Goal: Task Accomplishment & Management: Use online tool/utility

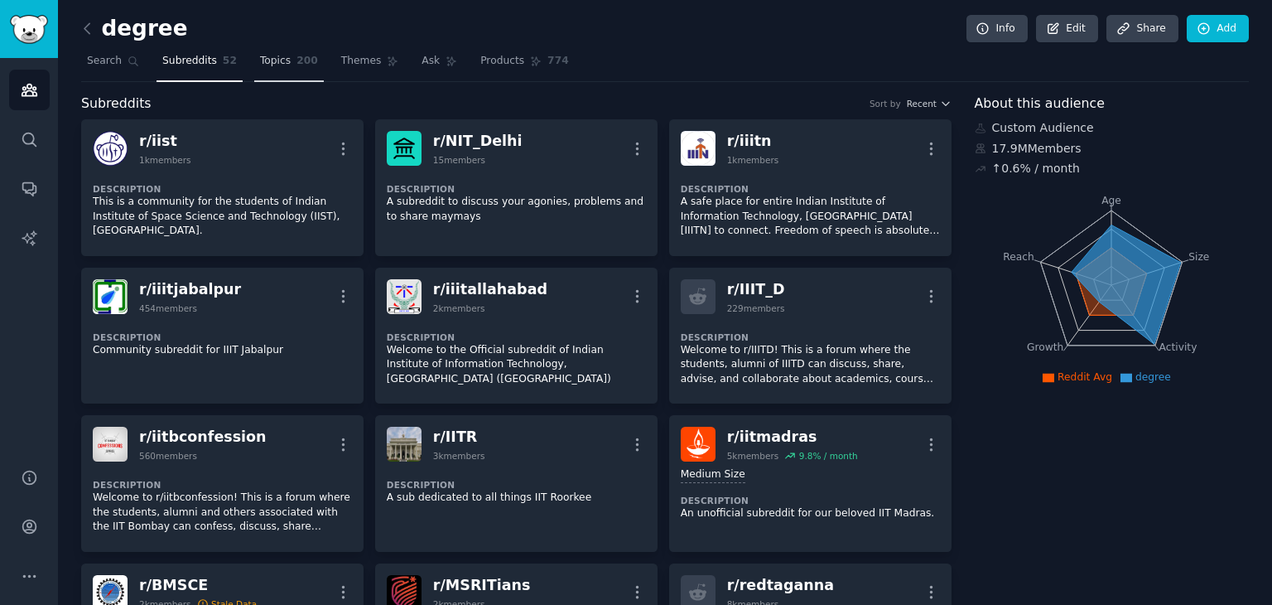
click at [278, 64] on link "Topics 200" at bounding box center [289, 65] width 70 height 34
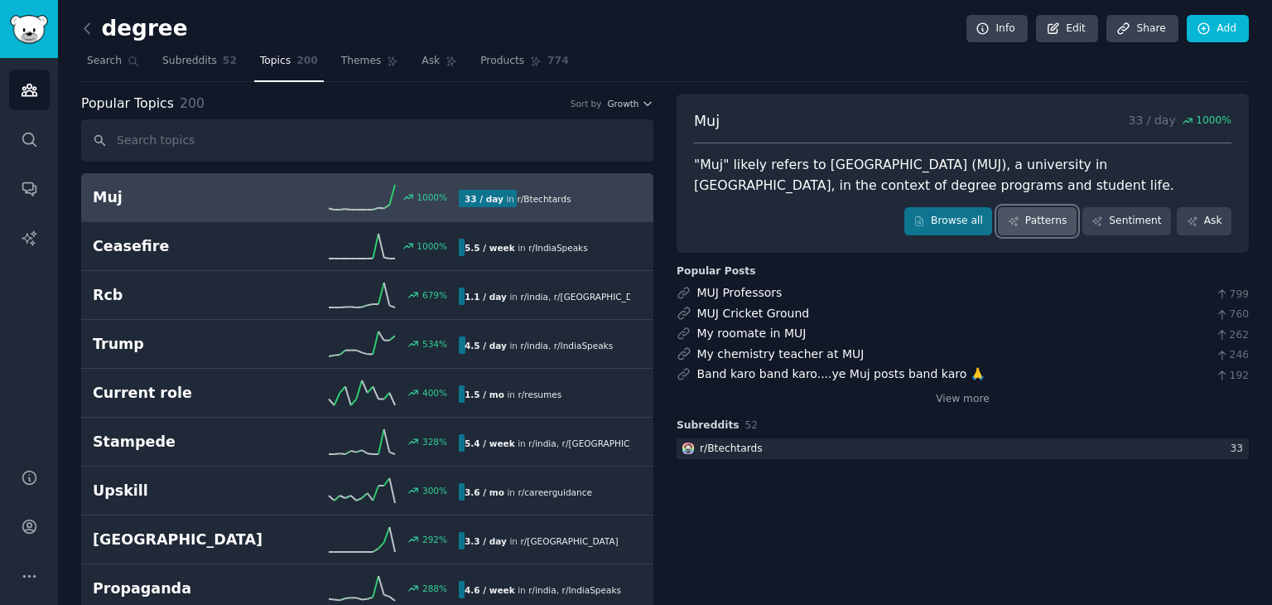
click at [1054, 220] on link "Patterns" at bounding box center [1037, 221] width 78 height 28
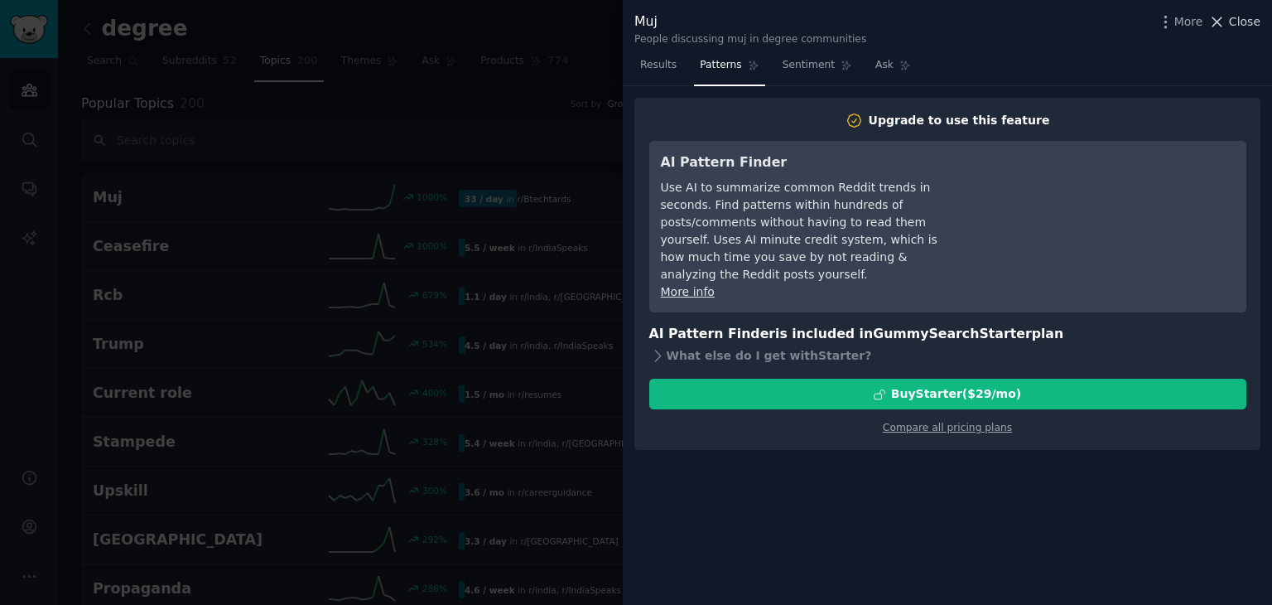
click at [1238, 19] on span "Close" at bounding box center [1244, 21] width 31 height 17
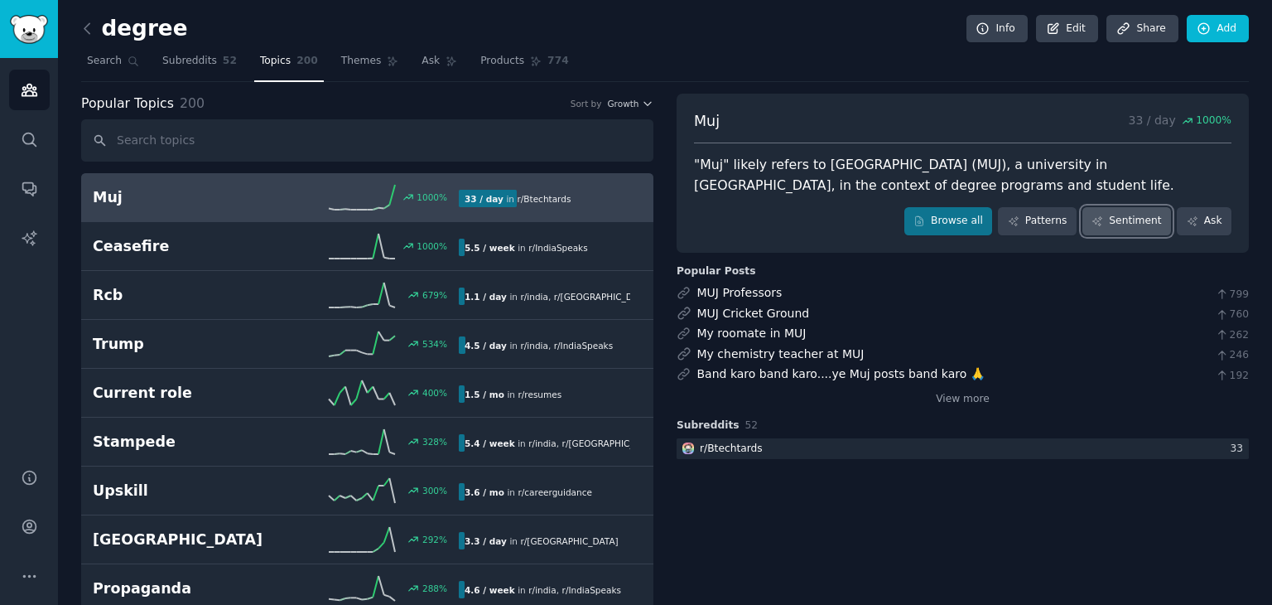
click at [1146, 222] on link "Sentiment" at bounding box center [1127, 221] width 89 height 28
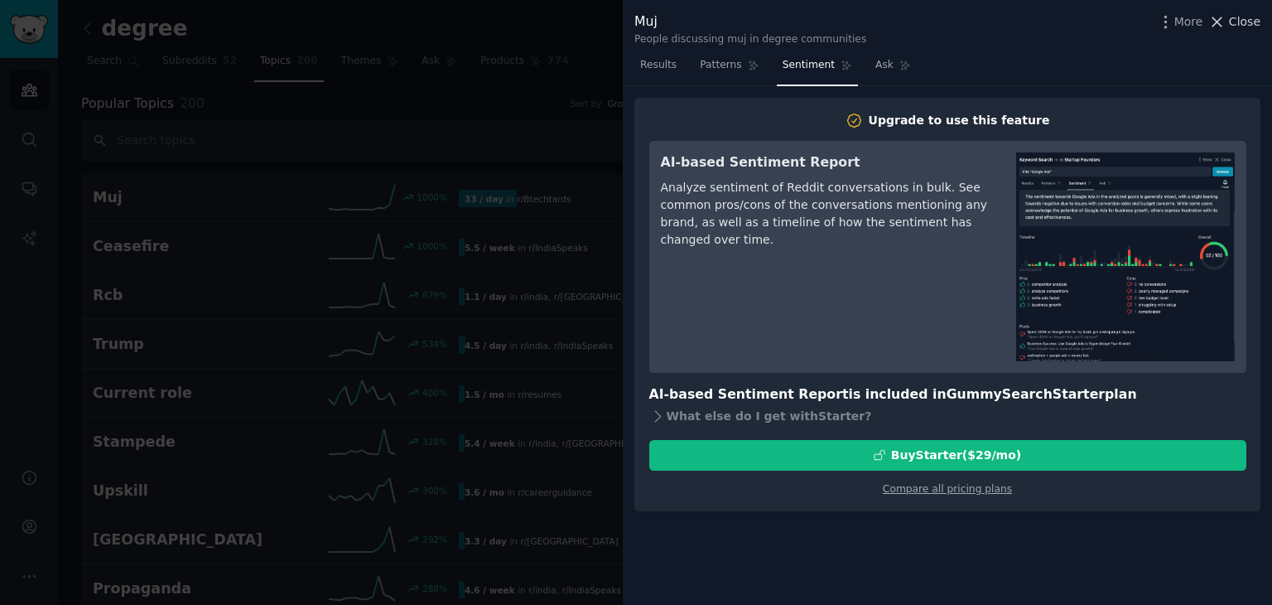
click at [1238, 21] on span "Close" at bounding box center [1244, 21] width 31 height 17
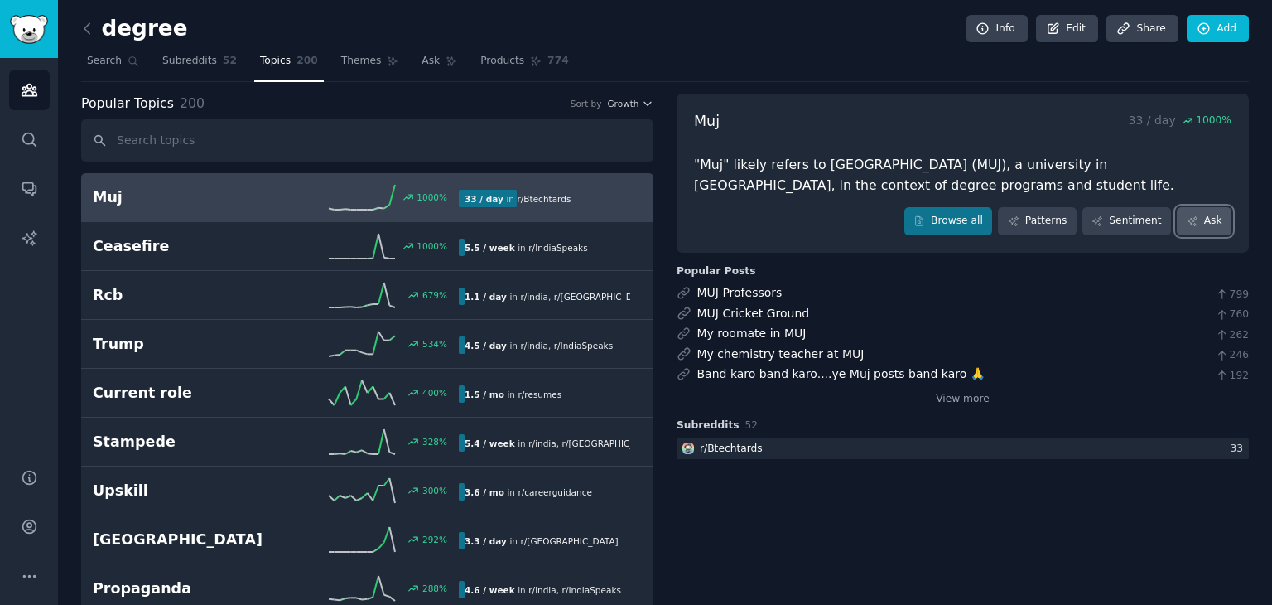
click at [1221, 224] on link "Ask" at bounding box center [1204, 221] width 55 height 28
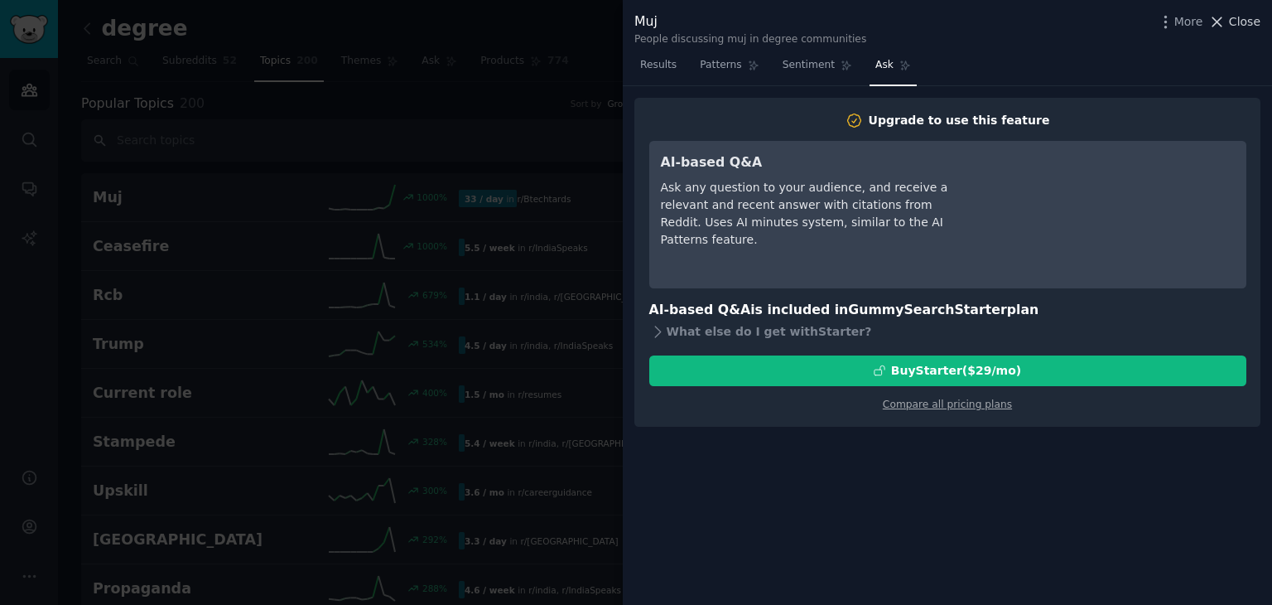
click at [1243, 17] on span "Close" at bounding box center [1244, 21] width 31 height 17
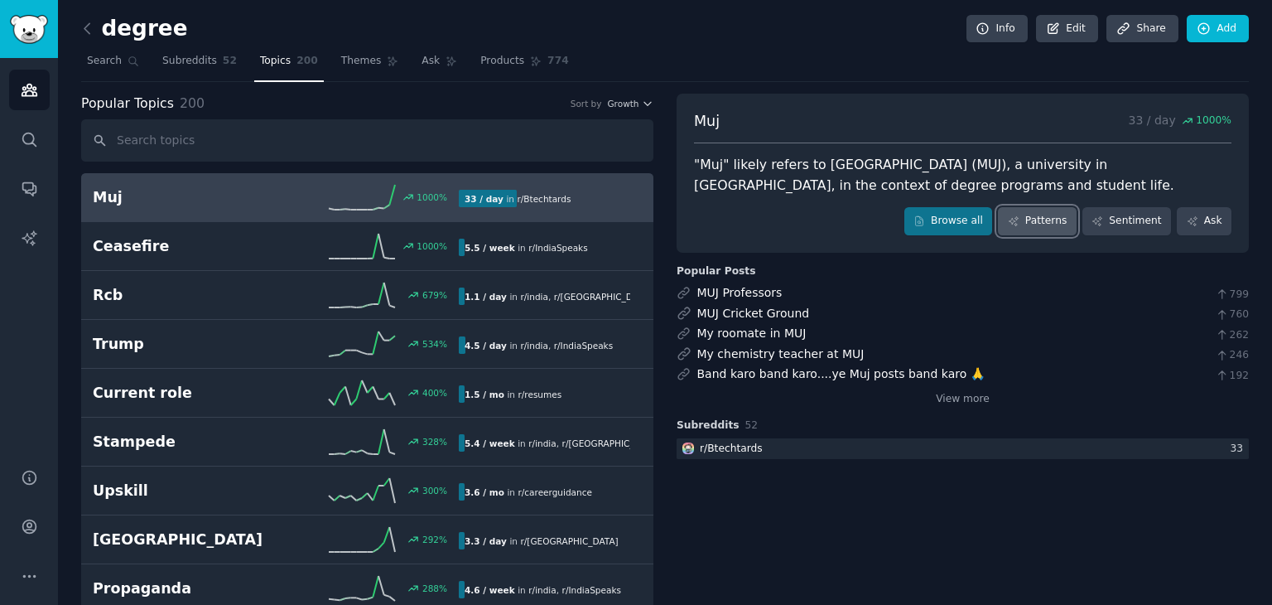
click at [1044, 229] on link "Patterns" at bounding box center [1037, 221] width 78 height 28
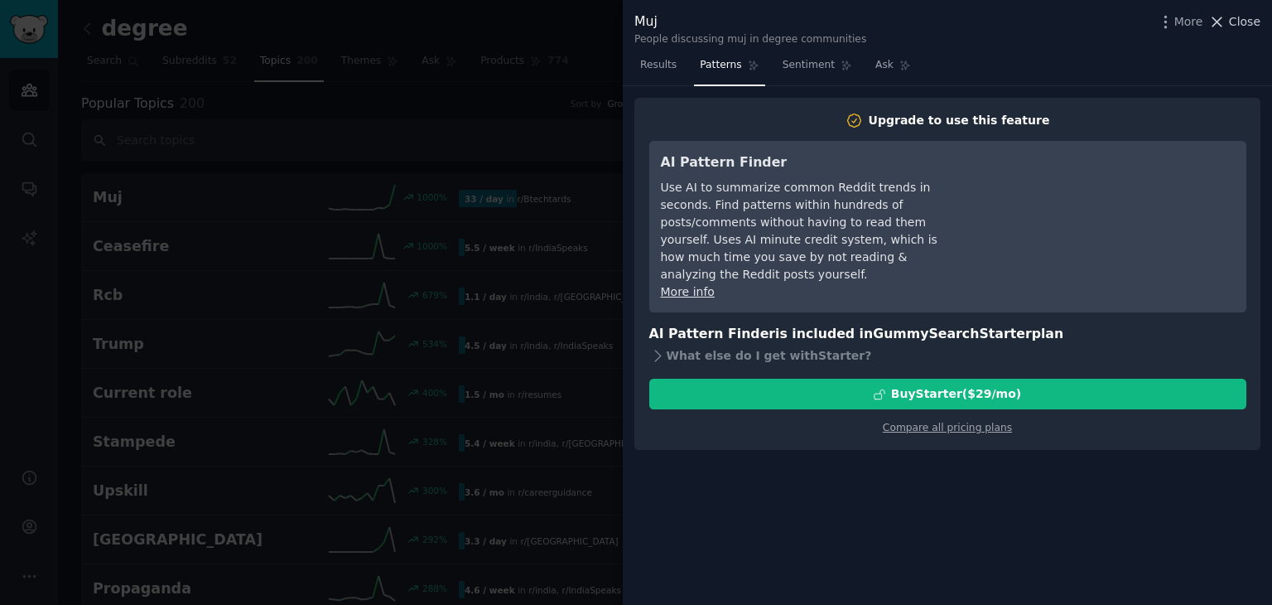
click at [1244, 27] on span "Close" at bounding box center [1244, 21] width 31 height 17
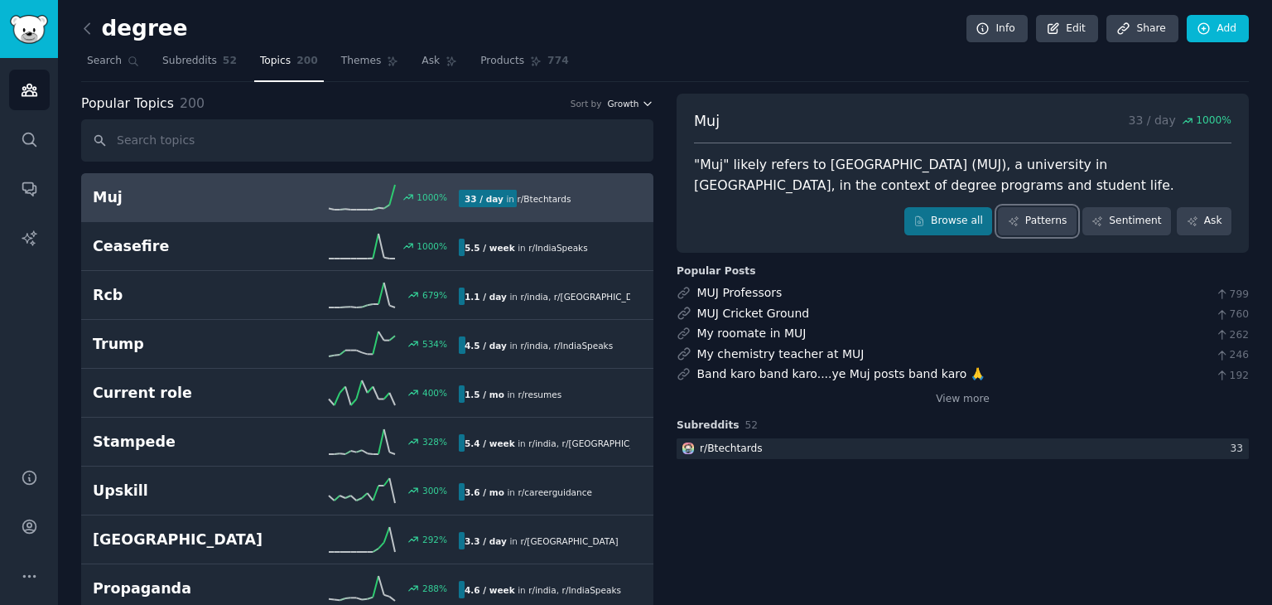
click at [628, 105] on span "Growth" at bounding box center [622, 104] width 31 height 12
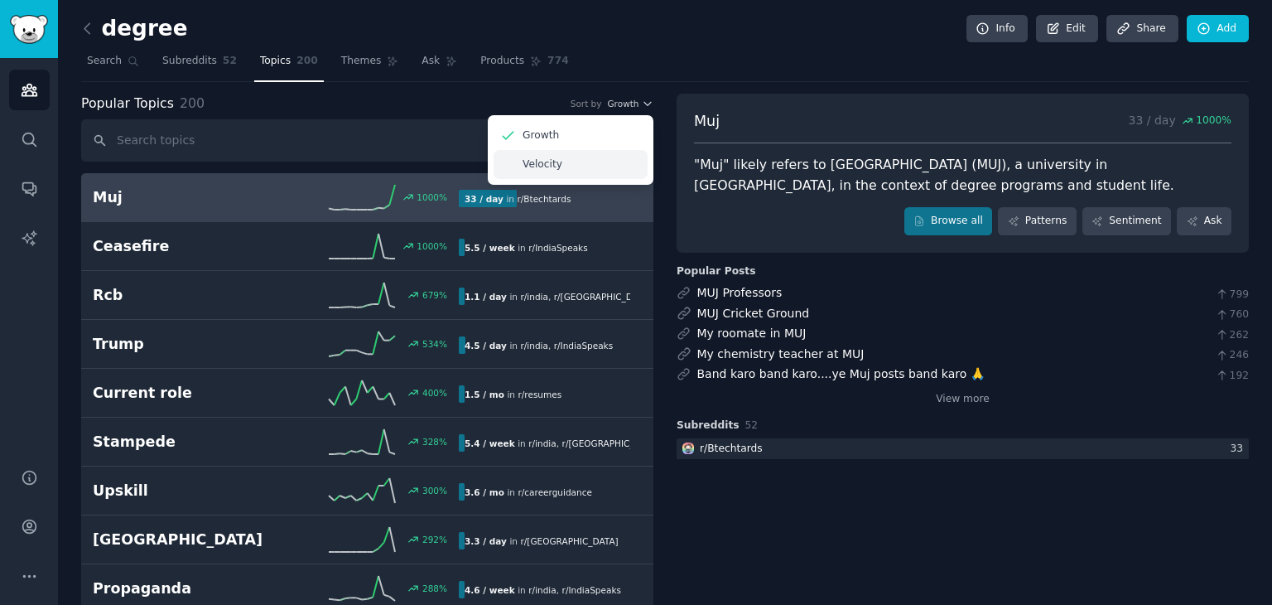
click at [581, 176] on div "Velocity" at bounding box center [571, 164] width 154 height 29
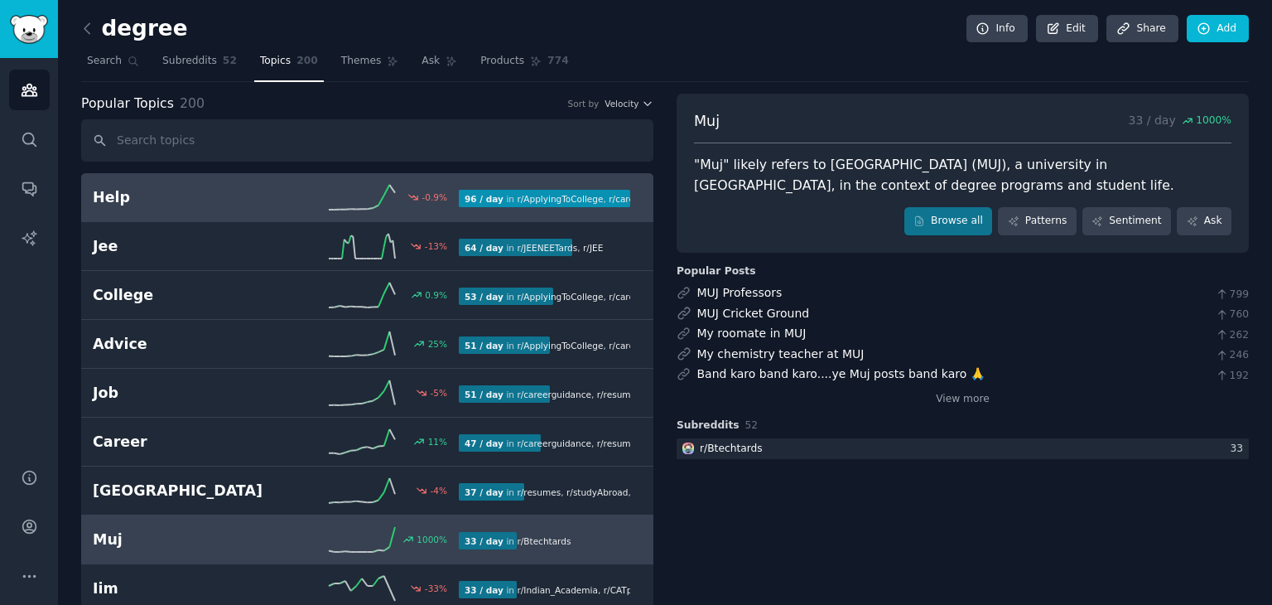
click at [334, 198] on icon at bounding box center [362, 197] width 66 height 25
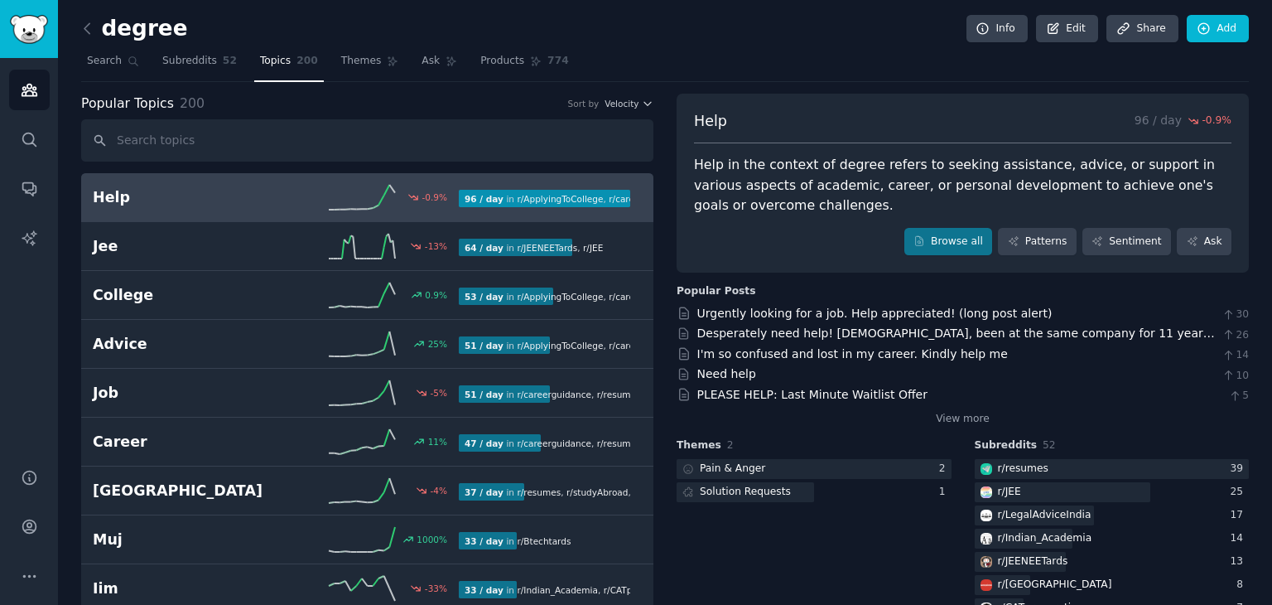
click at [315, 200] on div "-0.9 %" at bounding box center [367, 197] width 183 height 25
click at [681, 65] on nav "Search Subreddits 52 Topics 200 Themes Ask Products 774" at bounding box center [665, 65] width 1168 height 34
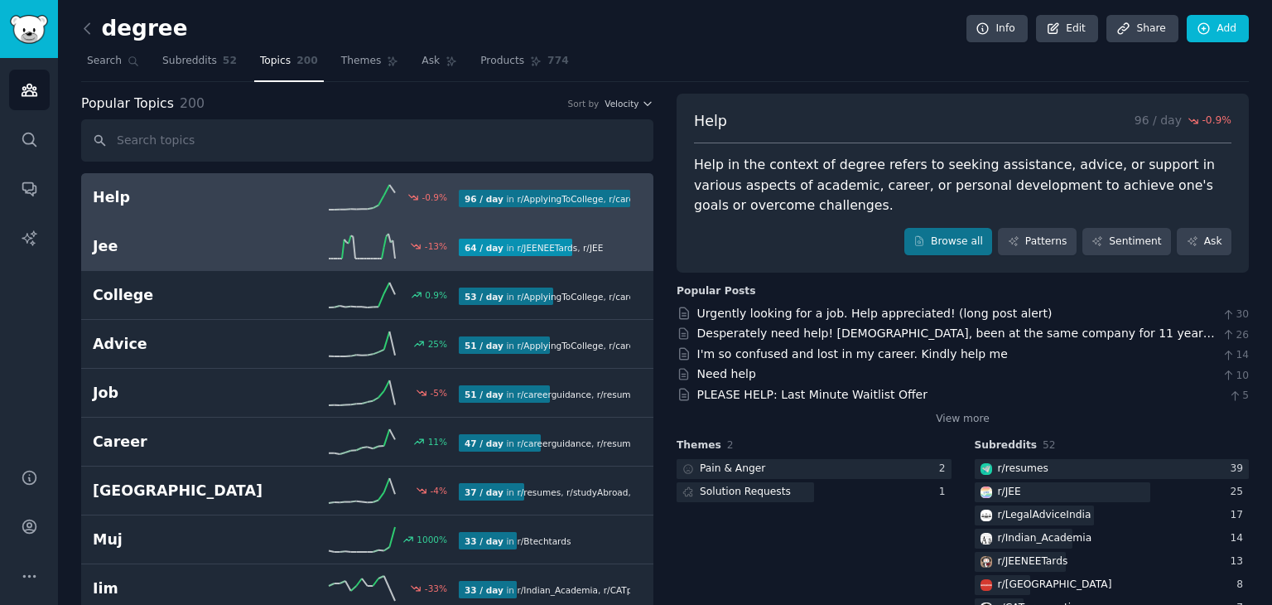
click at [278, 244] on div "-13 %" at bounding box center [367, 246] width 183 height 25
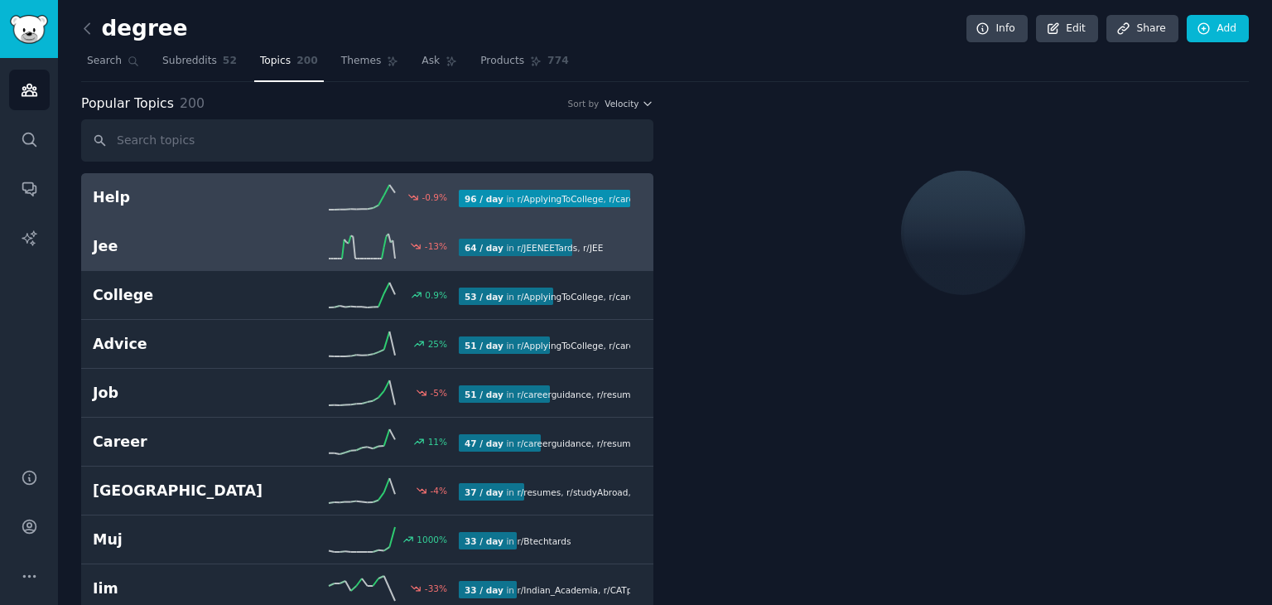
click at [232, 200] on h2 "Help" at bounding box center [184, 197] width 183 height 21
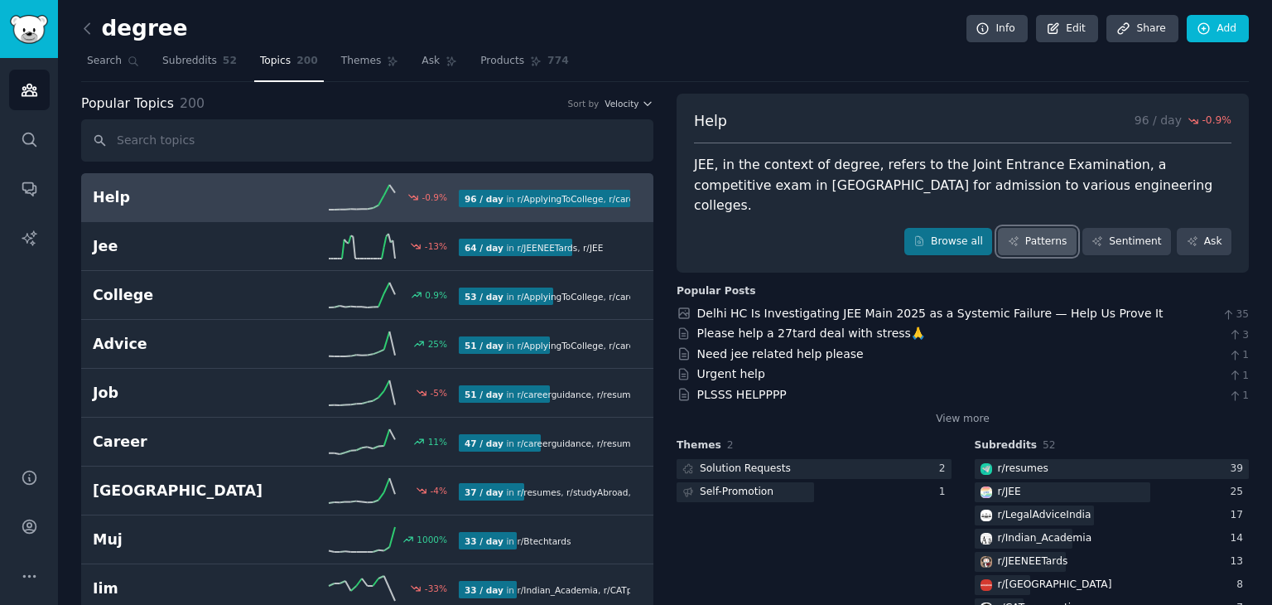
click at [1036, 228] on link "Patterns" at bounding box center [1037, 242] width 78 height 28
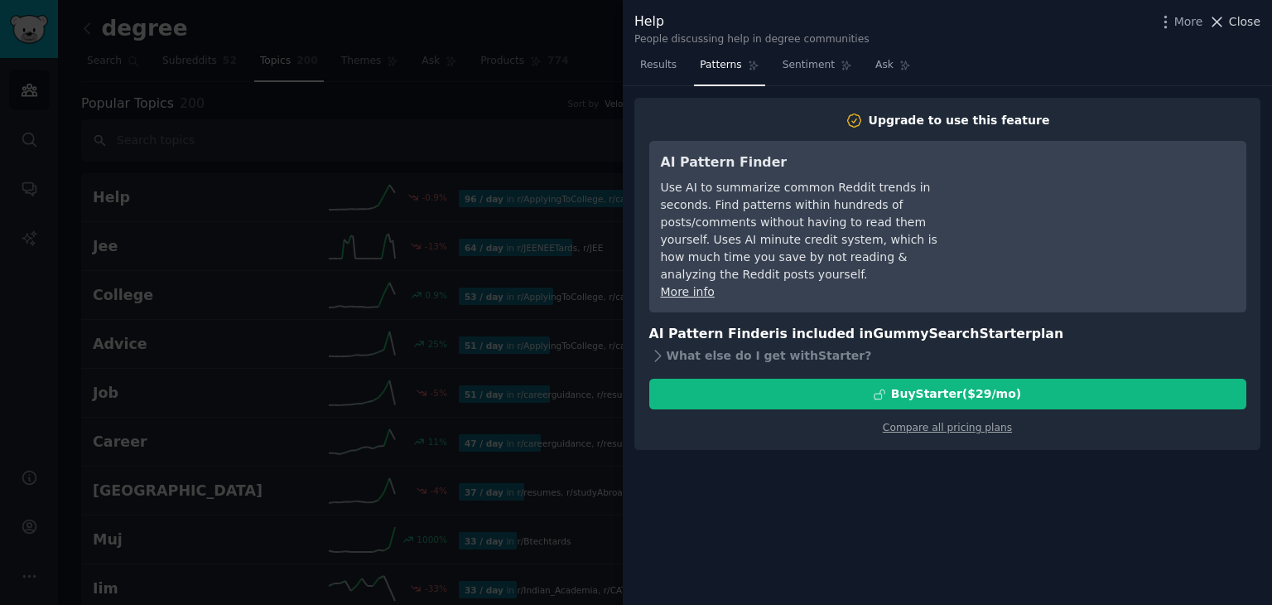
click at [1226, 18] on icon at bounding box center [1217, 21] width 17 height 17
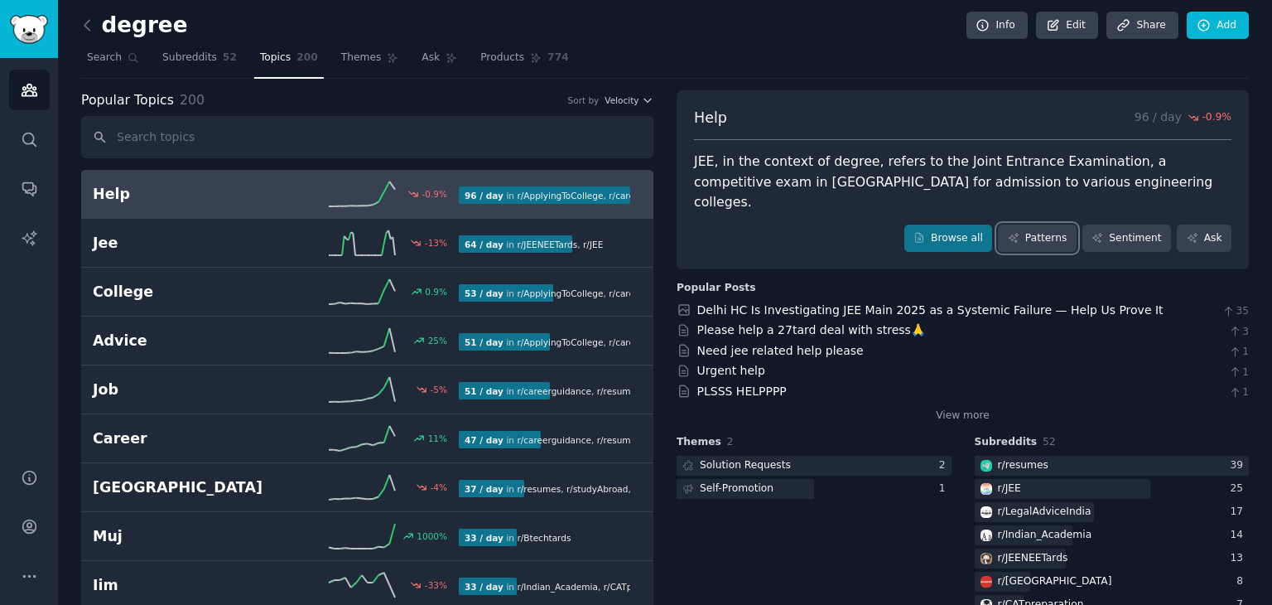
scroll to position [3, 0]
click at [321, 187] on div "-0.9 %" at bounding box center [367, 193] width 183 height 25
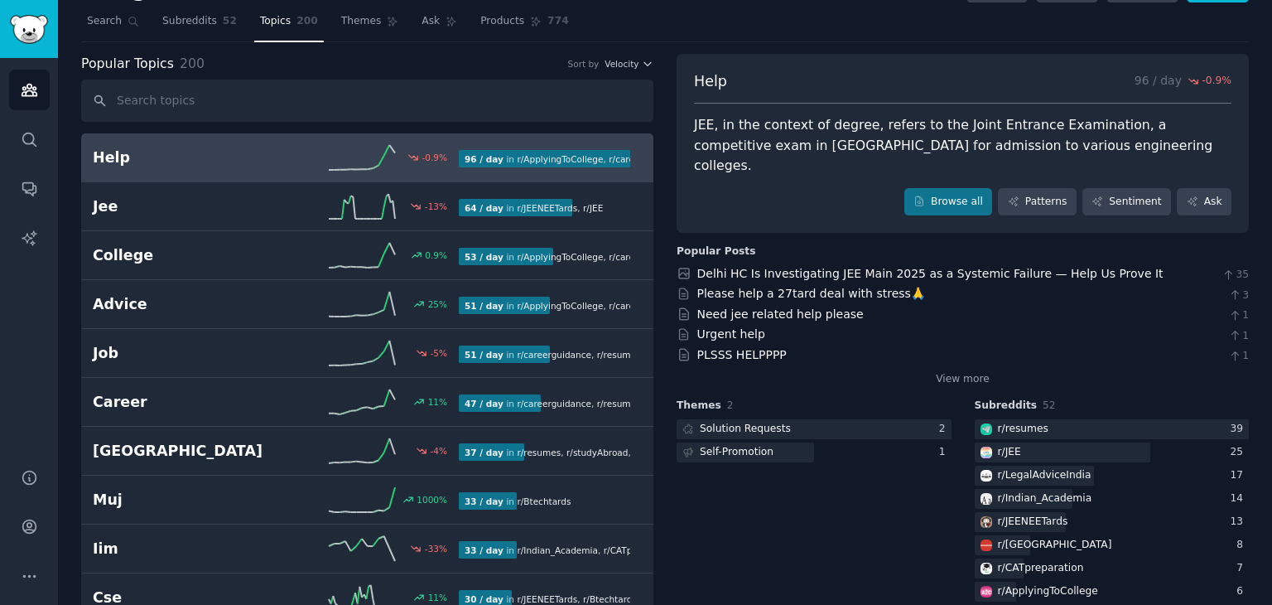
scroll to position [70, 0]
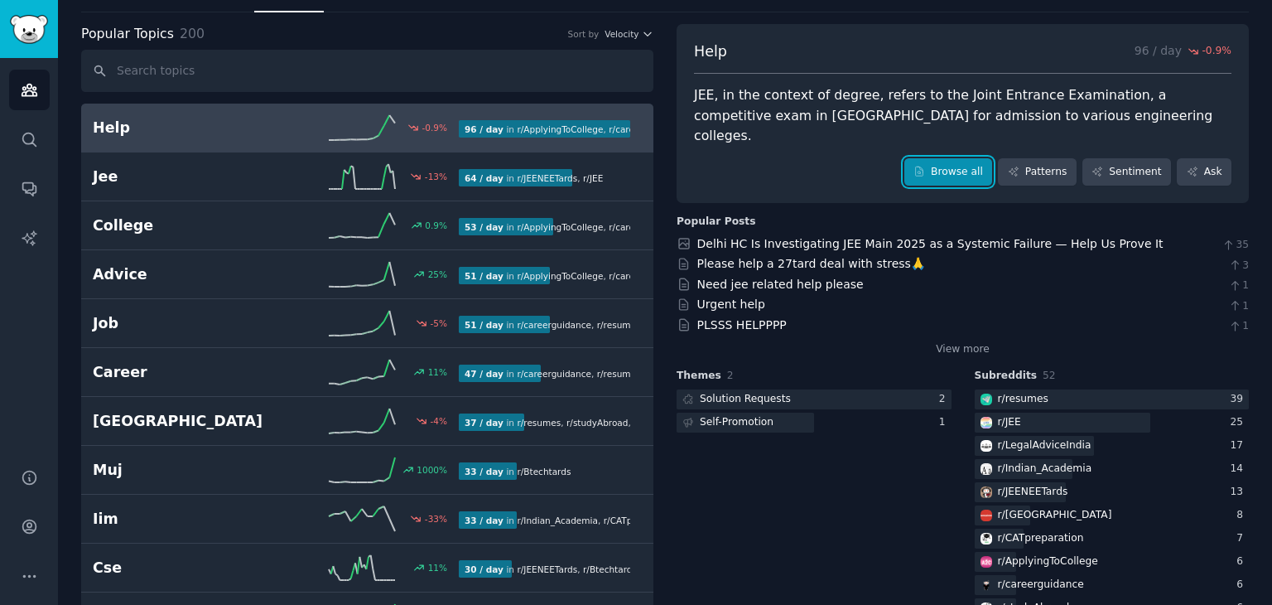
click at [963, 158] on link "Browse all" at bounding box center [949, 172] width 89 height 28
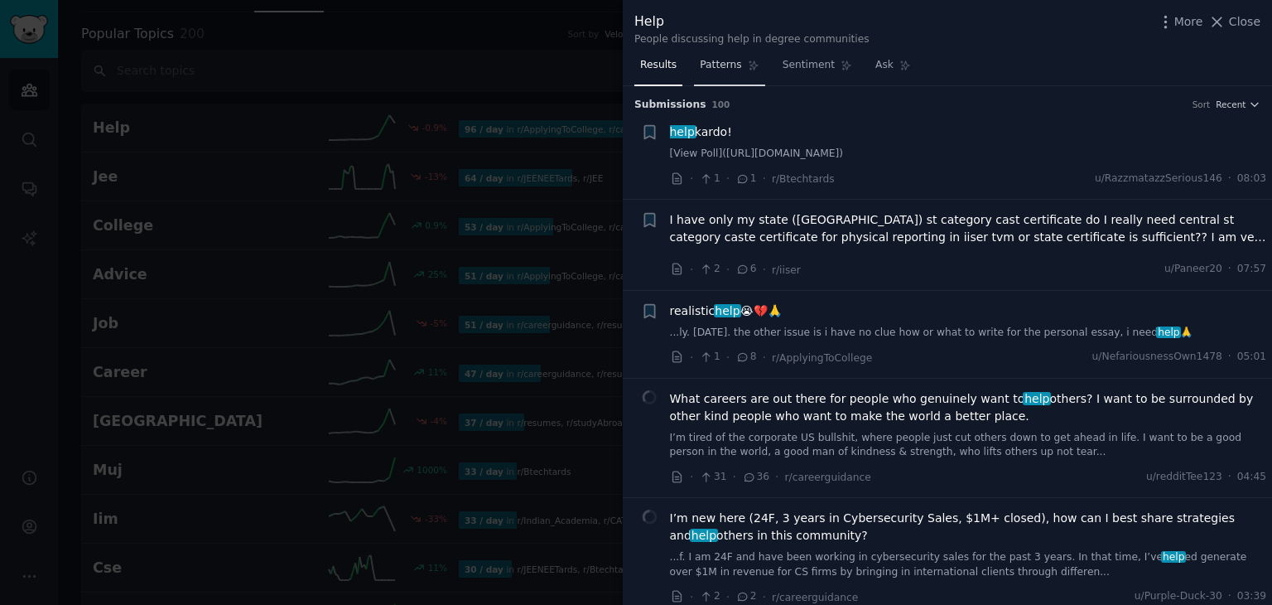
click at [709, 63] on span "Patterns" at bounding box center [720, 65] width 41 height 15
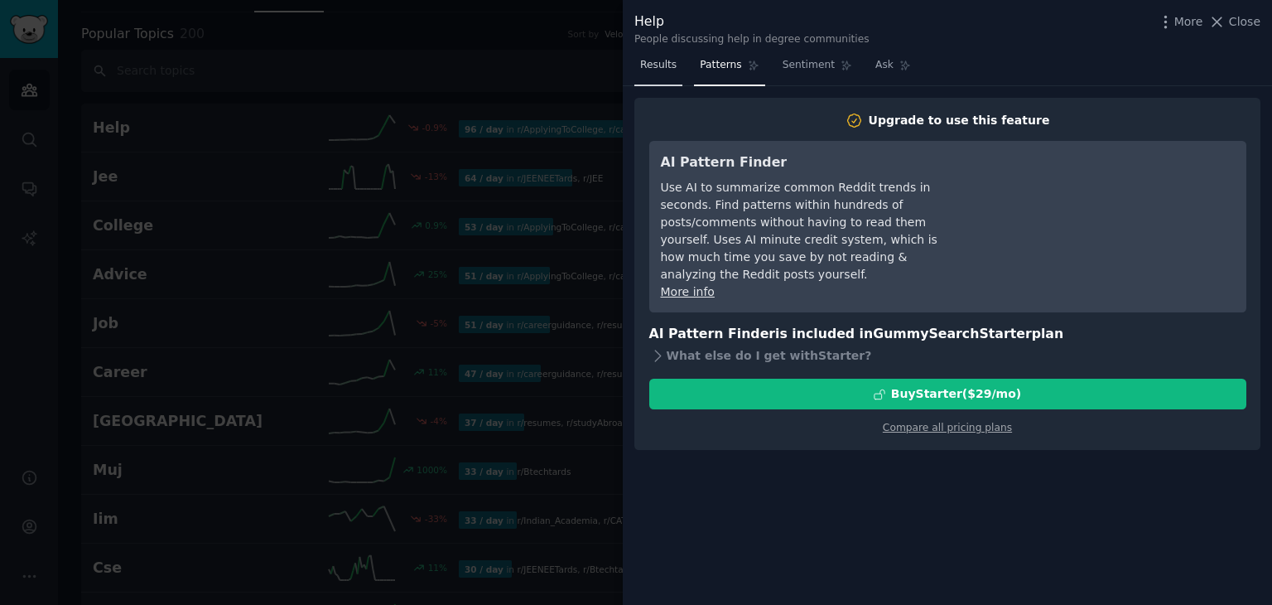
click at [663, 73] on link "Results" at bounding box center [658, 69] width 48 height 34
click at [649, 64] on span "Results" at bounding box center [658, 65] width 36 height 15
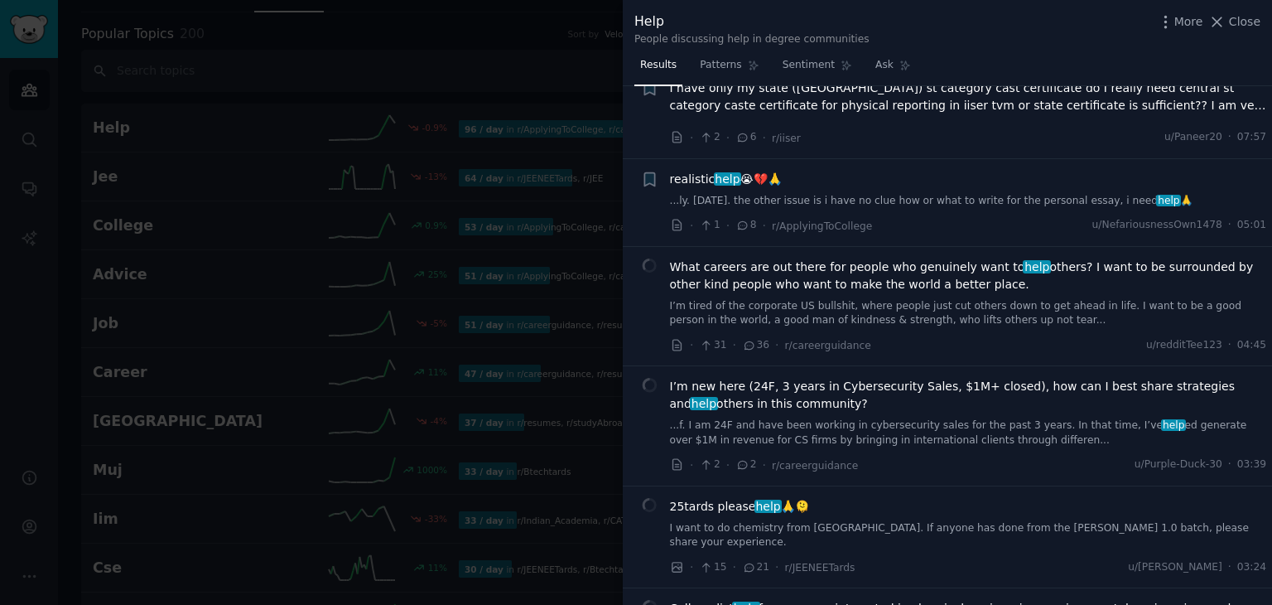
scroll to position [178, 0]
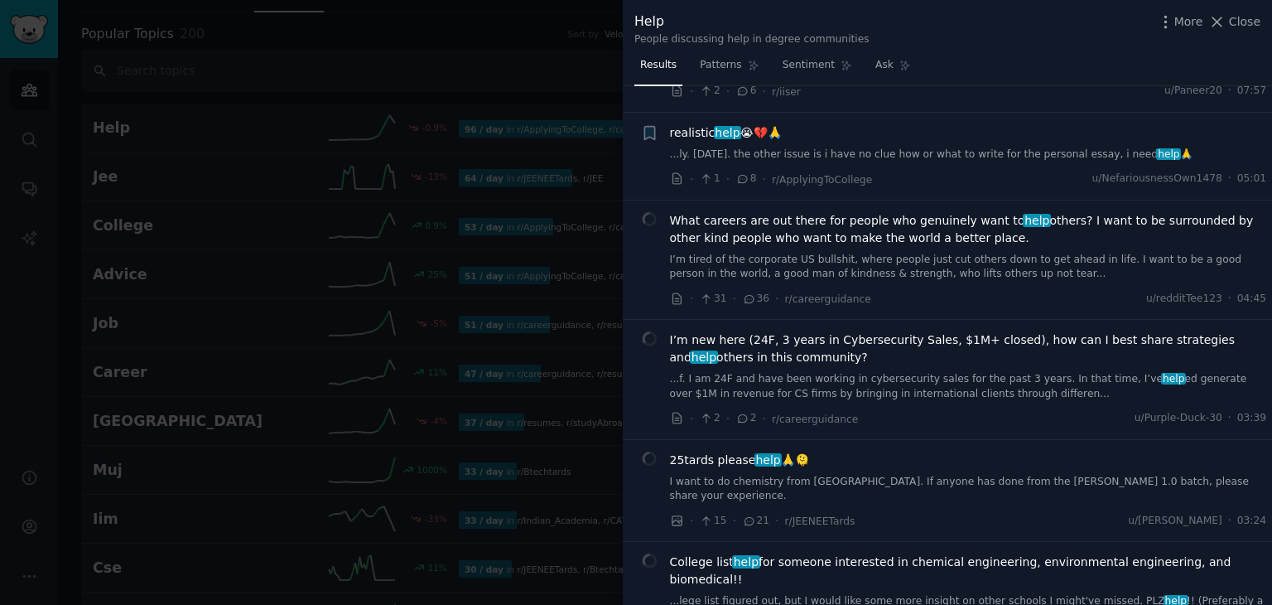
click at [840, 258] on link "I’m tired of the corporate US bullshit, where people just cut others down to ge…" at bounding box center [968, 267] width 597 height 29
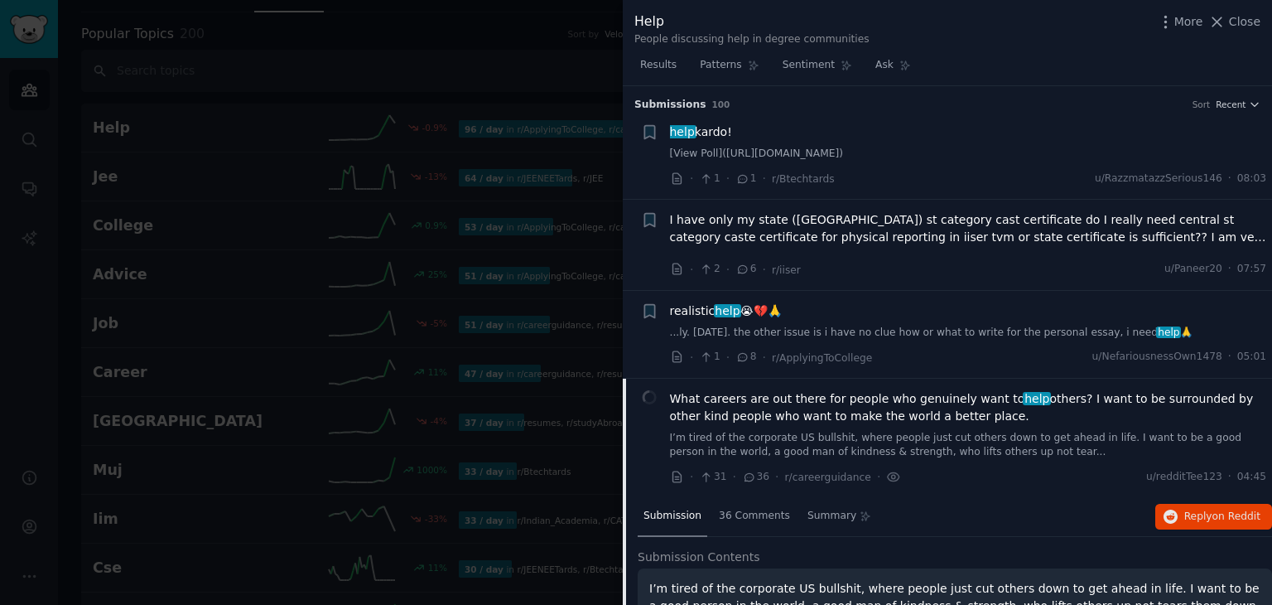
click at [796, 159] on link "[View Poll]([URL][DOMAIN_NAME])" at bounding box center [968, 154] width 597 height 15
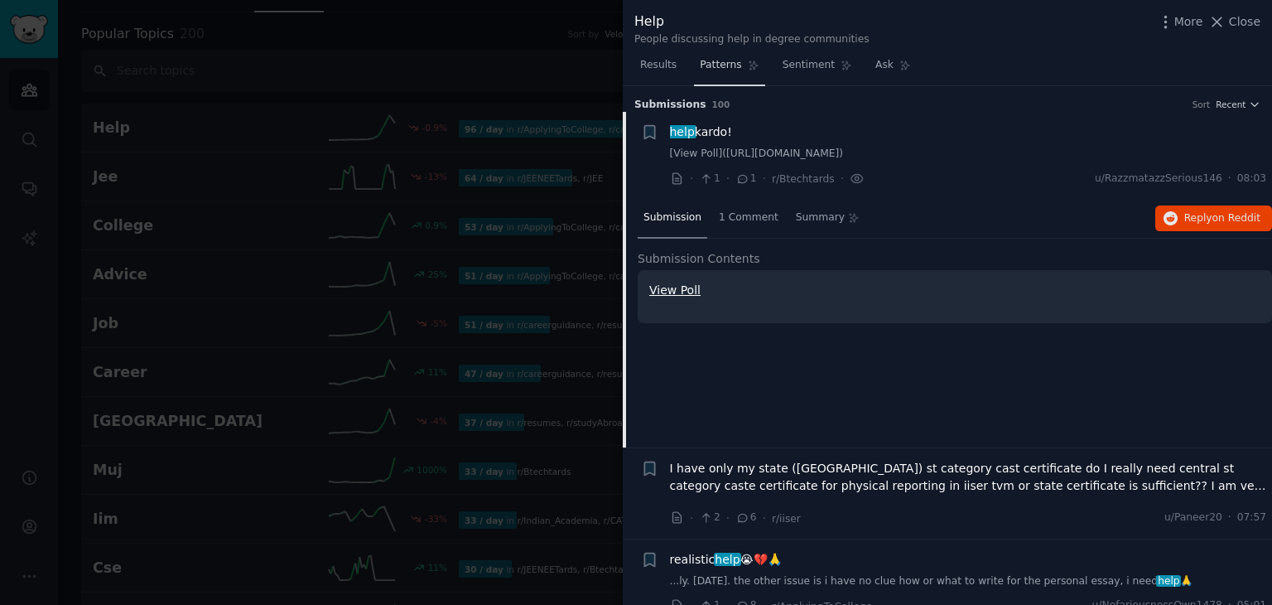
click at [712, 70] on span "Patterns" at bounding box center [720, 65] width 41 height 15
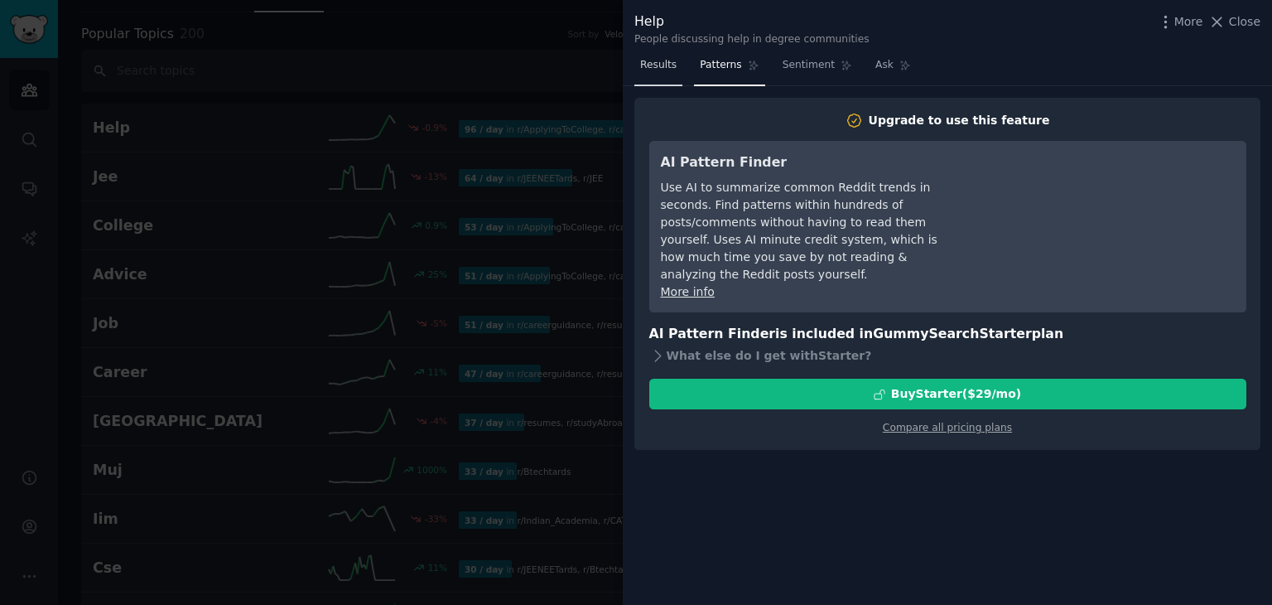
click at [659, 73] on link "Results" at bounding box center [658, 69] width 48 height 34
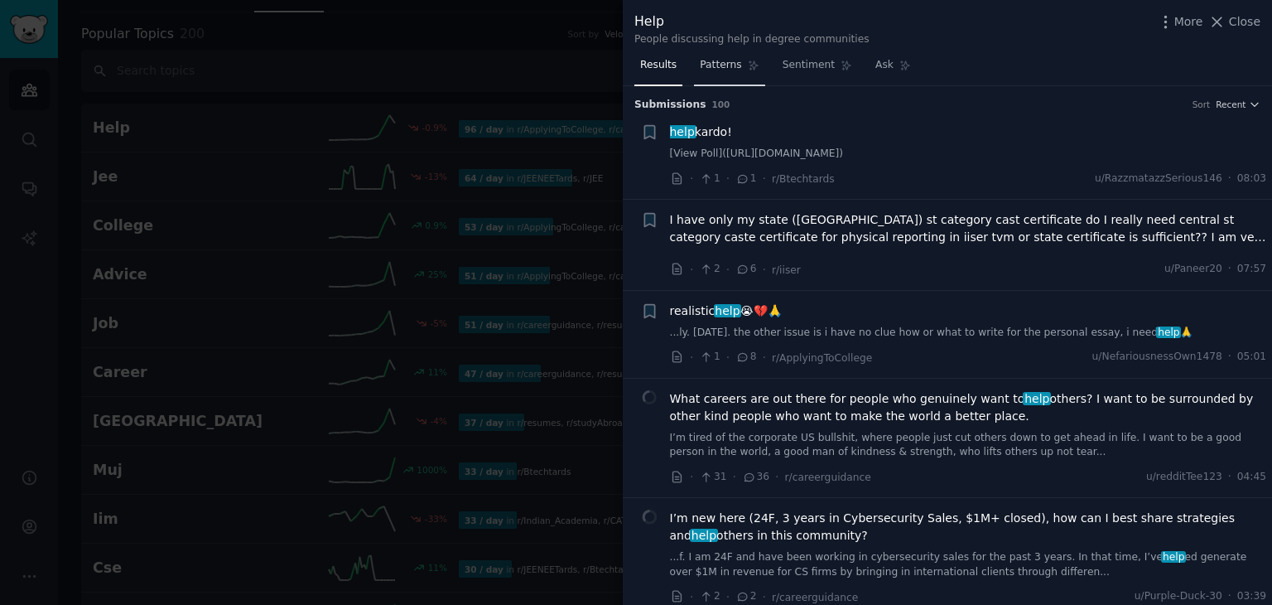
click at [702, 69] on span "Patterns" at bounding box center [720, 65] width 41 height 15
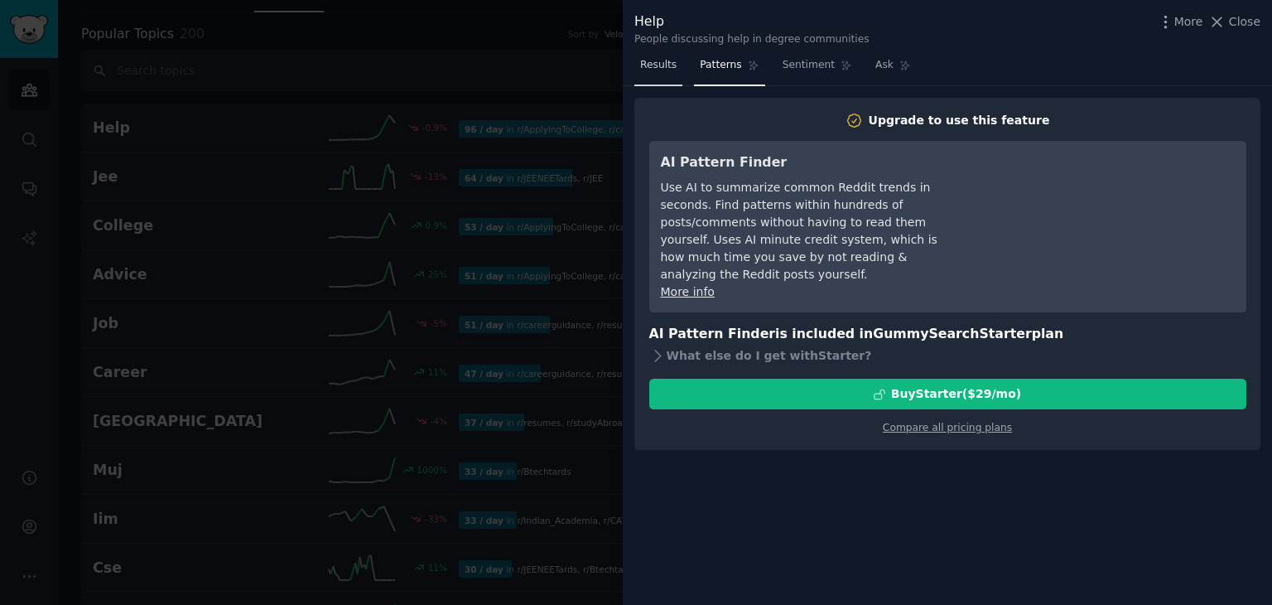
click at [661, 70] on span "Results" at bounding box center [658, 65] width 36 height 15
click at [653, 68] on span "Results" at bounding box center [658, 65] width 36 height 15
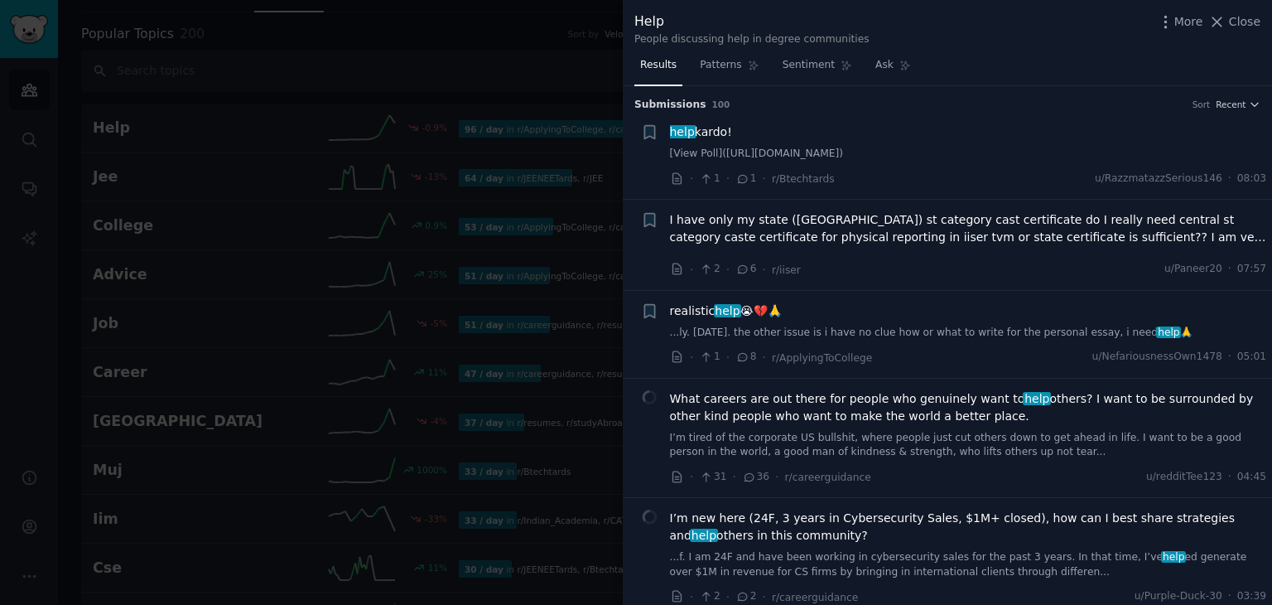
click at [832, 215] on span "I have only my state (Rajasthan) st category cast certificate do I really need …" at bounding box center [968, 228] width 597 height 35
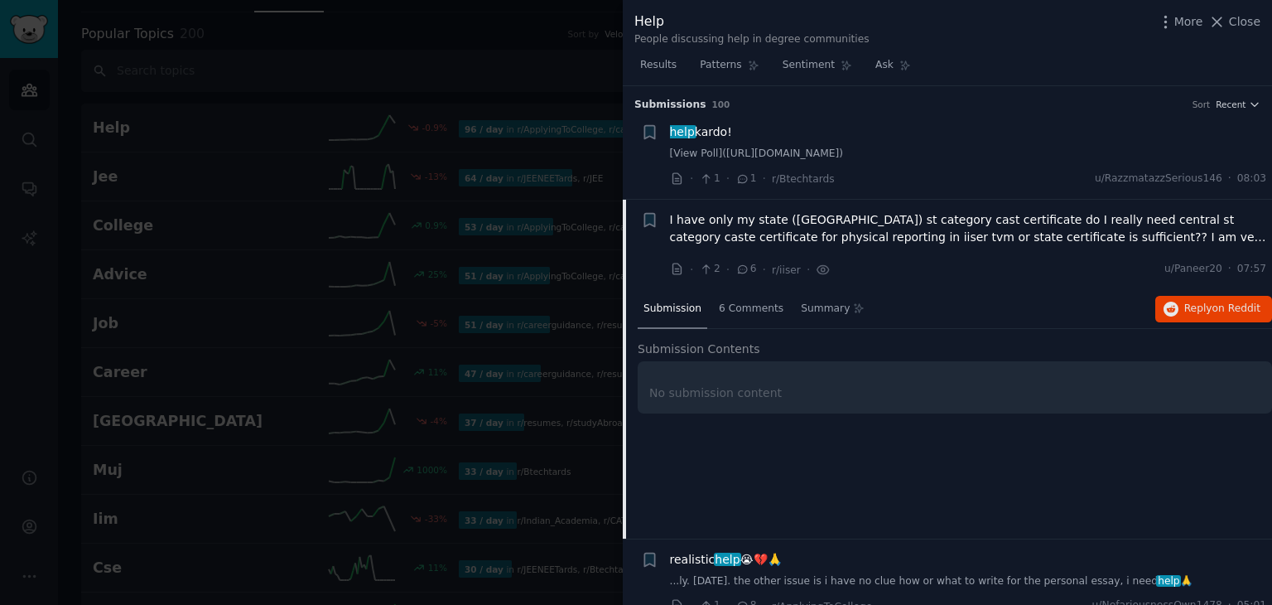
click at [818, 128] on div "help kardo!" at bounding box center [968, 131] width 597 height 17
click at [808, 123] on div "help kardo!" at bounding box center [968, 131] width 597 height 17
click at [734, 73] on link "Patterns" at bounding box center [729, 69] width 70 height 34
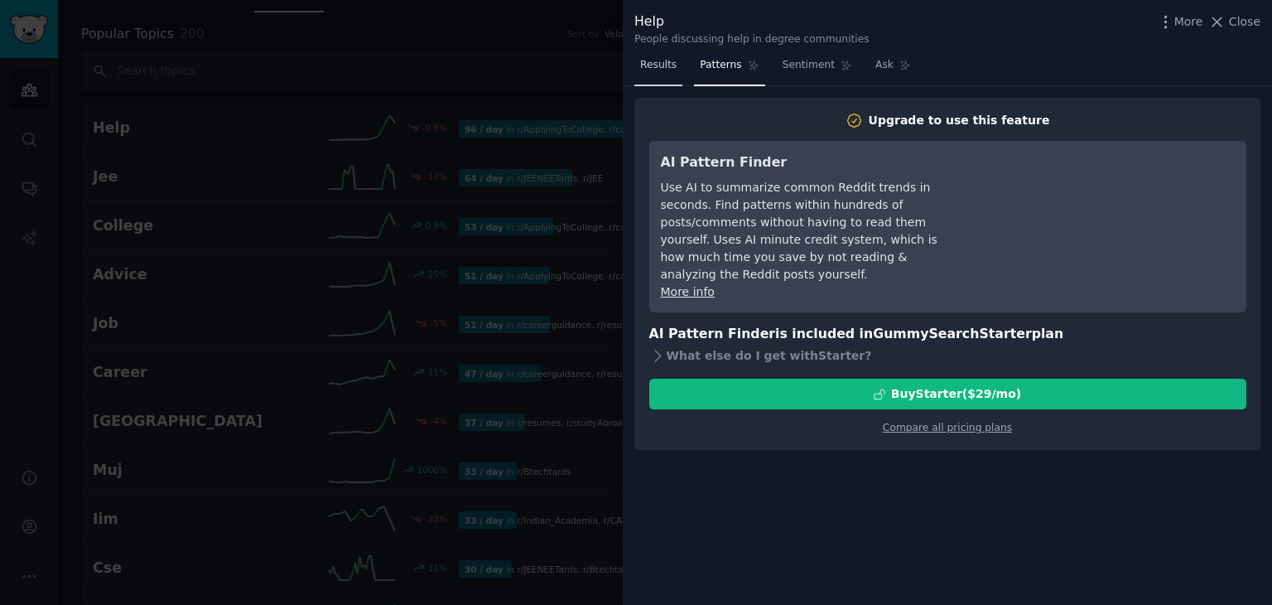
click at [656, 68] on span "Results" at bounding box center [658, 65] width 36 height 15
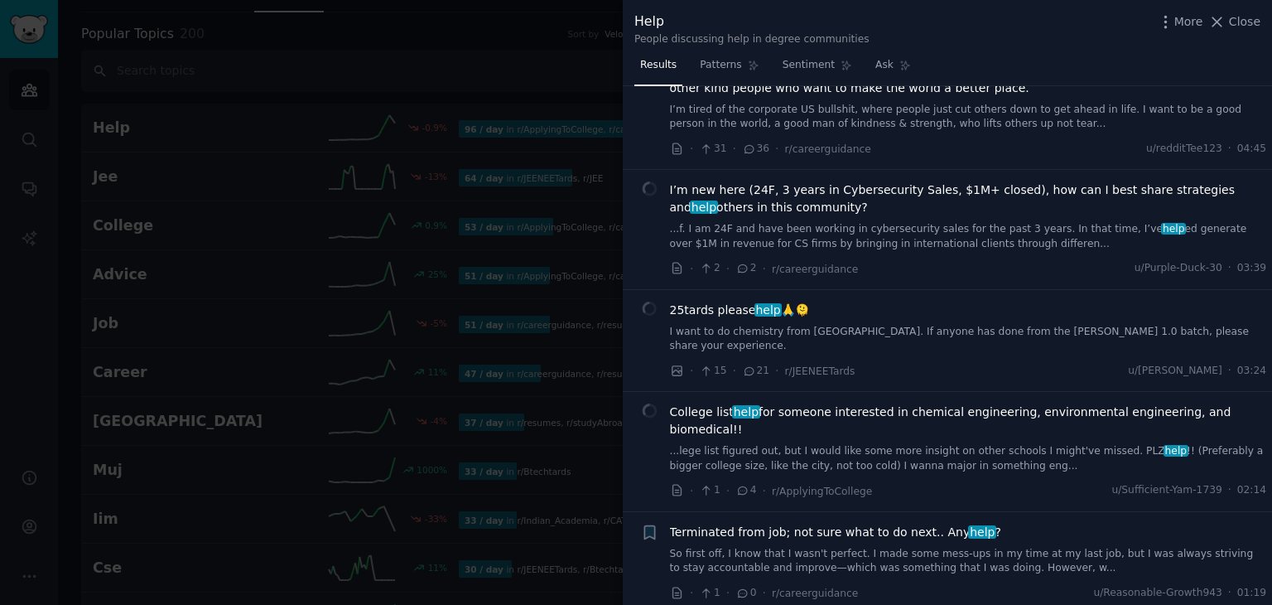
scroll to position [391, 0]
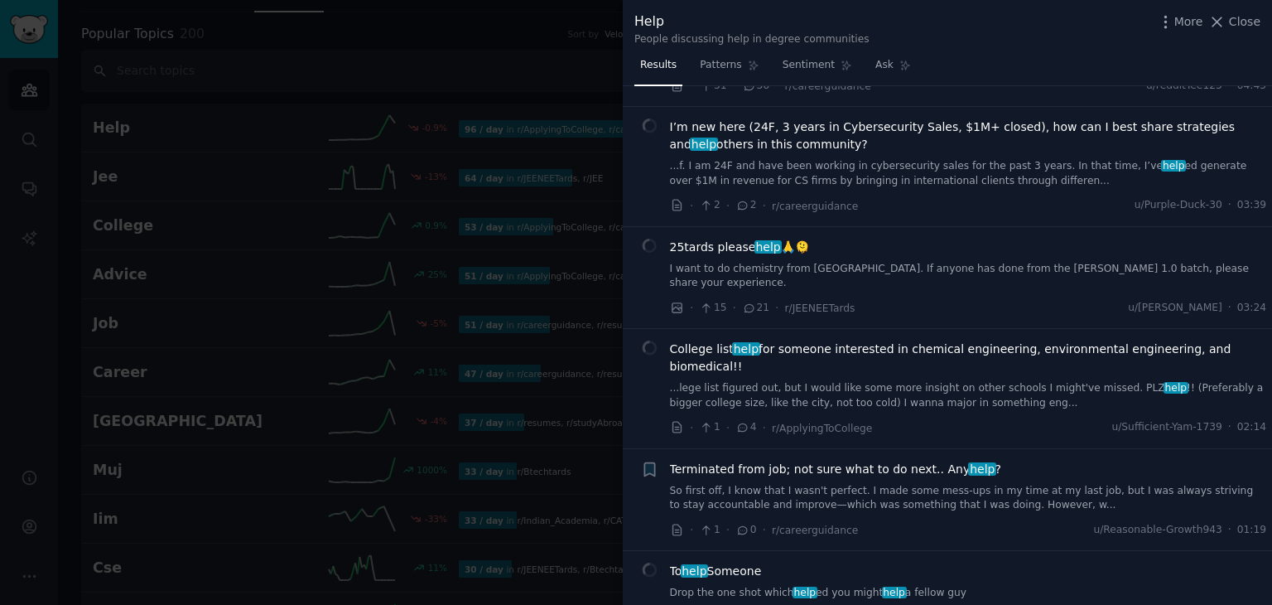
click at [856, 340] on span "College list help for someone interested in chemical engineering, environmental…" at bounding box center [968, 357] width 597 height 35
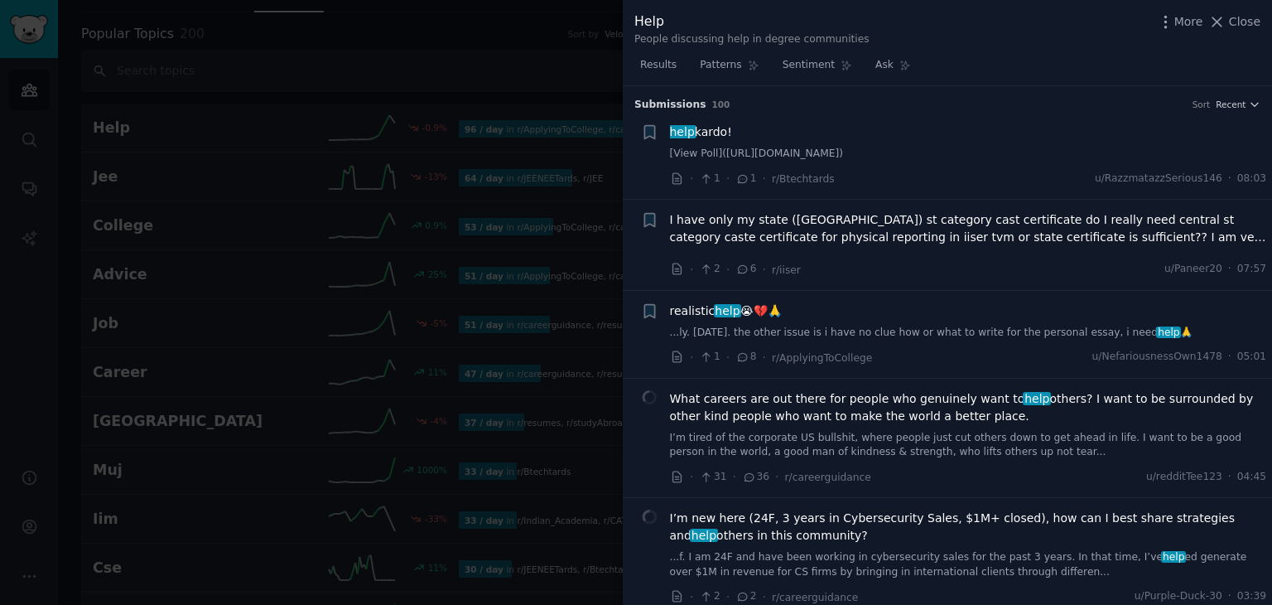
click at [796, 153] on link "[View Poll]([URL][DOMAIN_NAME])" at bounding box center [968, 154] width 597 height 15
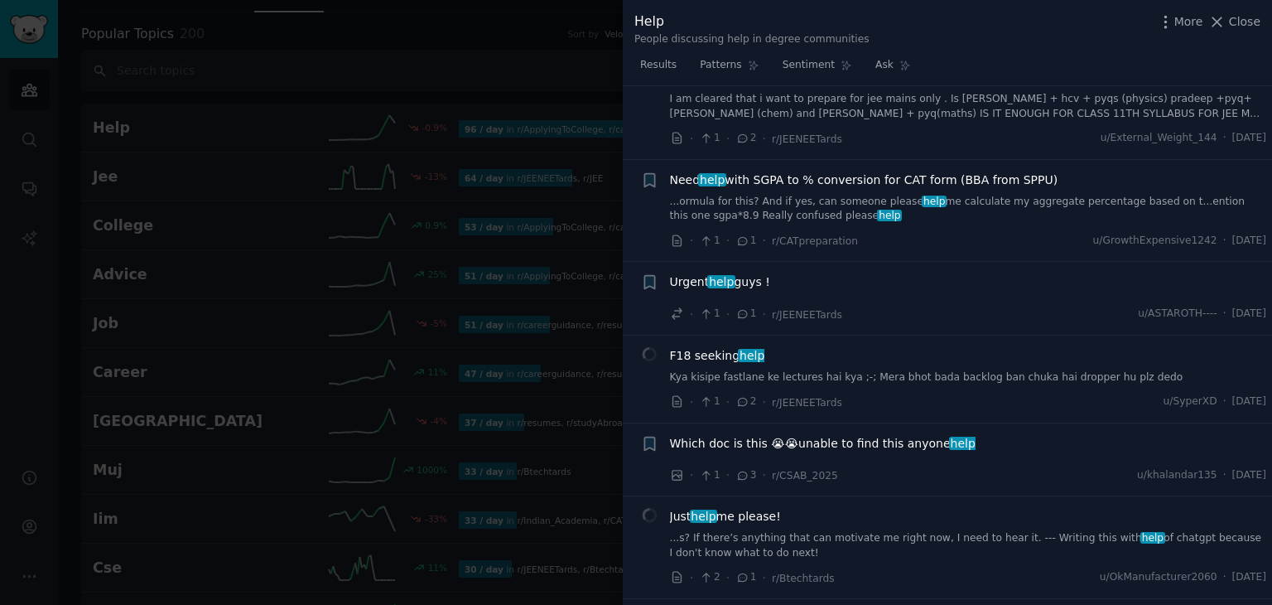
scroll to position [1488, 0]
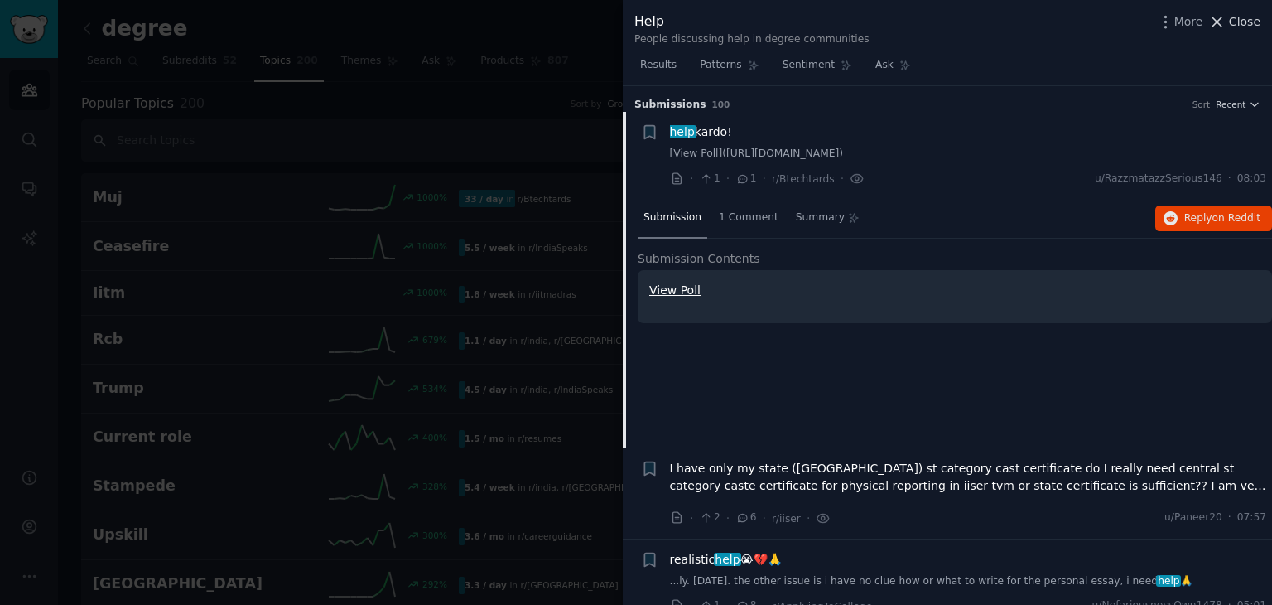
click at [1247, 24] on span "Close" at bounding box center [1244, 21] width 31 height 17
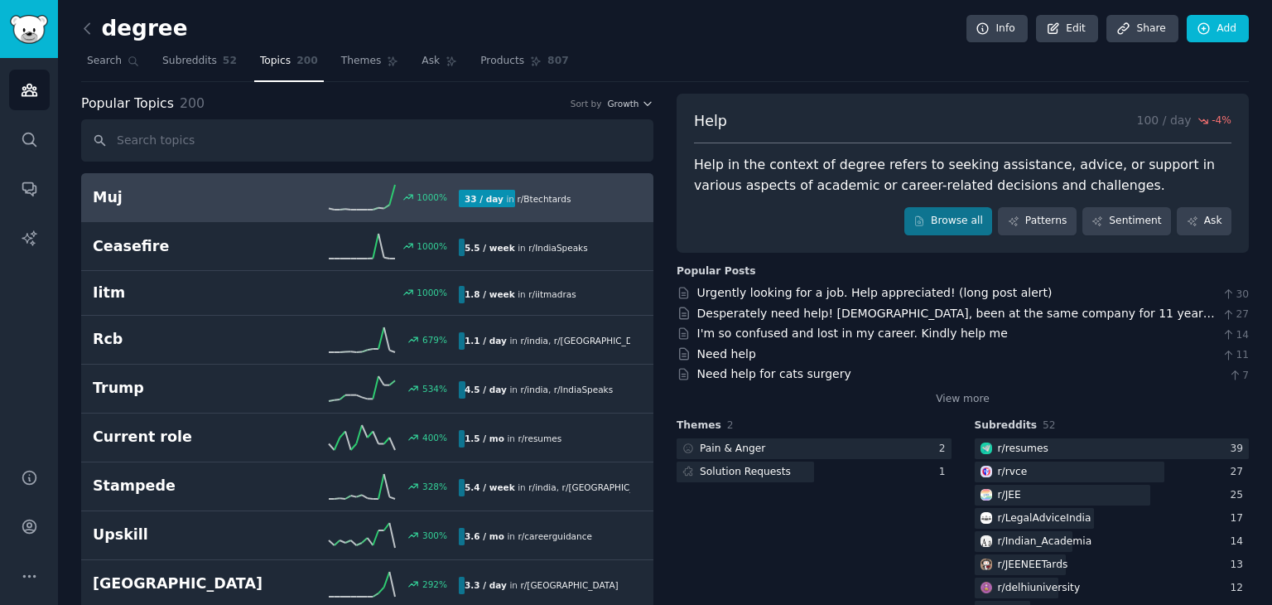
click at [603, 194] on div "33 / day in r/ Btechtards" at bounding box center [544, 198] width 171 height 17
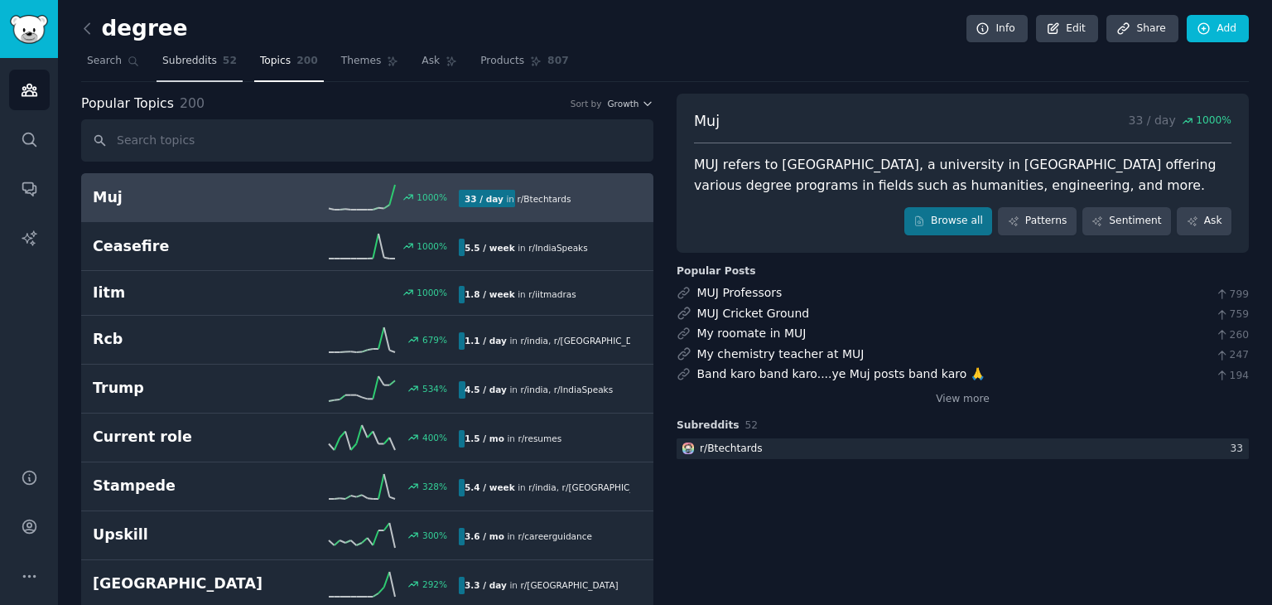
click at [190, 66] on span "Subreddits" at bounding box center [189, 61] width 55 height 15
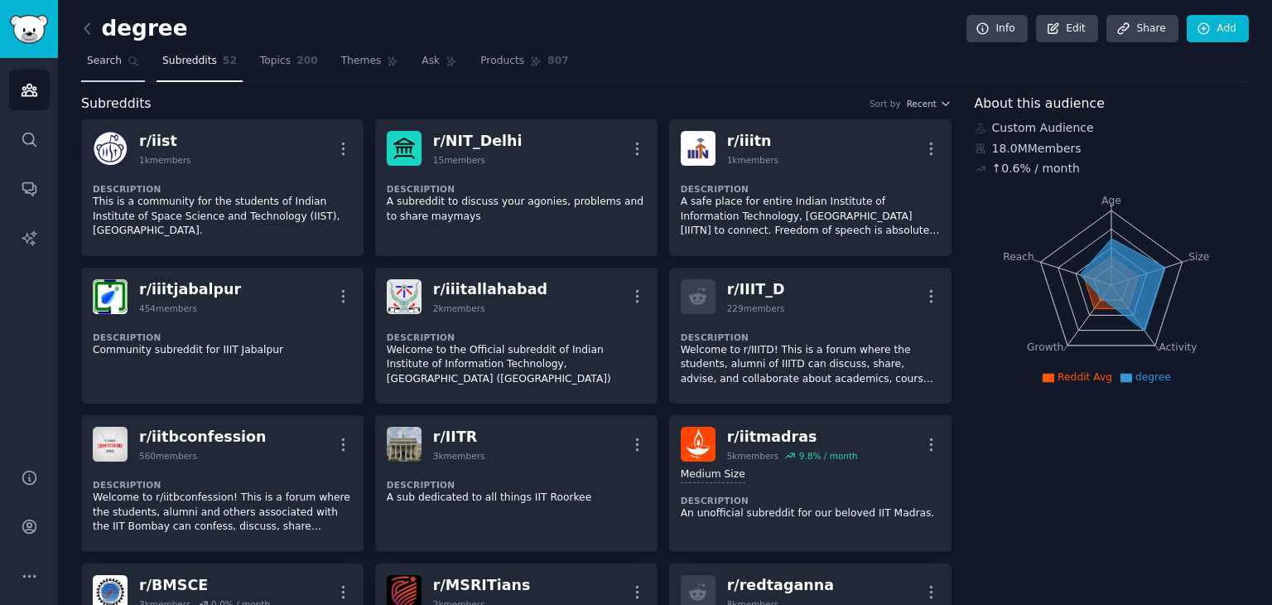
click at [96, 67] on span "Search" at bounding box center [104, 61] width 35 height 15
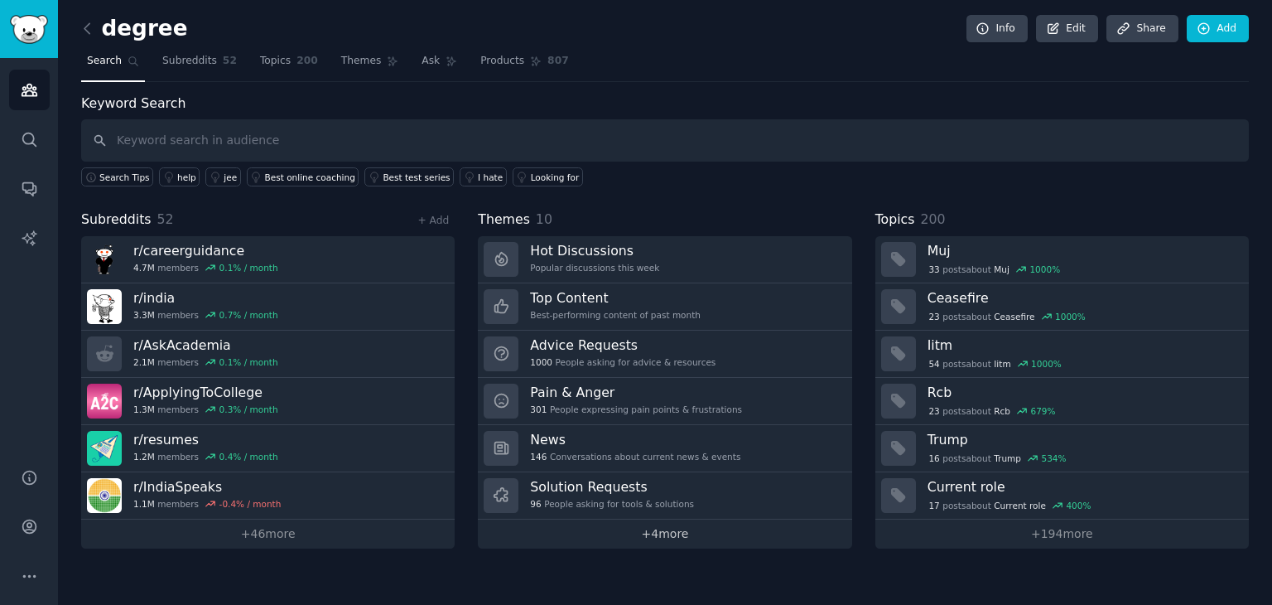
click at [673, 538] on link "+ 4 more" at bounding box center [665, 533] width 374 height 29
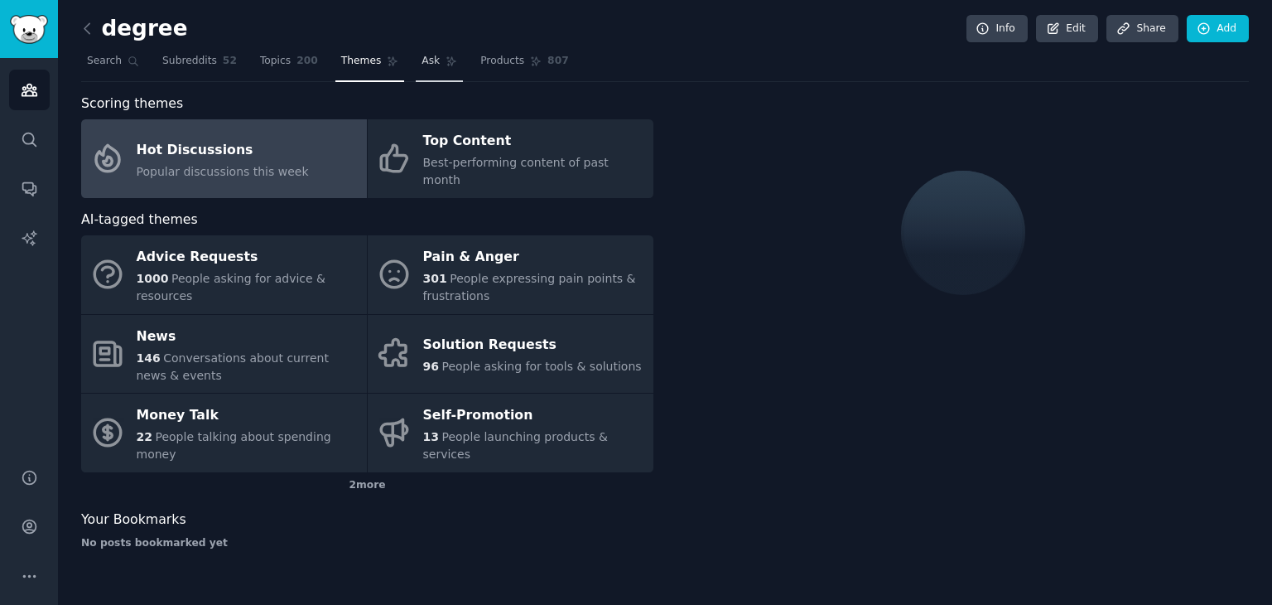
click at [422, 54] on span "Ask" at bounding box center [431, 61] width 18 height 15
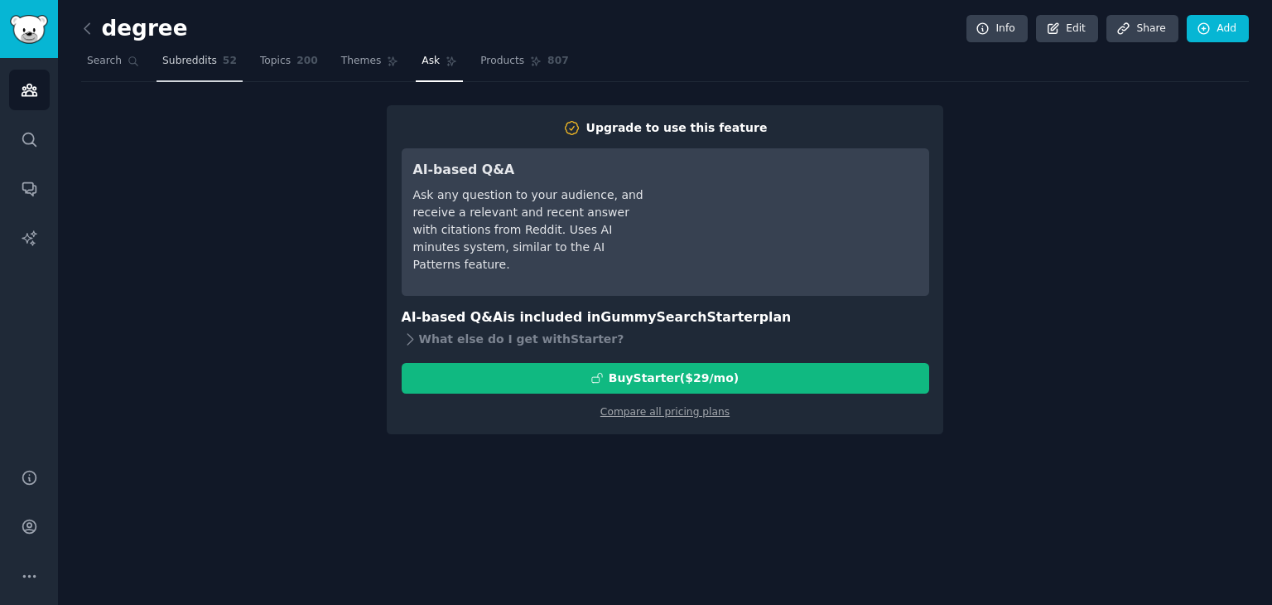
click at [198, 48] on link "Subreddits 52" at bounding box center [200, 65] width 86 height 34
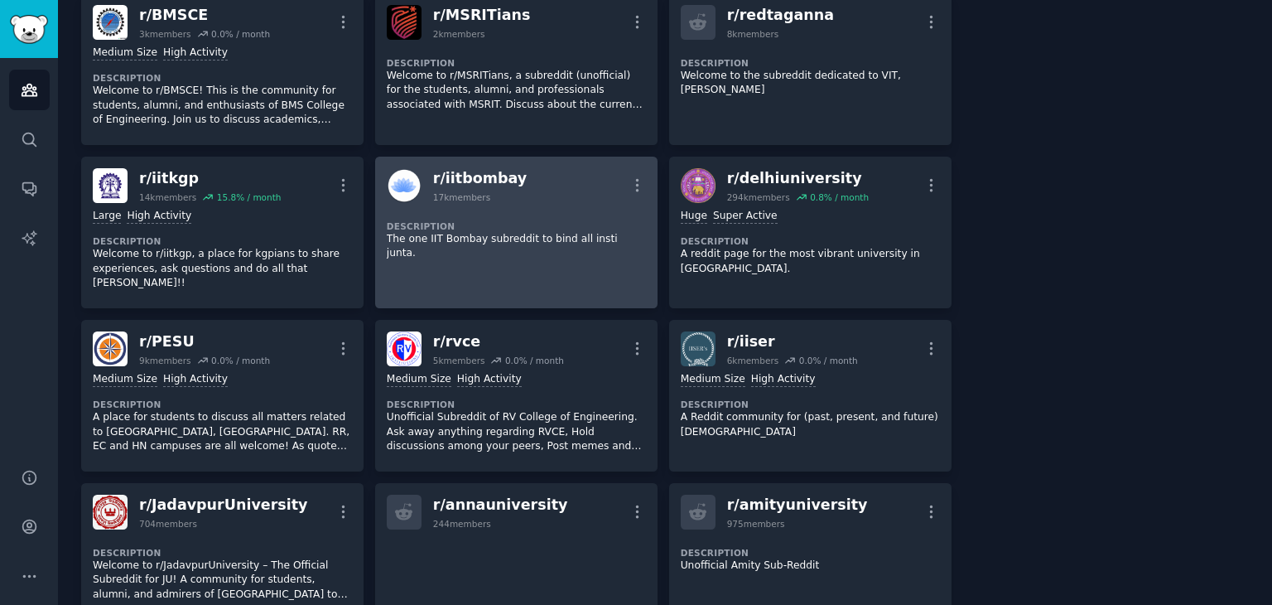
scroll to position [668, 0]
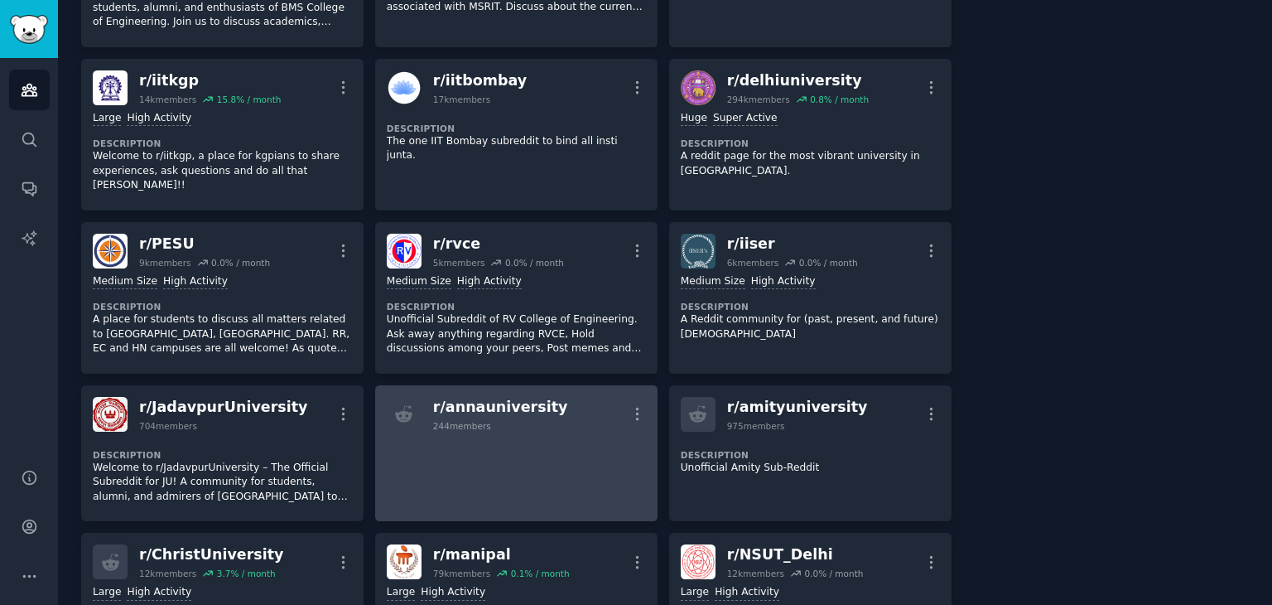
click at [607, 385] on link "r/ annauniversity 244 members More" at bounding box center [516, 453] width 282 height 137
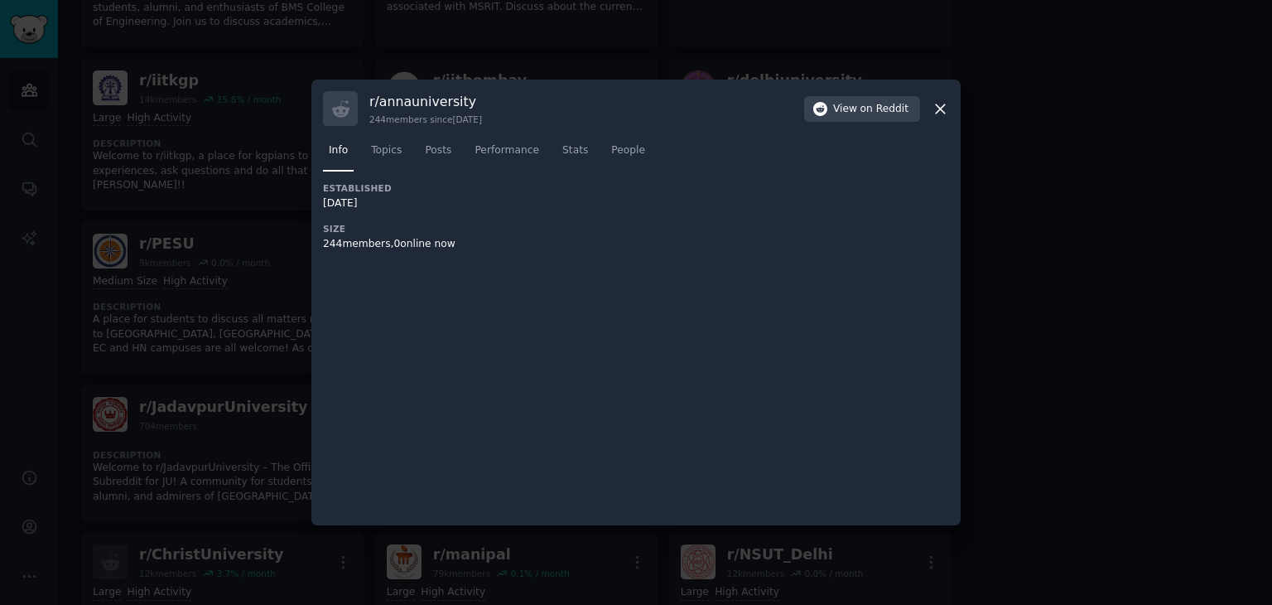
click at [943, 110] on icon at bounding box center [940, 108] width 17 height 17
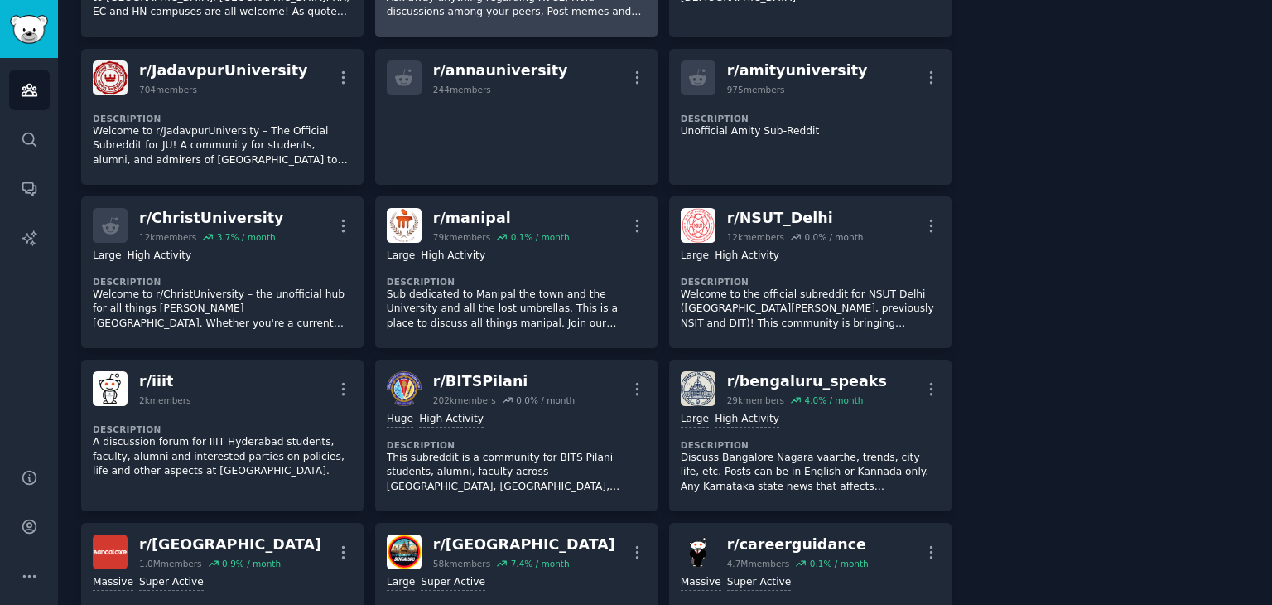
scroll to position [1006, 0]
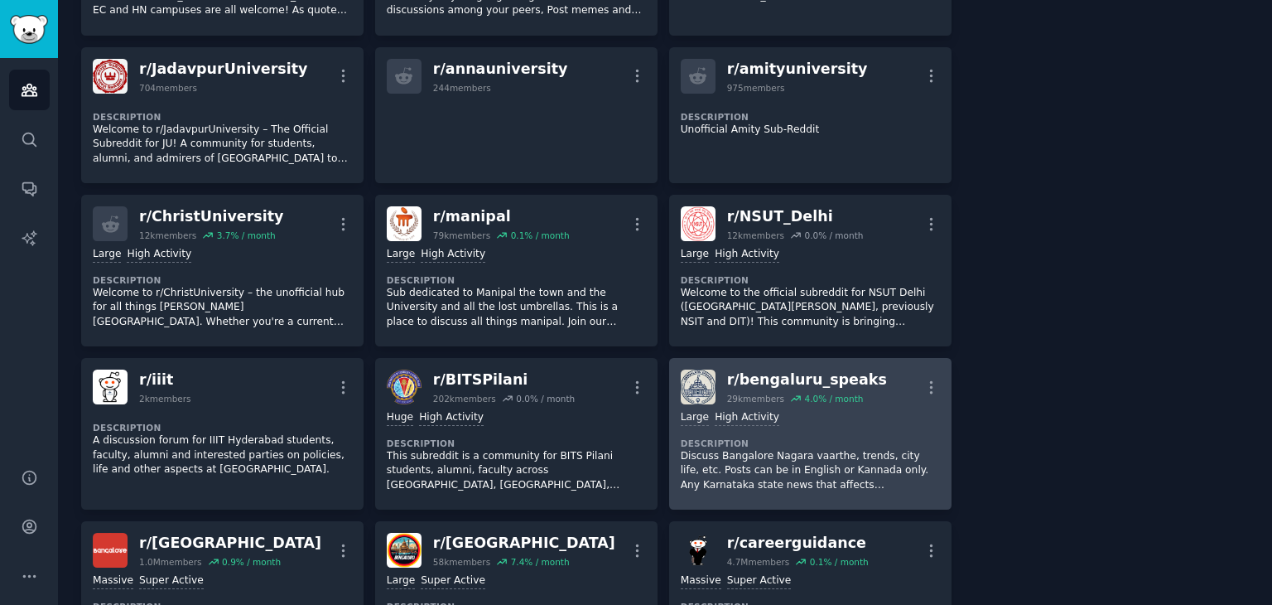
click at [683, 369] on img at bounding box center [698, 386] width 35 height 35
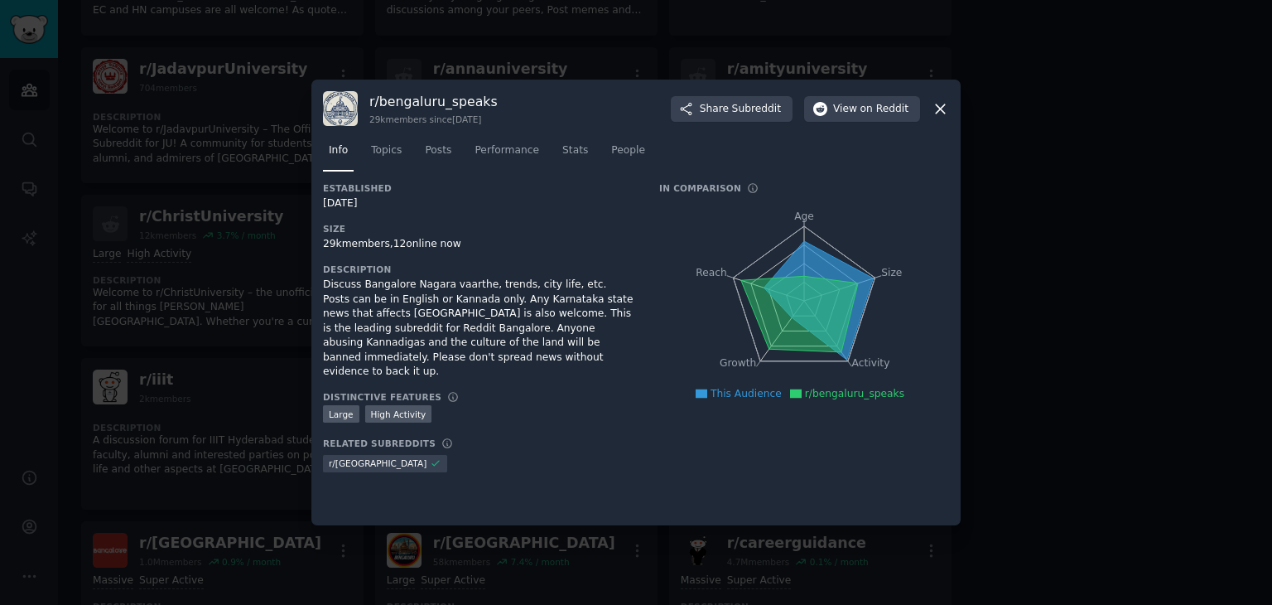
click at [941, 104] on icon at bounding box center [940, 108] width 17 height 17
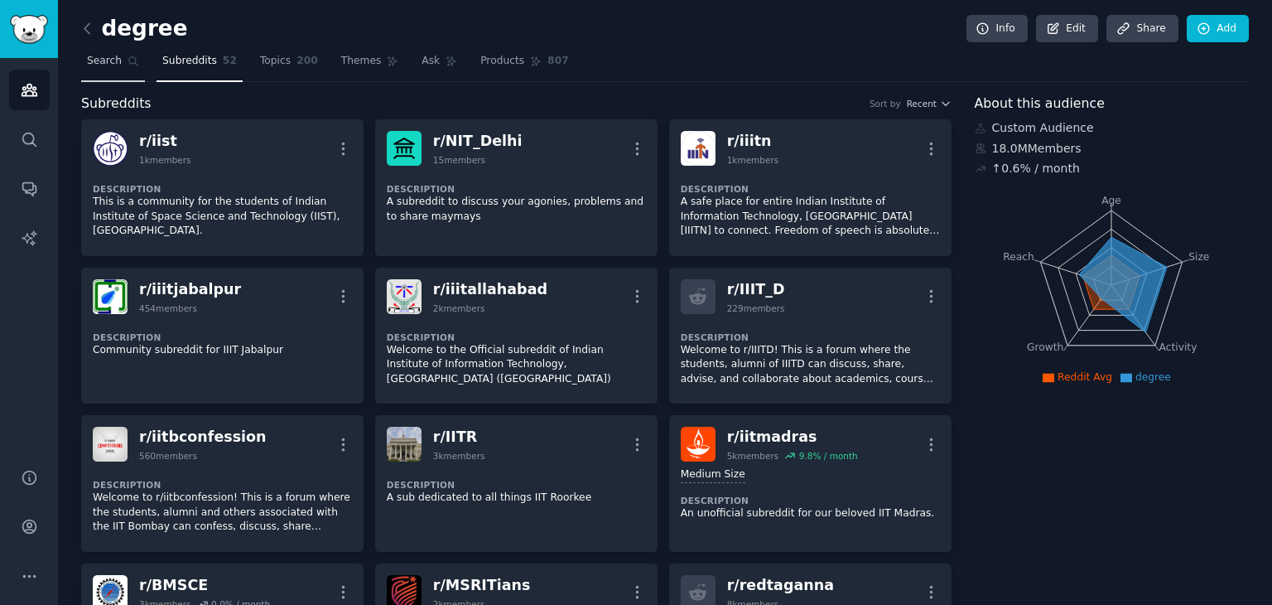
click at [95, 60] on span "Search" at bounding box center [104, 61] width 35 height 15
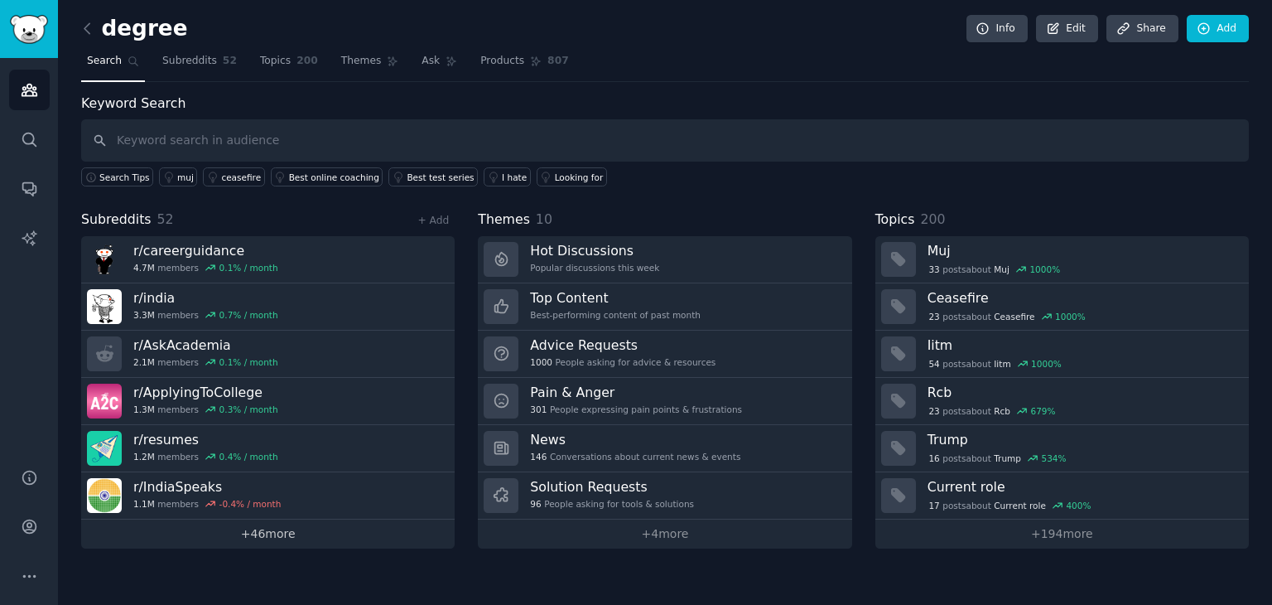
click at [308, 533] on link "+ 46 more" at bounding box center [268, 533] width 374 height 29
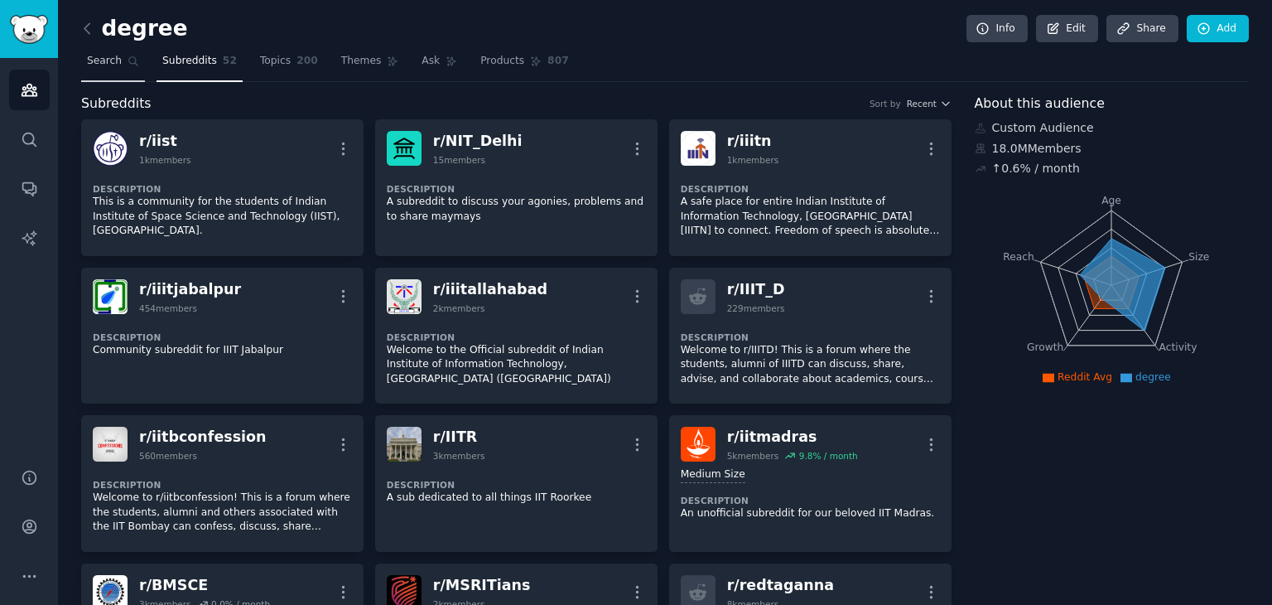
click at [113, 69] on link "Search" at bounding box center [113, 65] width 64 height 34
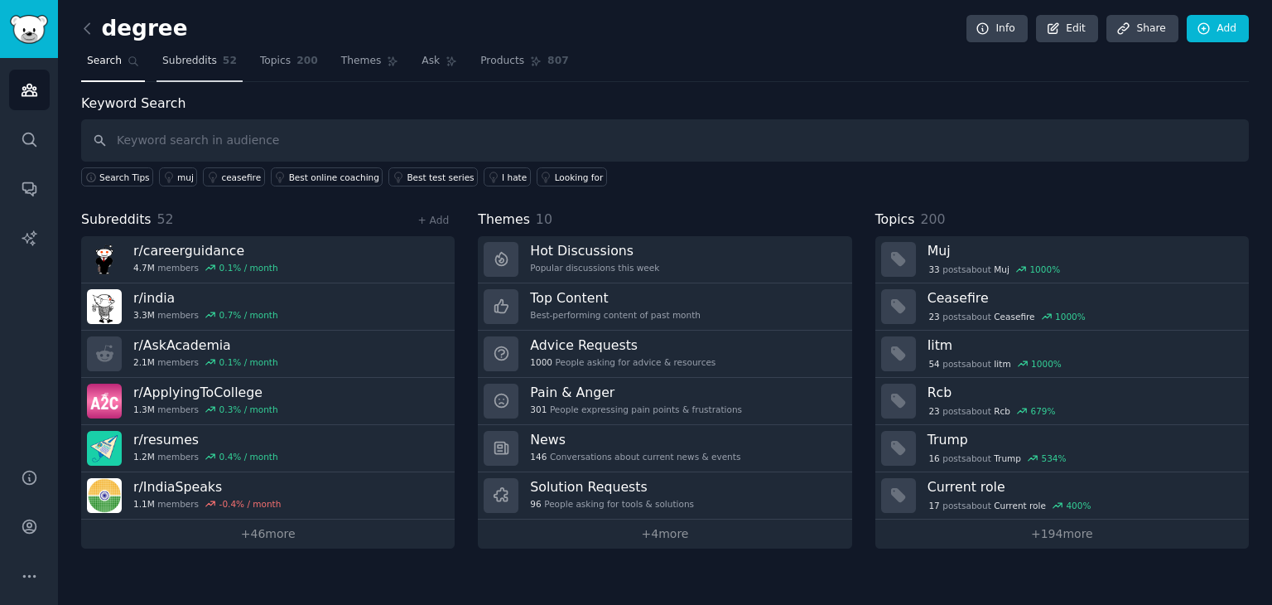
click at [206, 70] on link "Subreddits 52" at bounding box center [200, 65] width 86 height 34
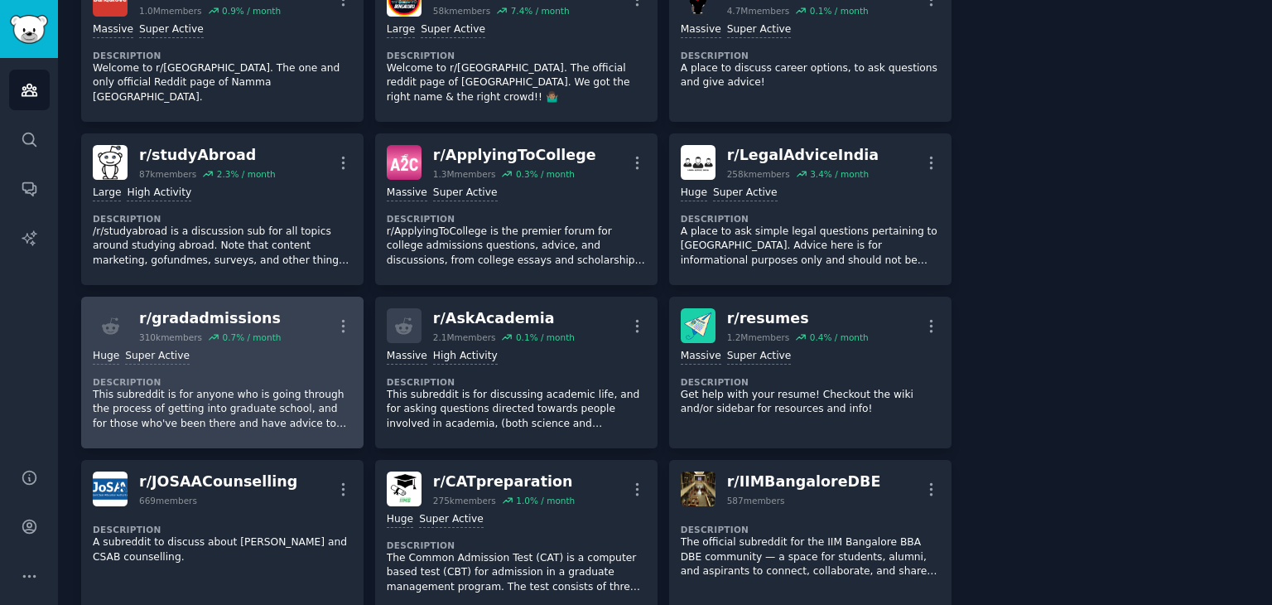
scroll to position [1561, 0]
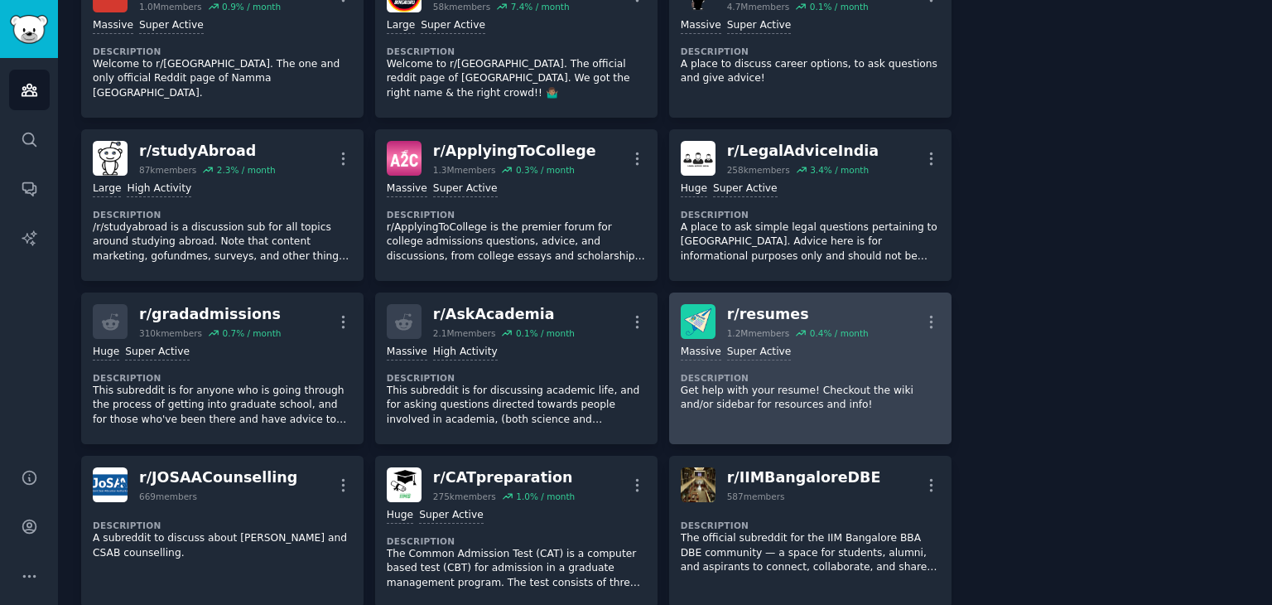
click at [748, 343] on div "Massive Super Active Description Get help with your resume! Checkout the wiki a…" at bounding box center [810, 379] width 259 height 80
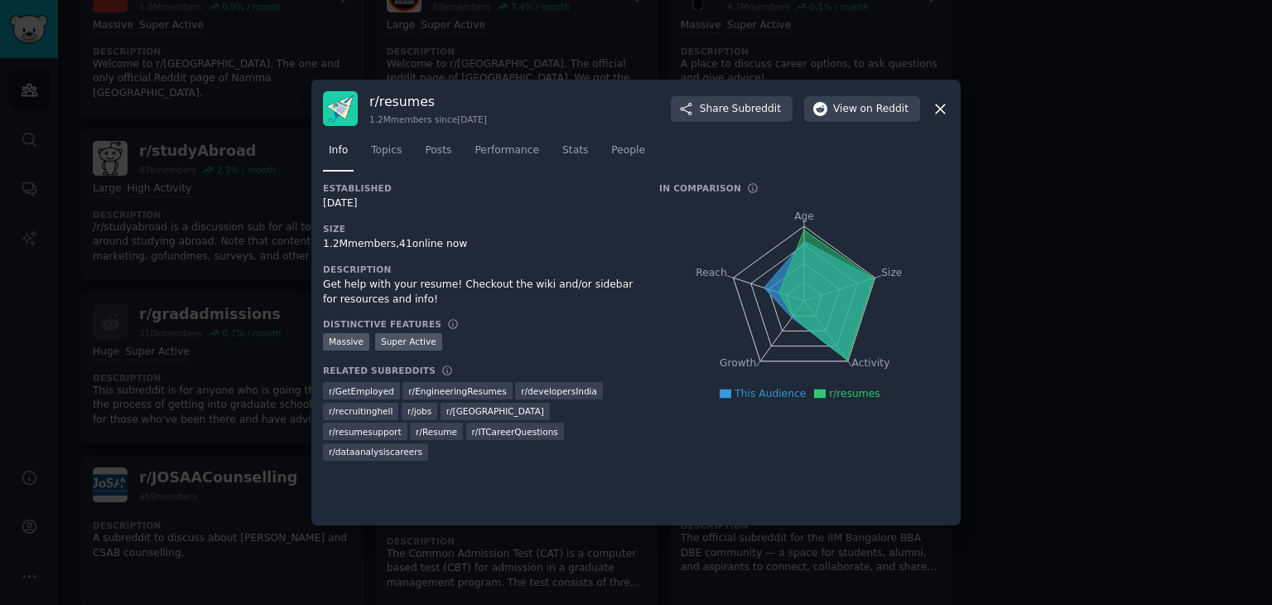
click at [935, 116] on icon at bounding box center [940, 108] width 17 height 17
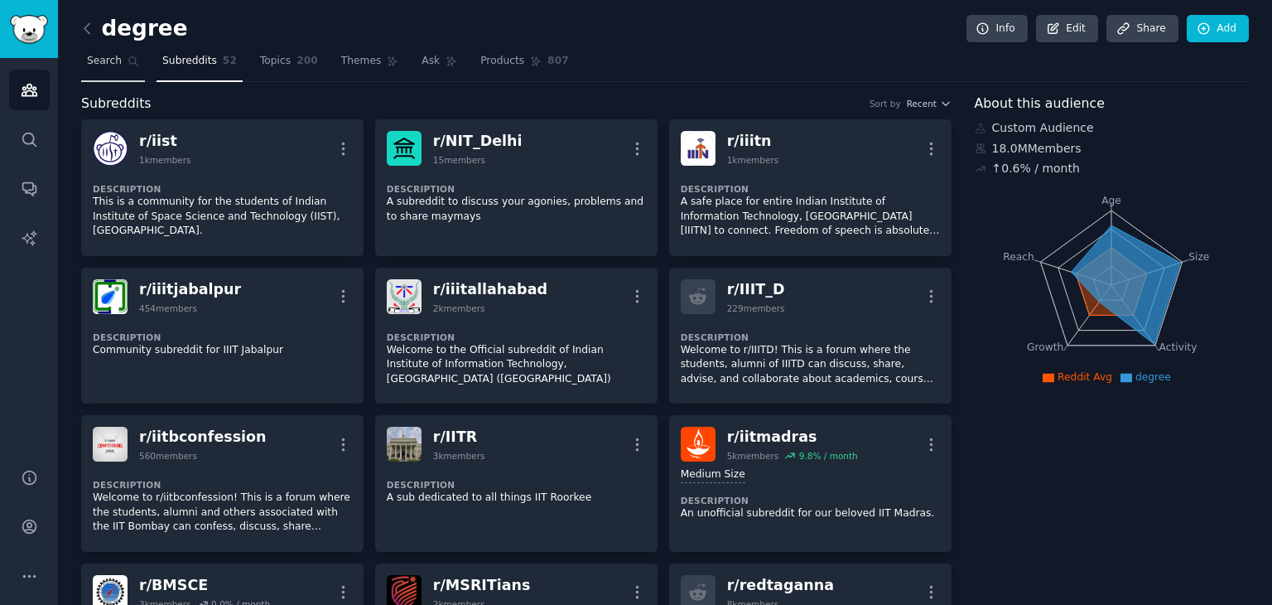
click at [105, 68] on link "Search" at bounding box center [113, 65] width 64 height 34
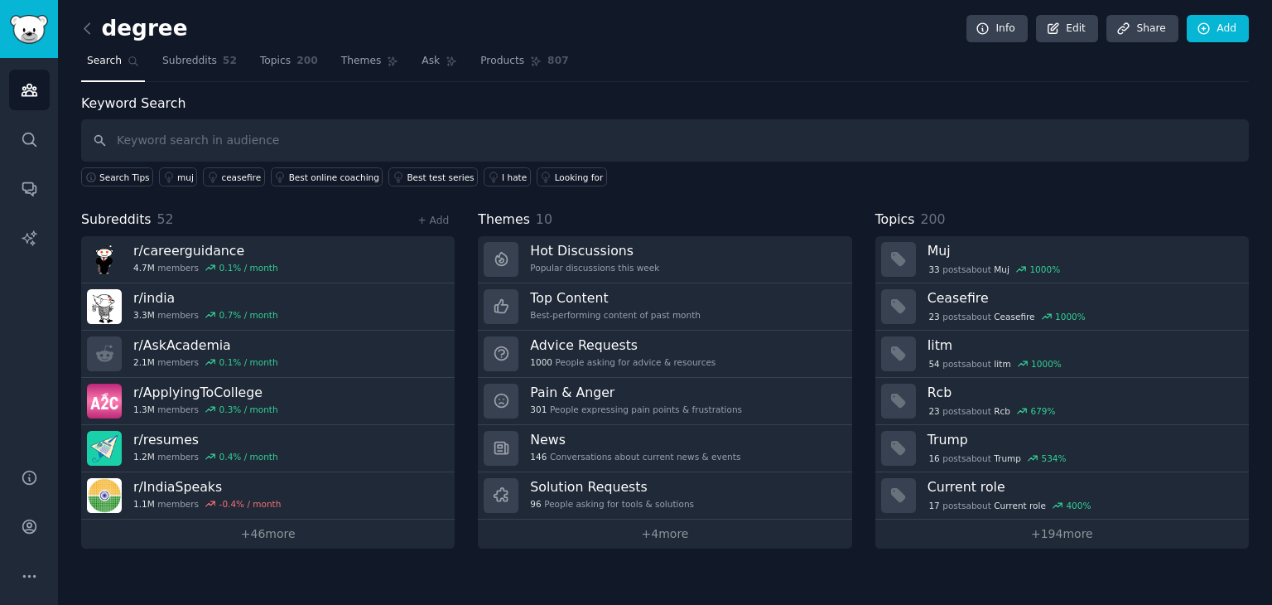
click at [191, 149] on input "text" at bounding box center [665, 140] width 1168 height 42
click at [86, 25] on icon at bounding box center [86, 28] width 5 height 10
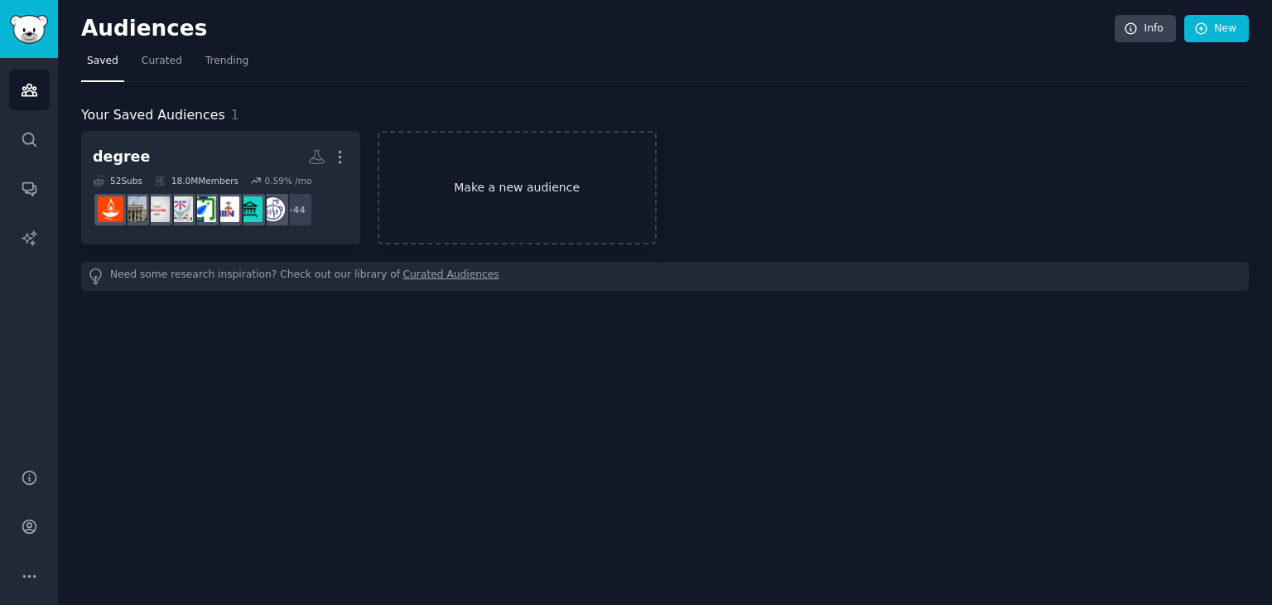
click at [498, 185] on link "Make a new audience" at bounding box center [517, 187] width 279 height 113
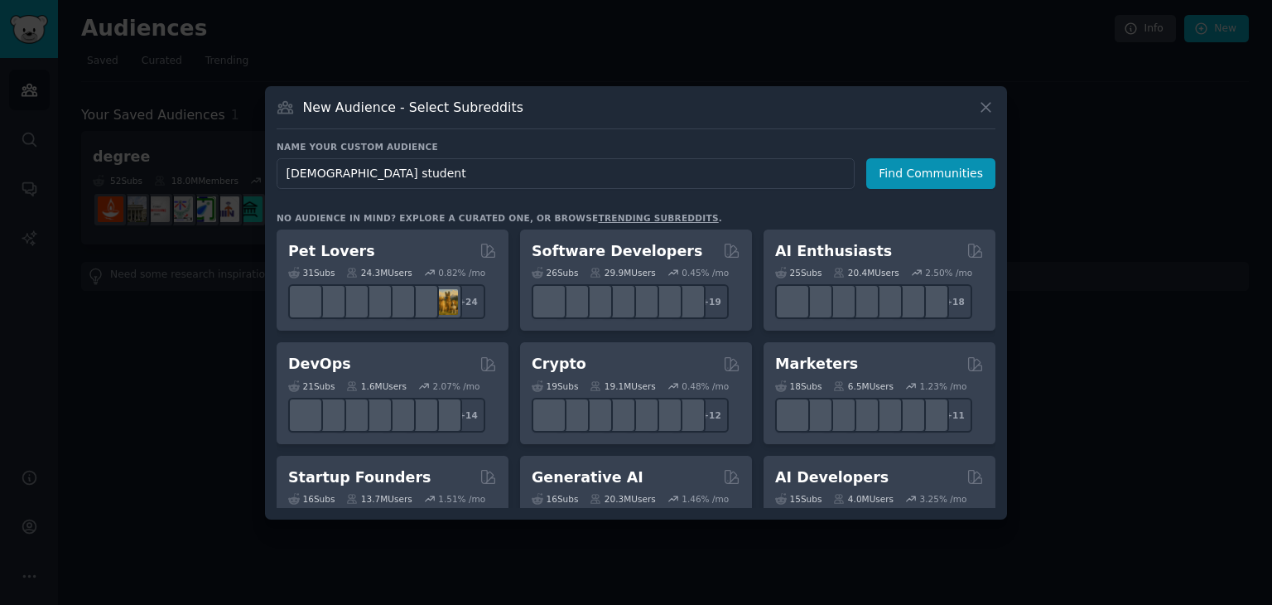
type input "[DEMOGRAPHIC_DATA] students"
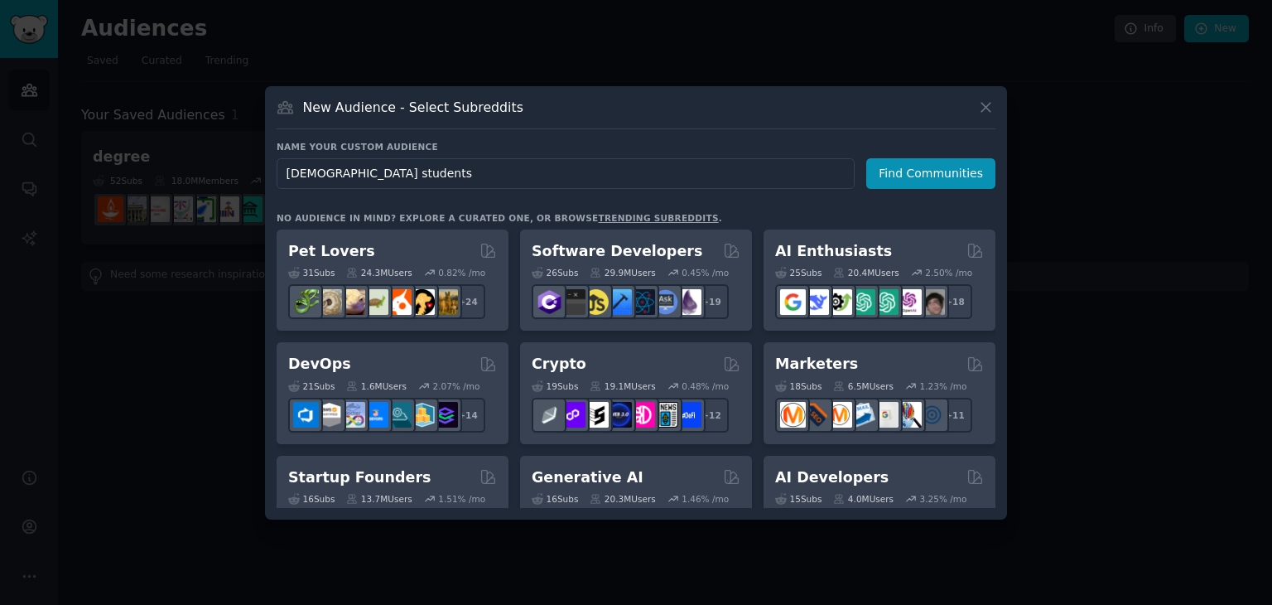
click button "Find Communities" at bounding box center [930, 173] width 129 height 31
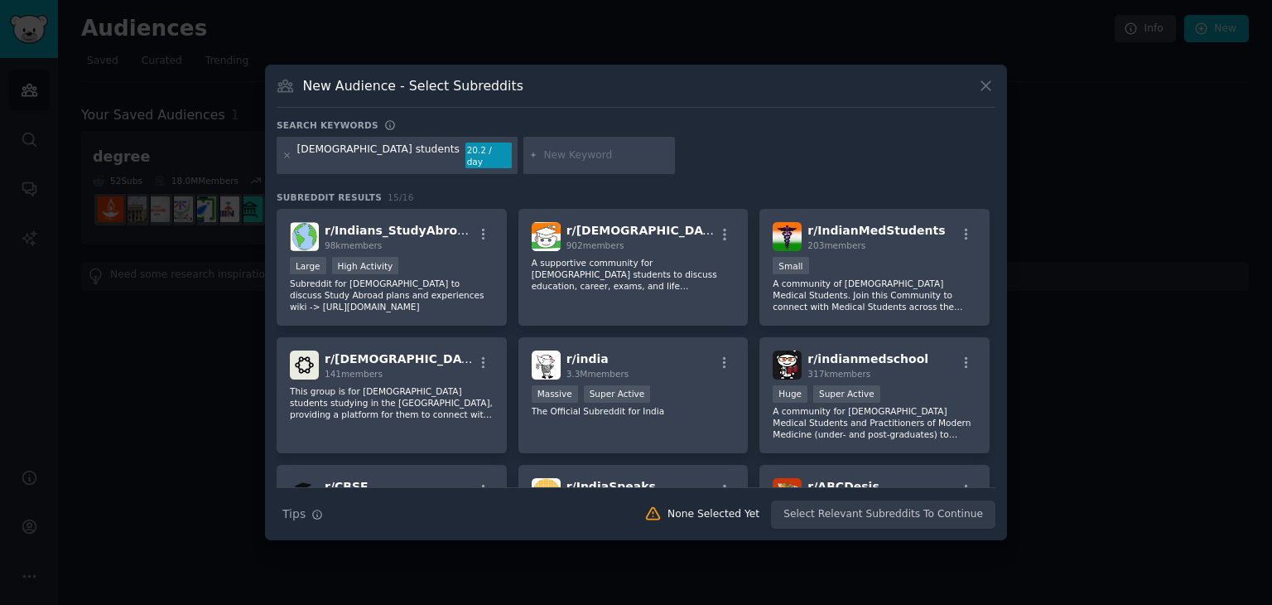
click at [289, 161] on div at bounding box center [286, 155] width 9 height 27
click at [288, 153] on icon at bounding box center [286, 155] width 9 height 9
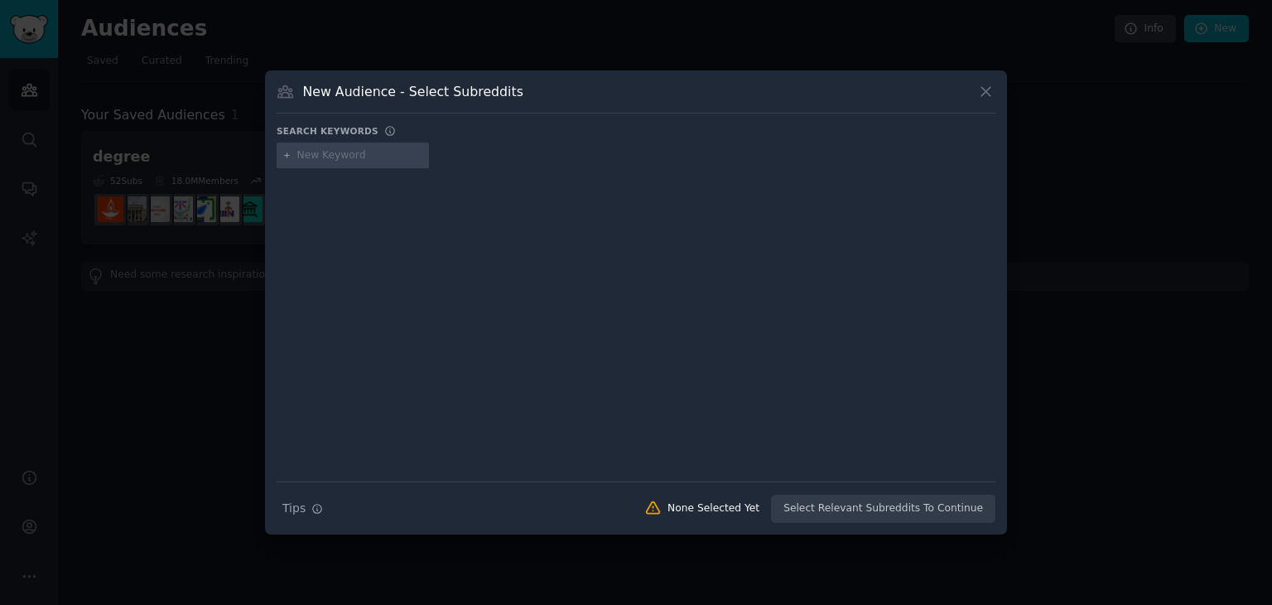
click at [325, 154] on input "text" at bounding box center [360, 155] width 126 height 15
type input "k"
type input "H"
type input "I"
type input "Bengaluru Students"
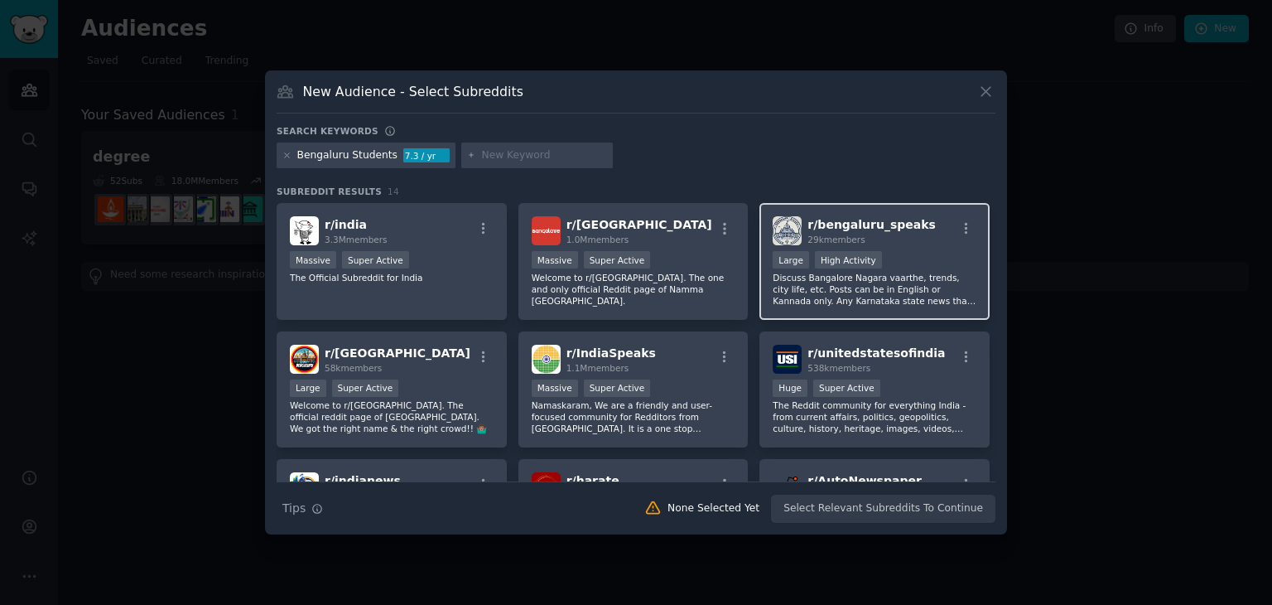
click at [875, 306] on div "r/ bengaluru_speaks 29k members Large High Activity Discuss Bangalore Nagara va…" at bounding box center [875, 261] width 230 height 117
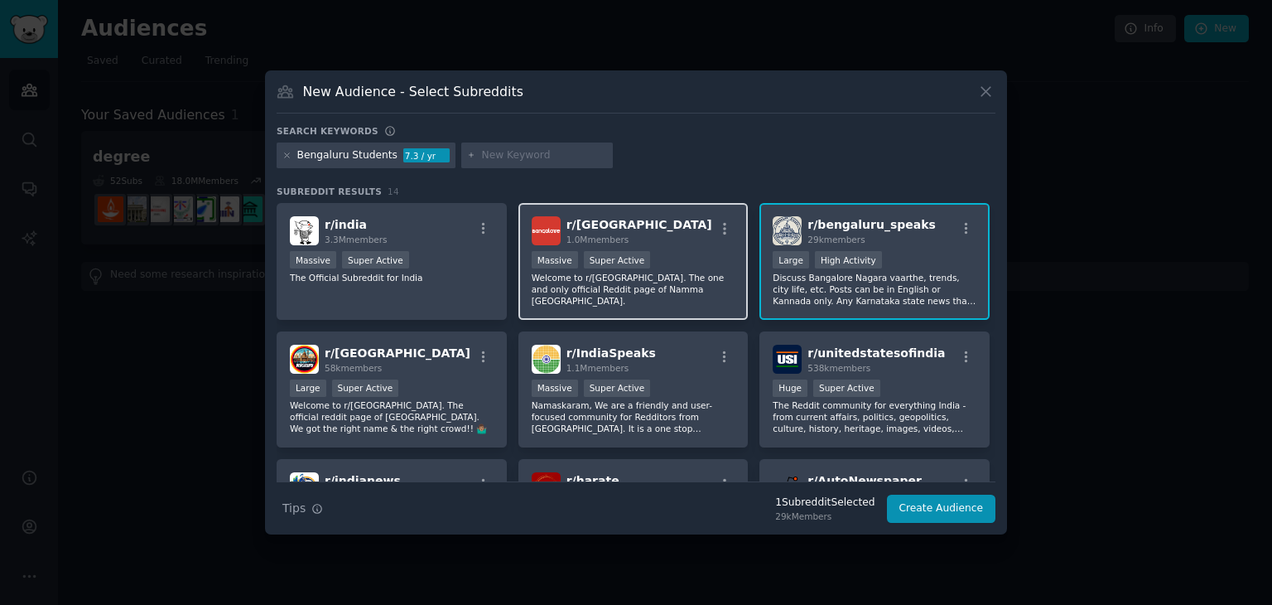
click at [573, 225] on span "r/ [GEOGRAPHIC_DATA]" at bounding box center [640, 224] width 146 height 13
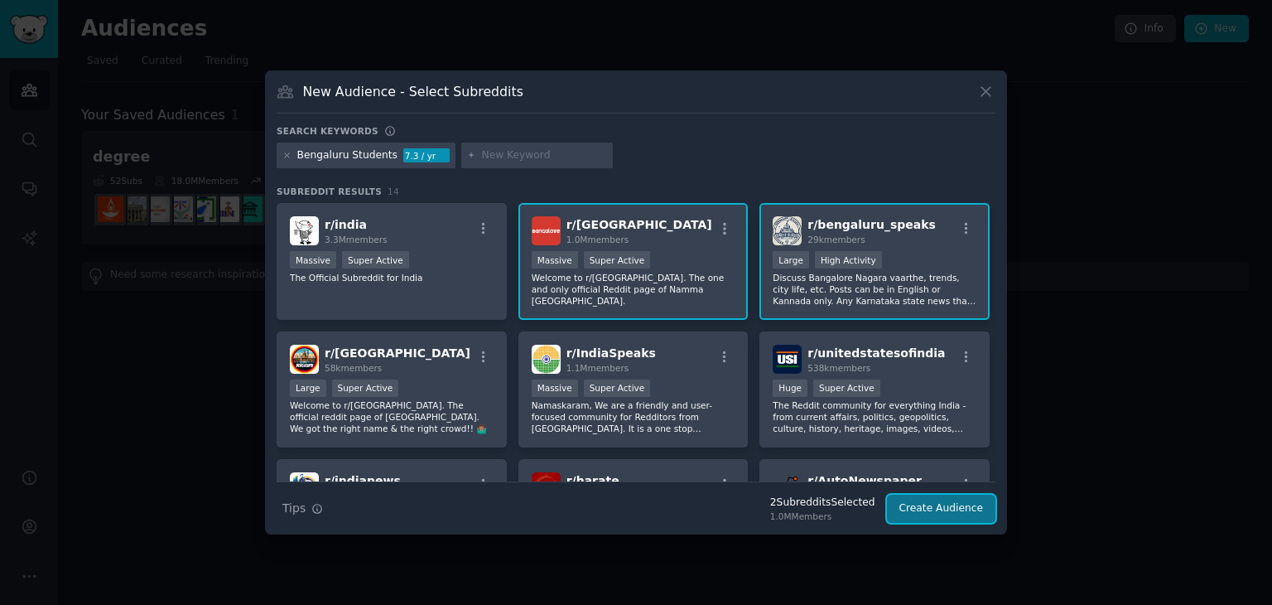
click at [920, 499] on button "Create Audience" at bounding box center [941, 509] width 109 height 28
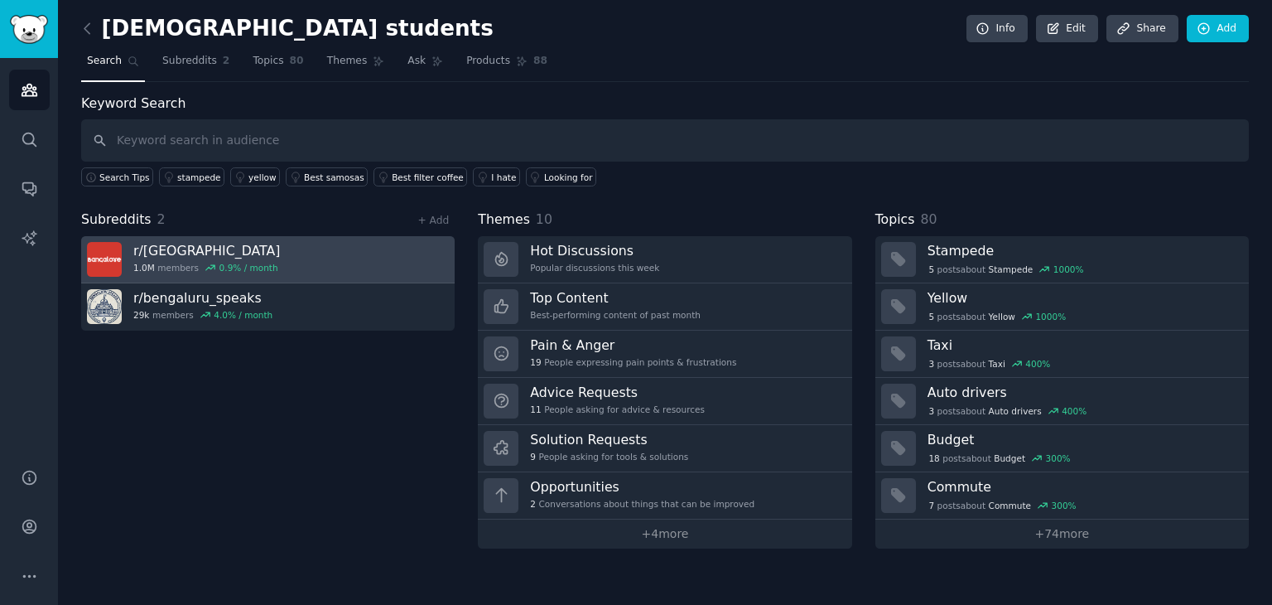
click at [161, 247] on h3 "r/ [GEOGRAPHIC_DATA]" at bounding box center [206, 250] width 147 height 17
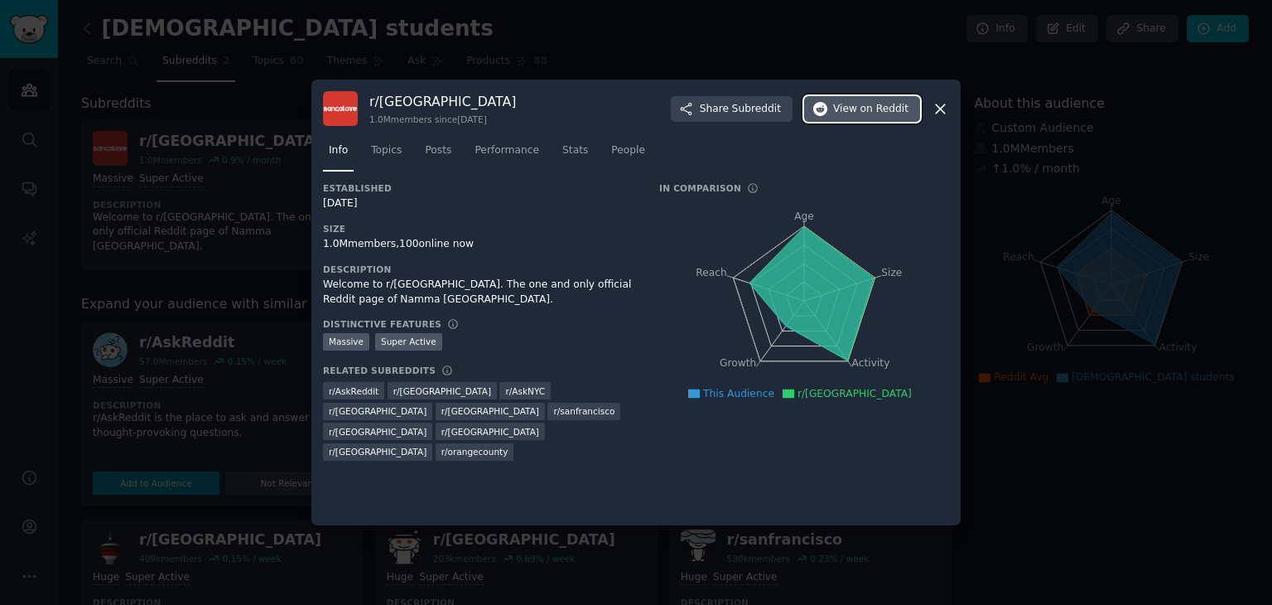
click at [848, 111] on span "View on Reddit" at bounding box center [870, 109] width 75 height 15
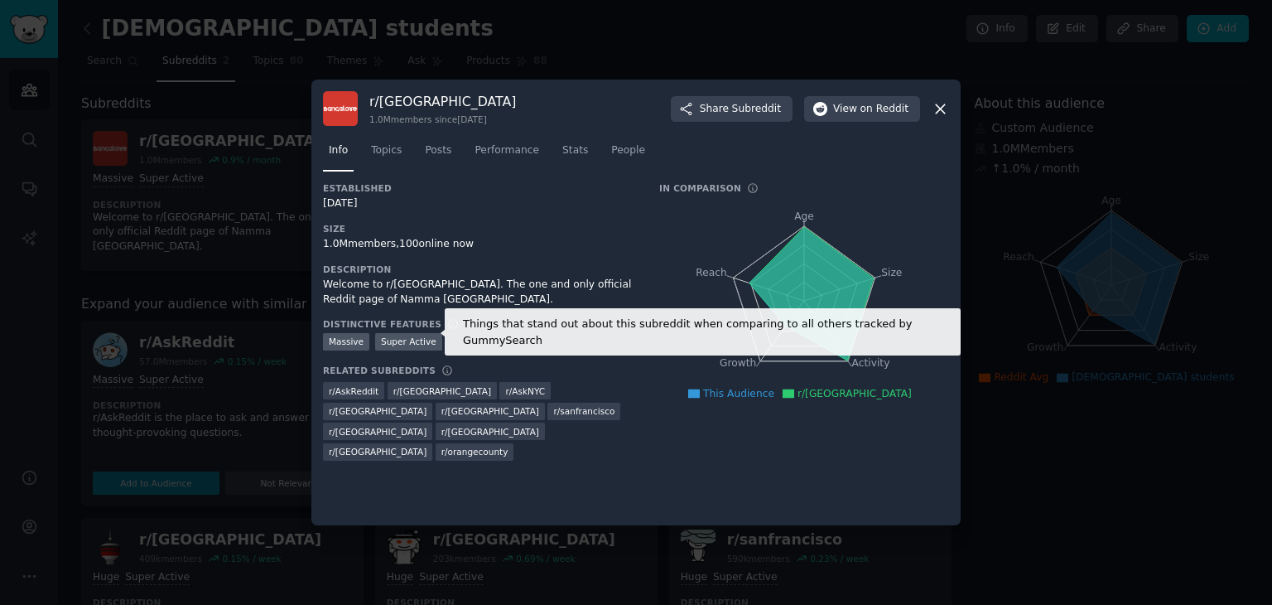
click at [447, 326] on icon at bounding box center [453, 324] width 12 height 12
click at [449, 323] on icon at bounding box center [453, 324] width 9 height 9
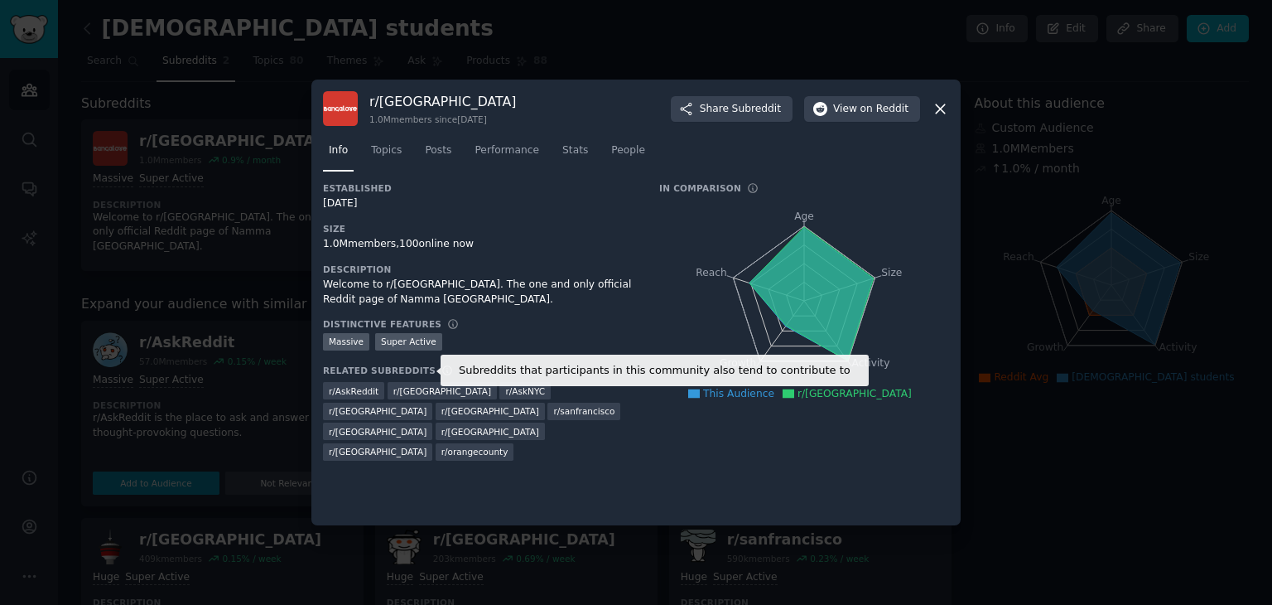
click at [441, 366] on icon at bounding box center [447, 370] width 12 height 12
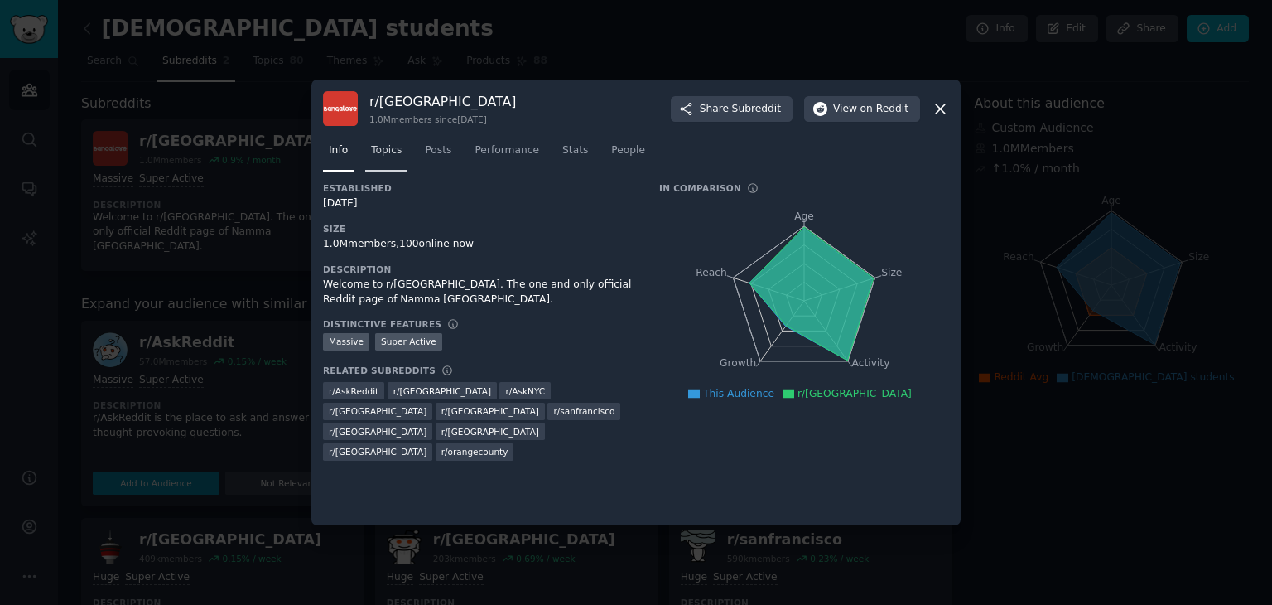
click at [393, 155] on span "Topics" at bounding box center [386, 150] width 31 height 15
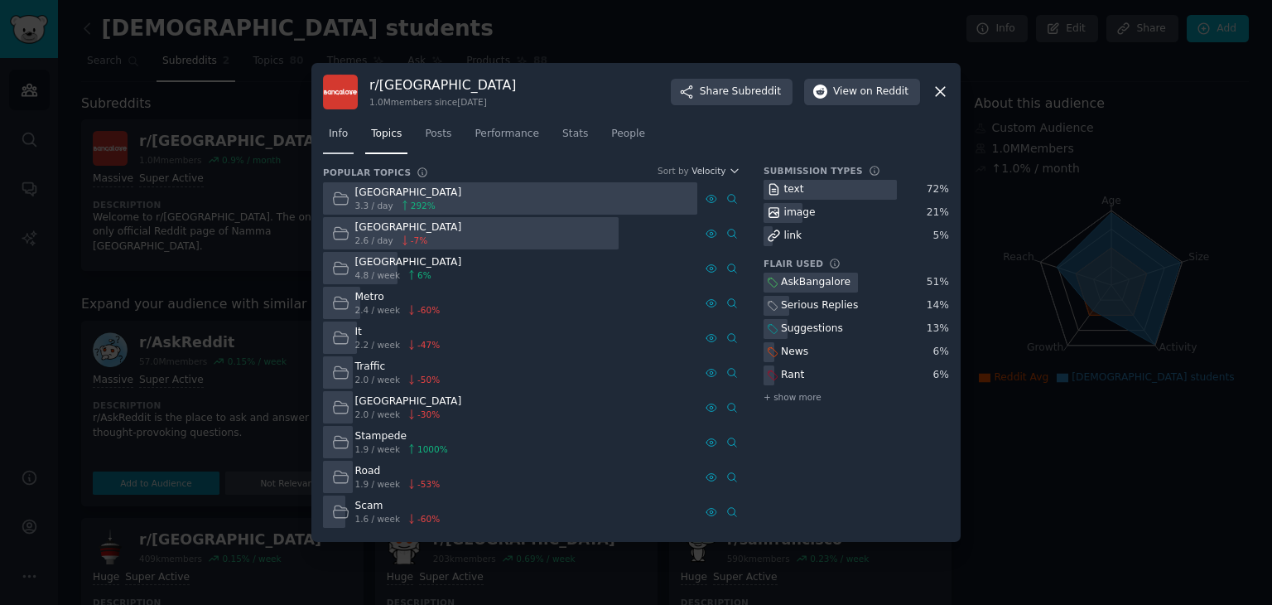
click at [338, 133] on span "Info" at bounding box center [338, 134] width 19 height 15
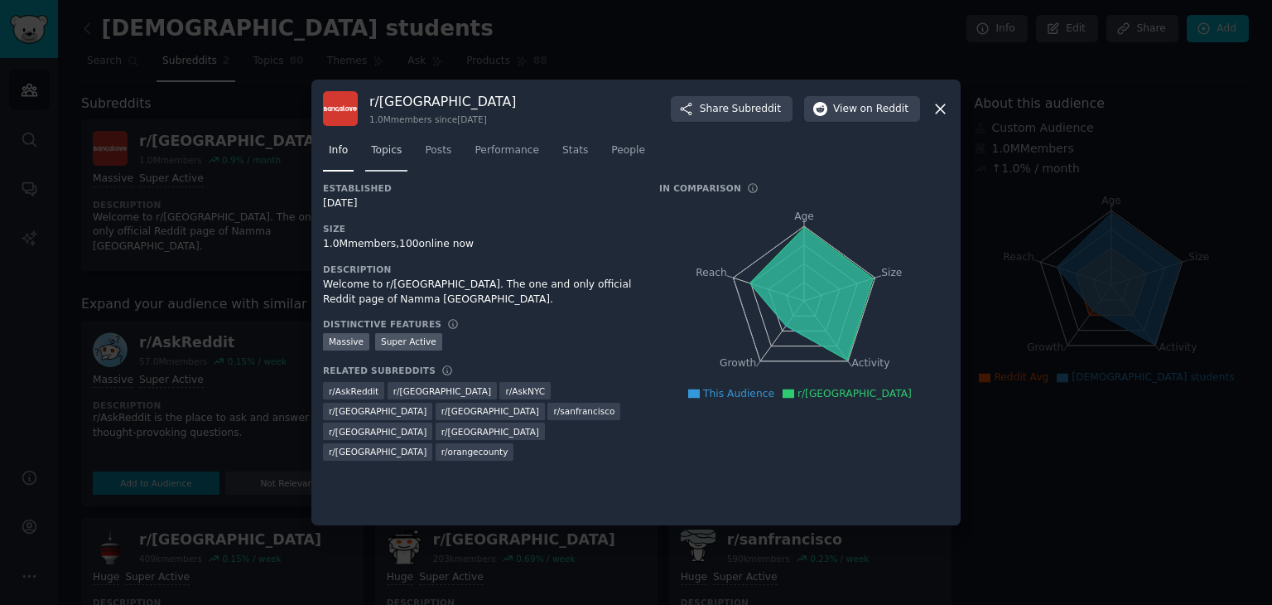
click at [376, 147] on span "Topics" at bounding box center [386, 150] width 31 height 15
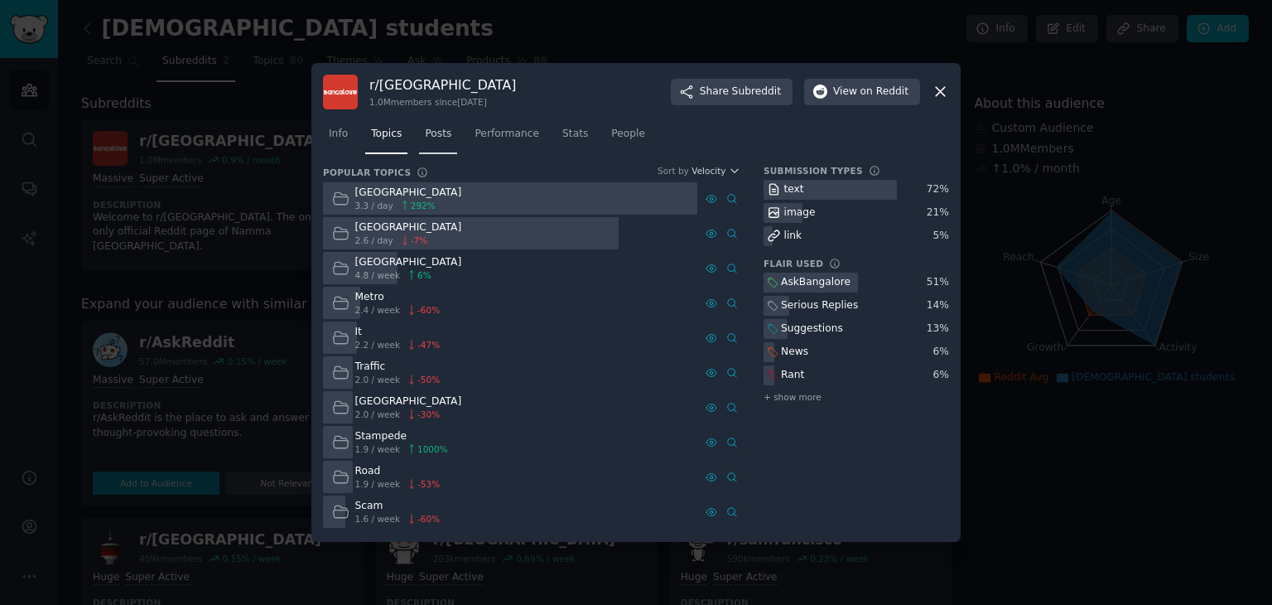
click at [445, 145] on link "Posts" at bounding box center [438, 138] width 38 height 34
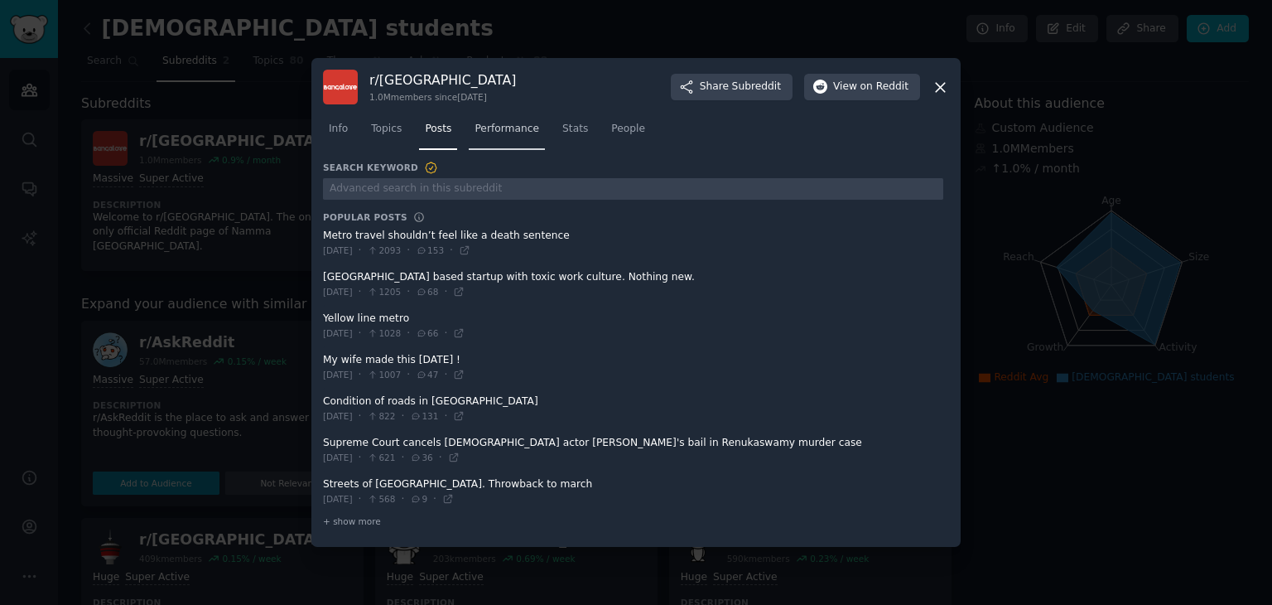
click at [499, 147] on link "Performance" at bounding box center [507, 133] width 76 height 34
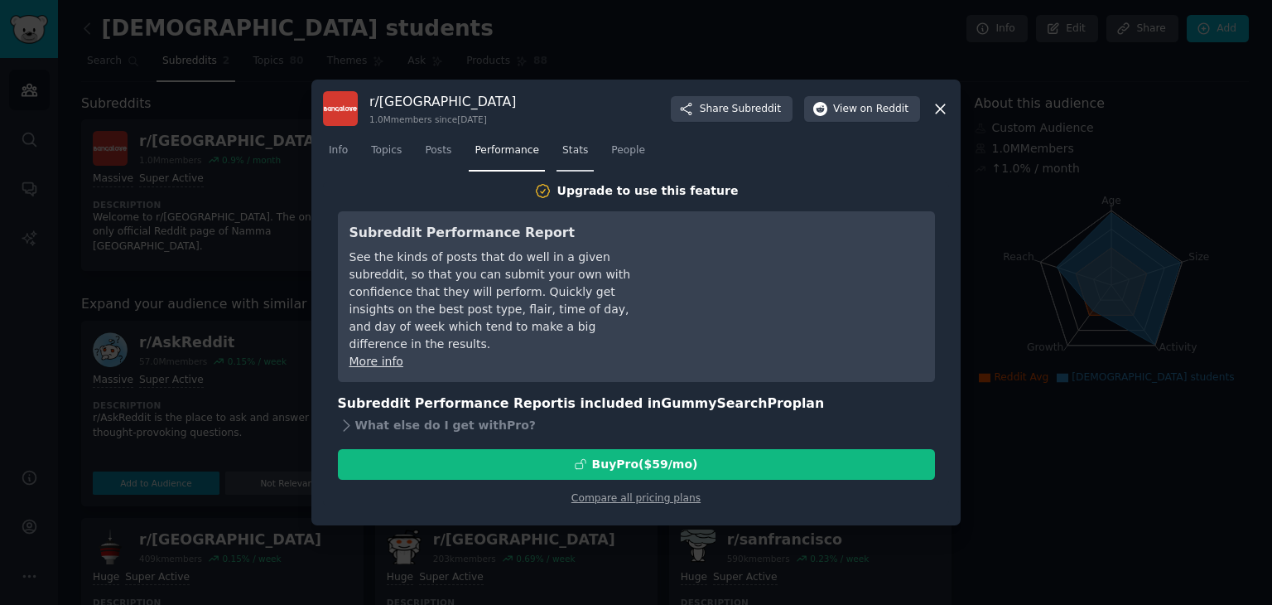
click at [562, 156] on span "Stats" at bounding box center [575, 150] width 26 height 15
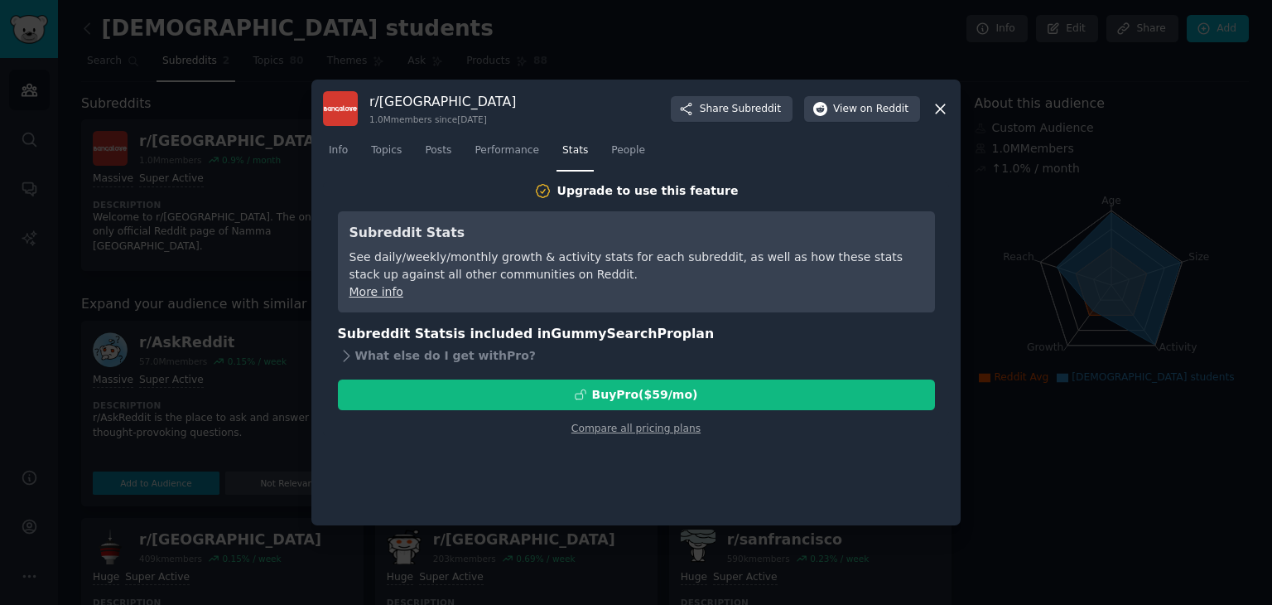
click at [944, 115] on icon at bounding box center [940, 108] width 17 height 17
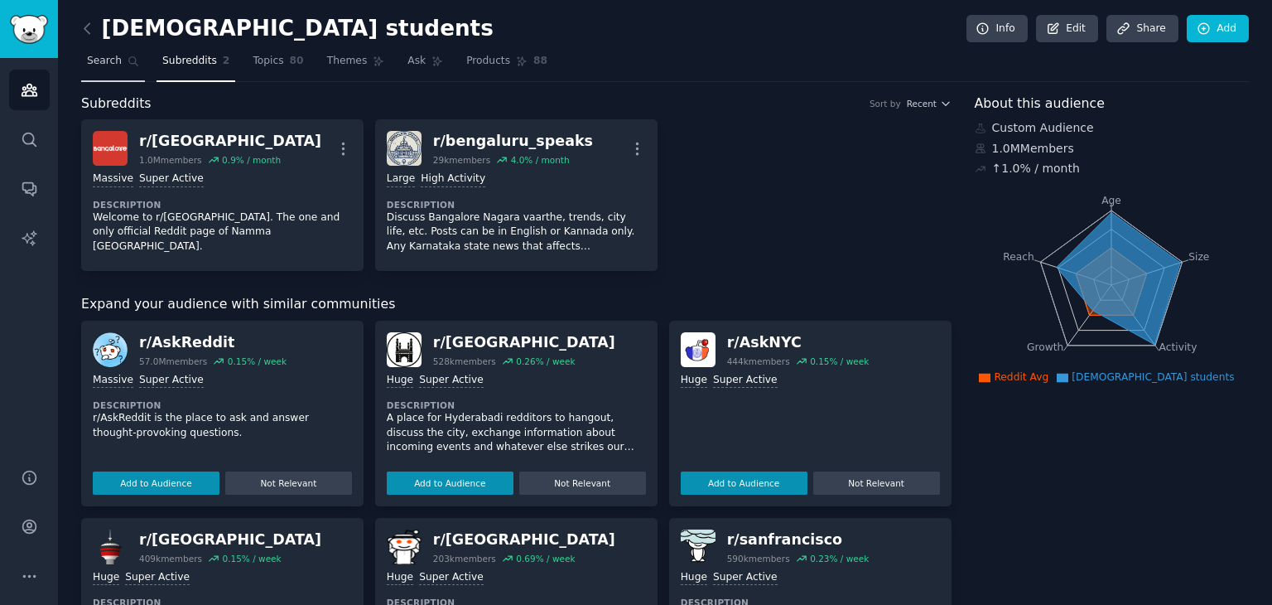
click at [118, 62] on link "Search" at bounding box center [113, 65] width 64 height 34
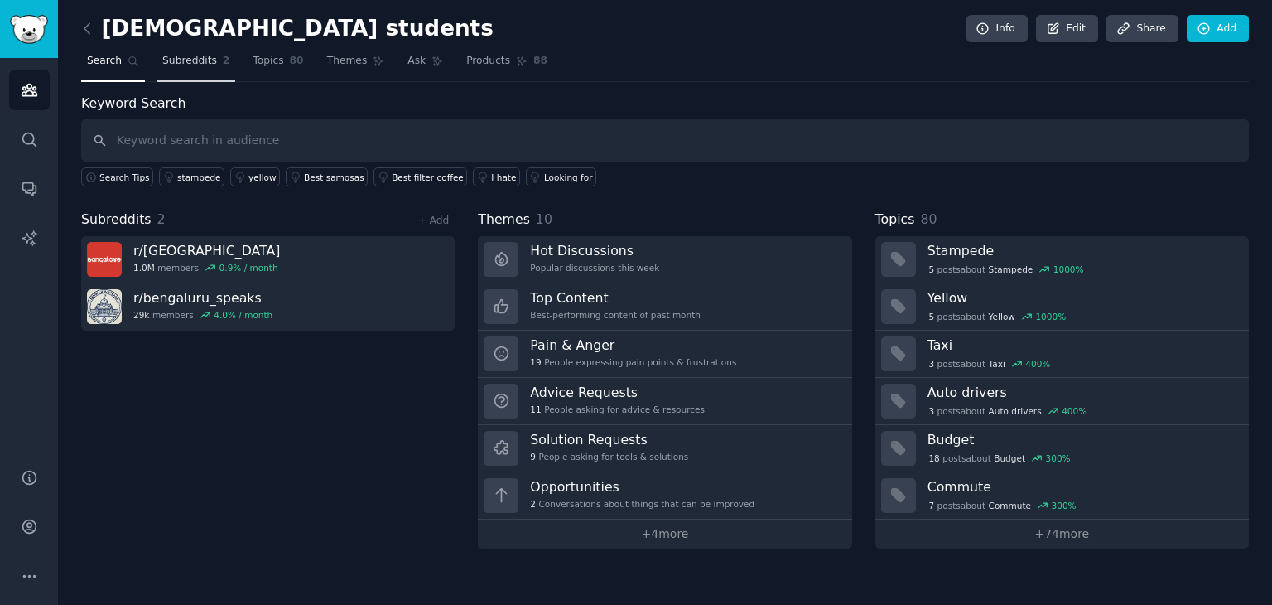
click at [185, 56] on span "Subreddits" at bounding box center [189, 61] width 55 height 15
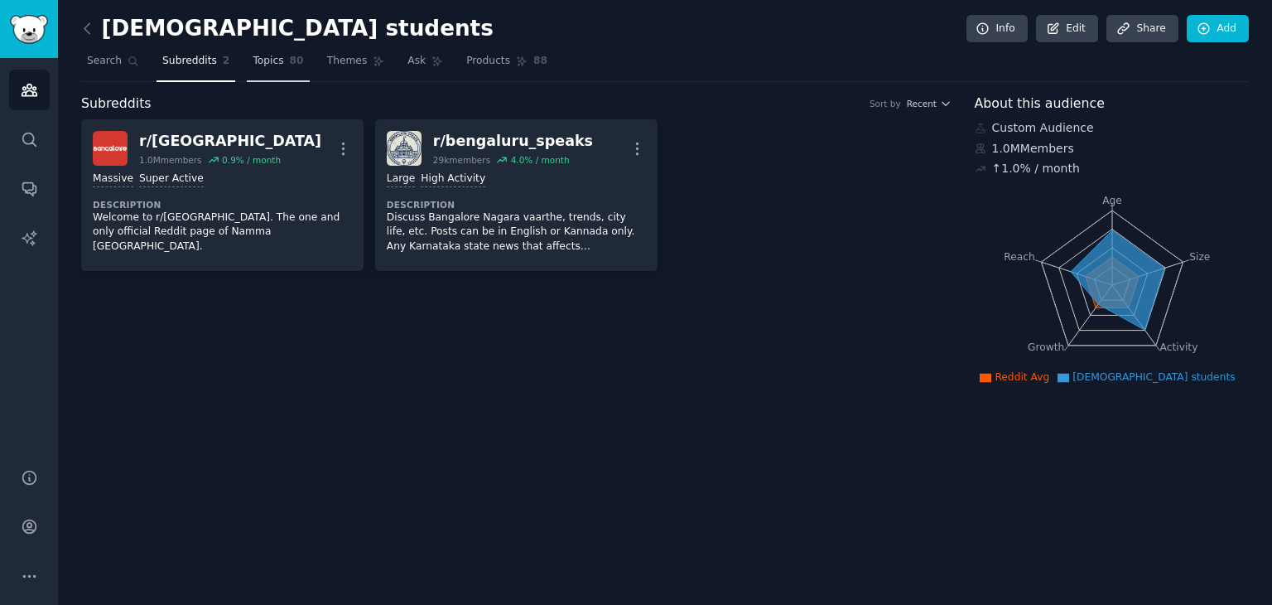
click at [275, 51] on link "Topics 80" at bounding box center [278, 65] width 62 height 34
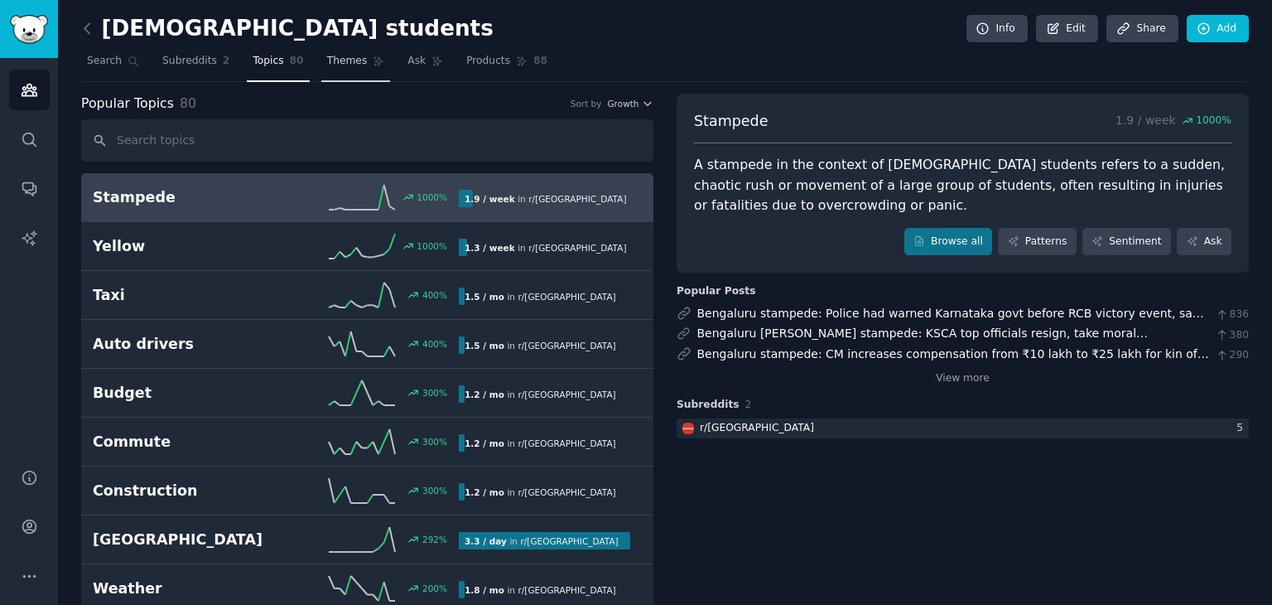
click at [333, 58] on span "Themes" at bounding box center [347, 61] width 41 height 15
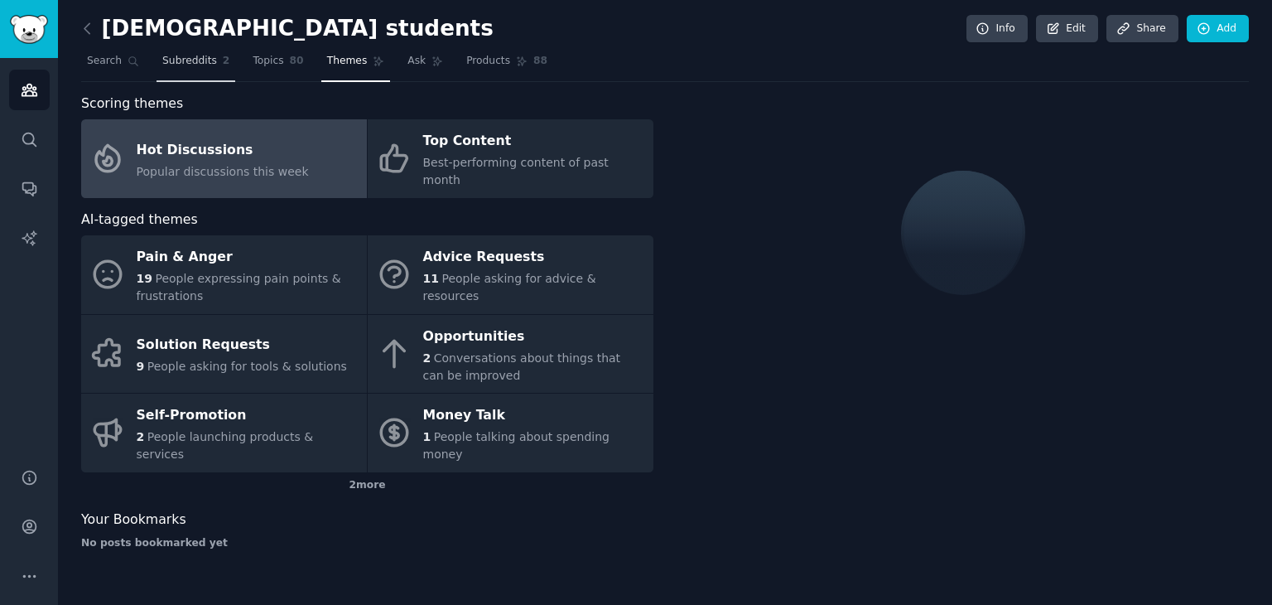
click at [179, 52] on link "Subreddits 2" at bounding box center [196, 65] width 79 height 34
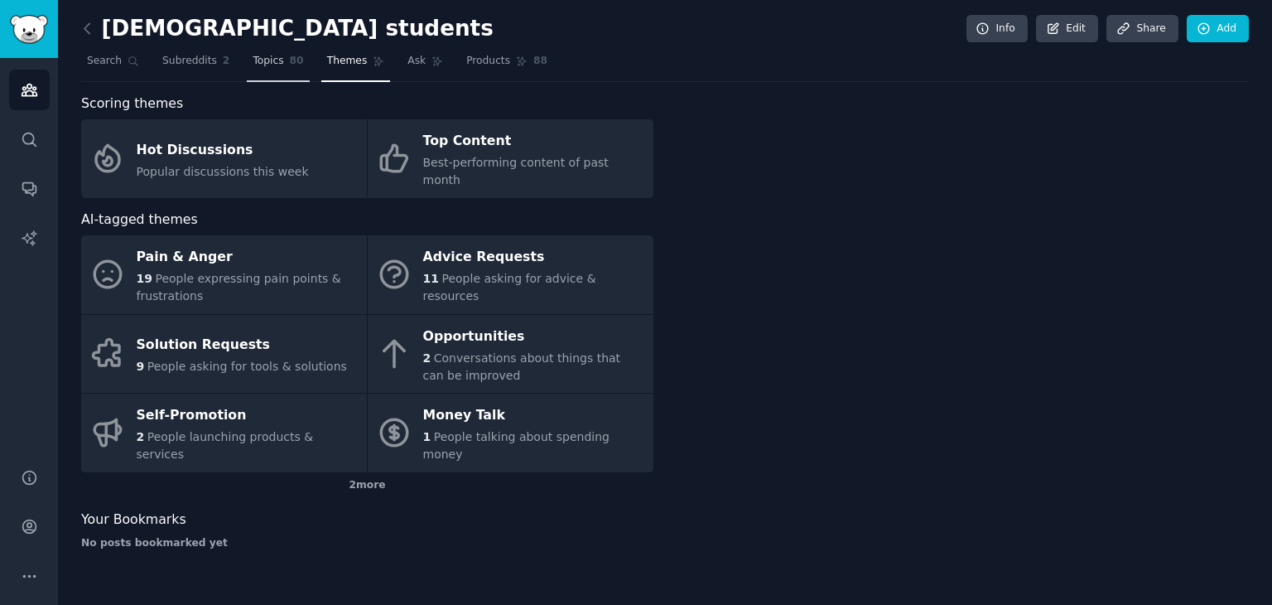
click at [265, 63] on span "Topics" at bounding box center [268, 61] width 31 height 15
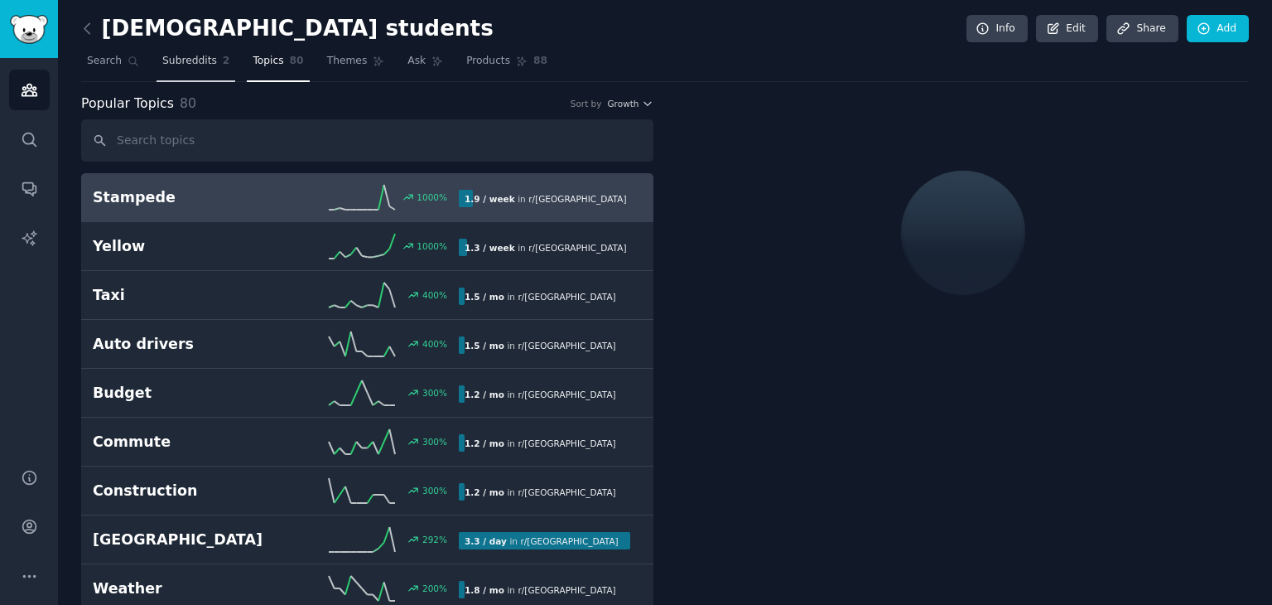
click at [186, 54] on span "Subreddits" at bounding box center [189, 61] width 55 height 15
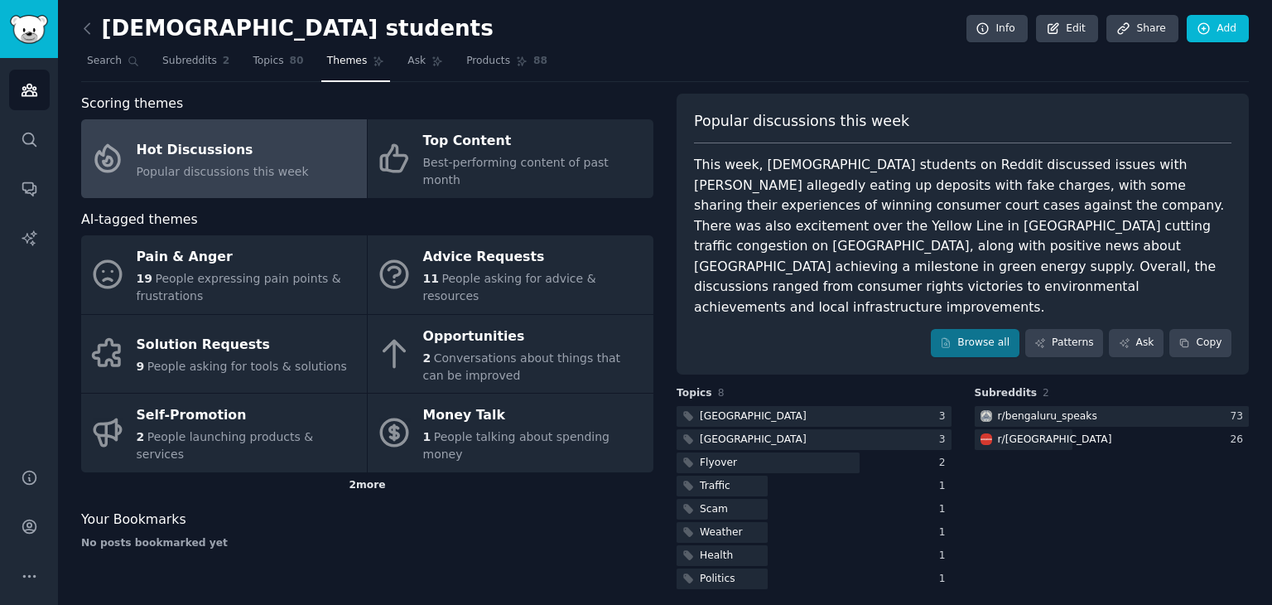
click at [374, 472] on div "2 more" at bounding box center [367, 485] width 572 height 27
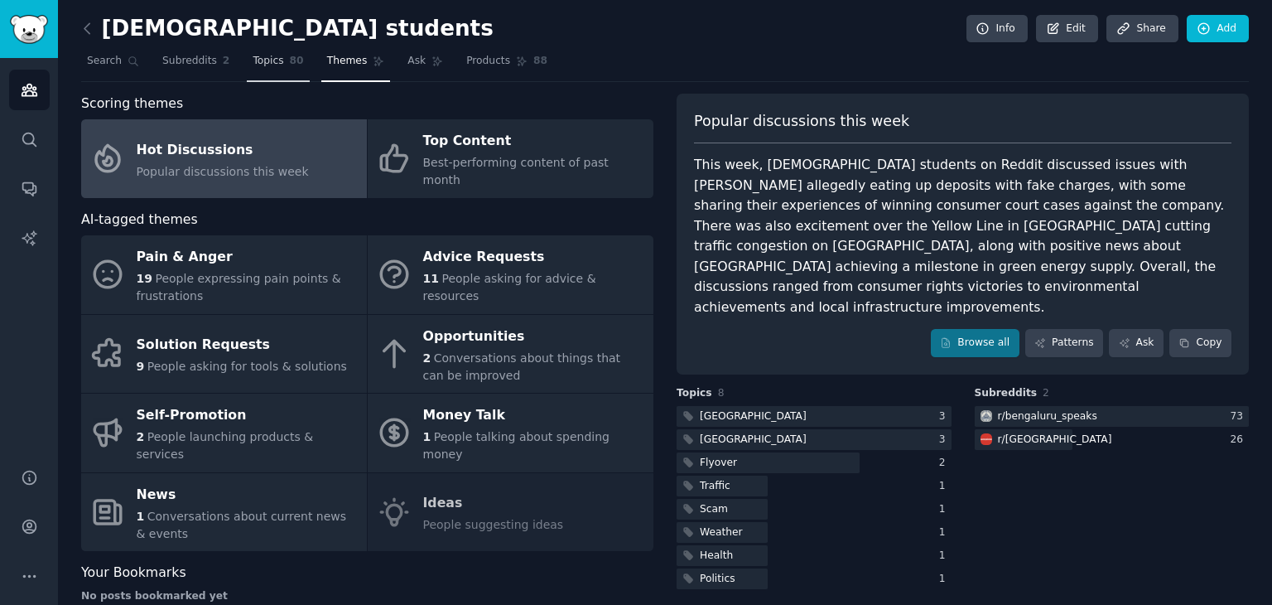
click at [247, 60] on link "Topics 80" at bounding box center [278, 65] width 62 height 34
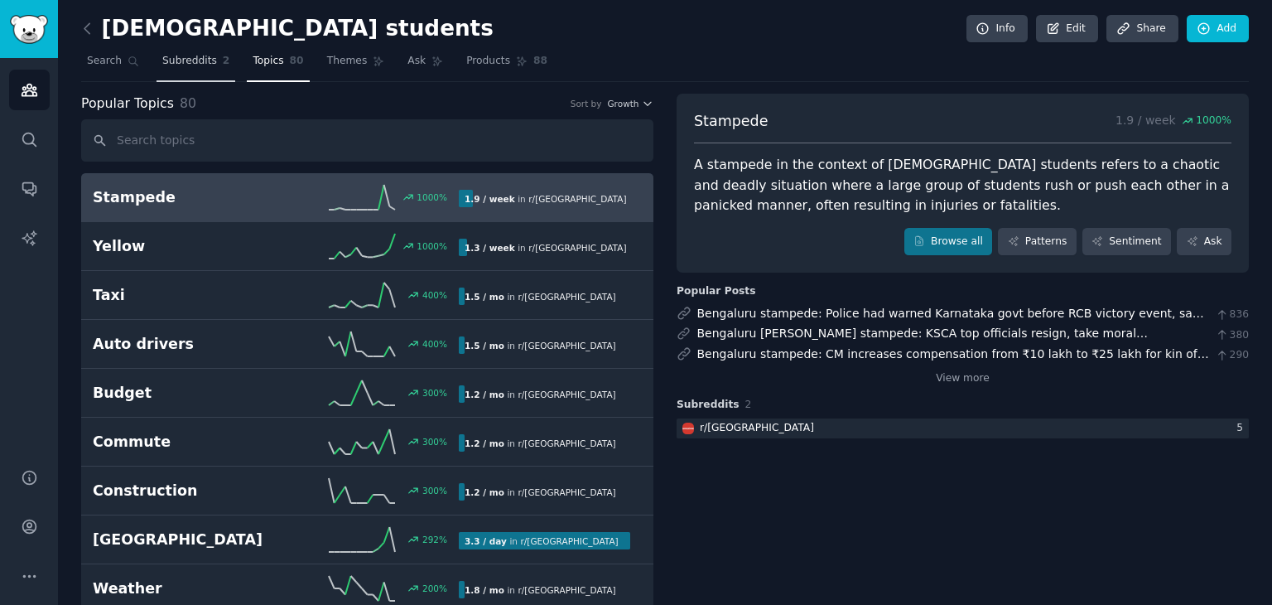
click at [186, 58] on span "Subreddits" at bounding box center [189, 61] width 55 height 15
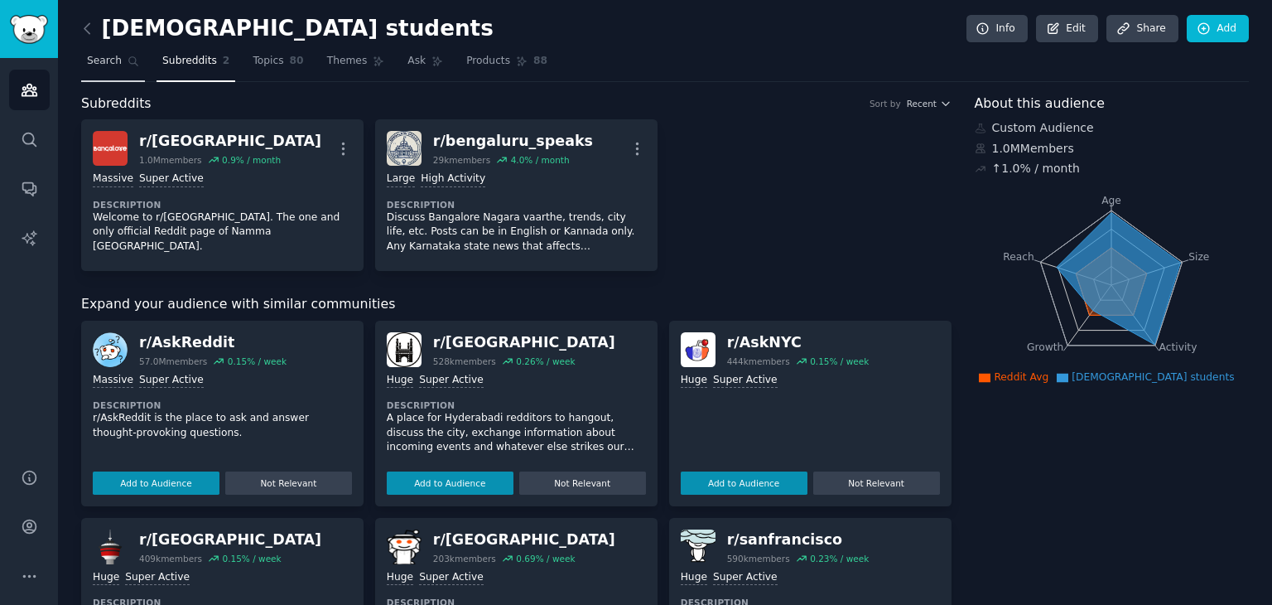
click at [104, 54] on span "Search" at bounding box center [104, 61] width 35 height 15
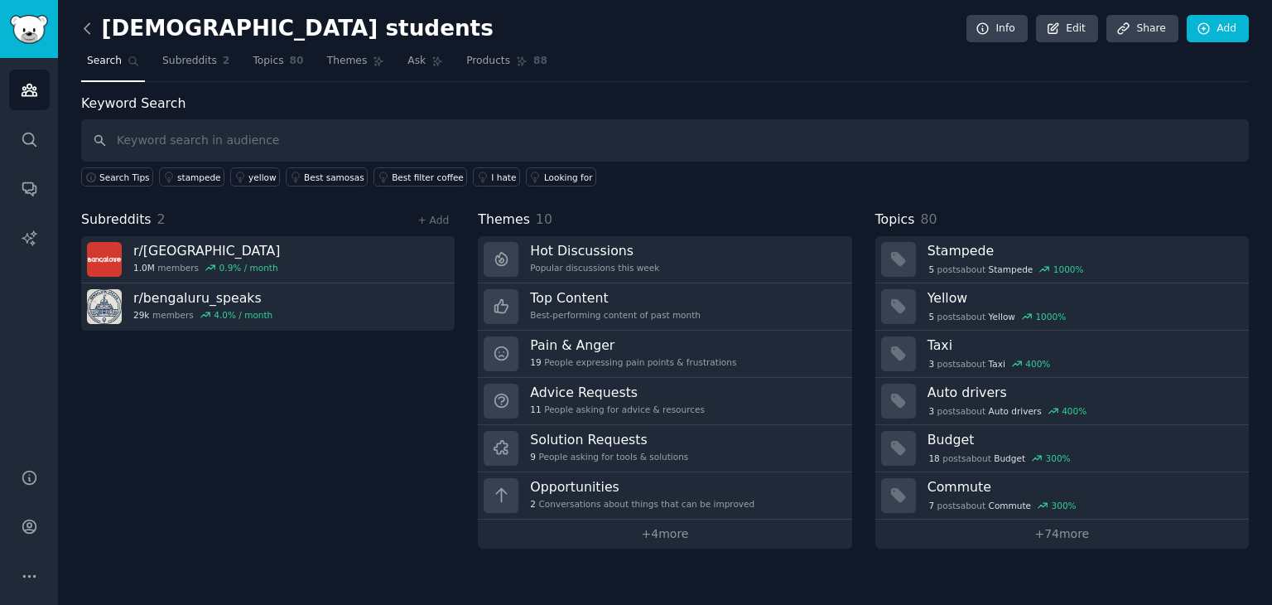
click at [86, 26] on icon at bounding box center [86, 28] width 5 height 10
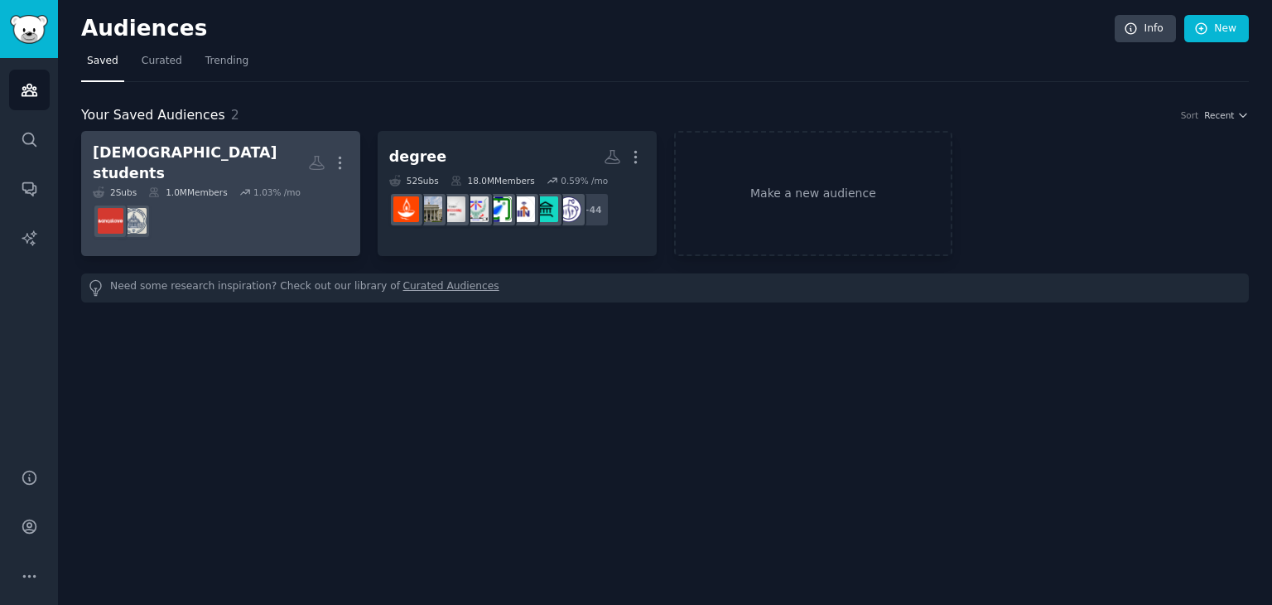
click at [172, 160] on div "[DEMOGRAPHIC_DATA] students" at bounding box center [200, 162] width 215 height 41
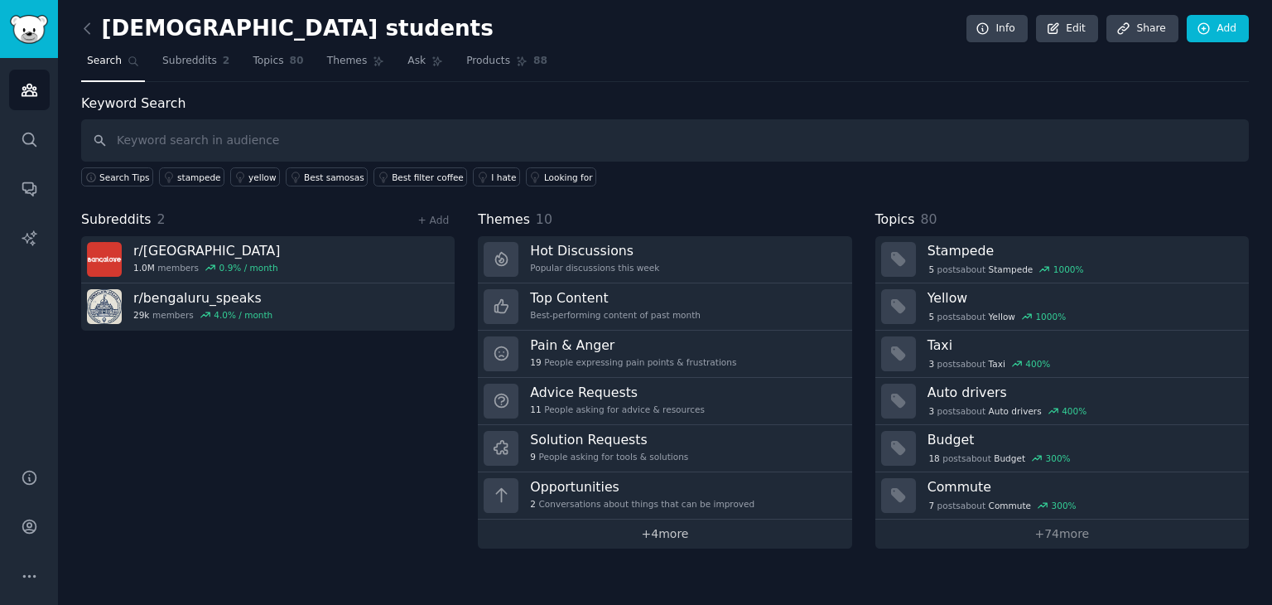
click at [666, 528] on link "+ 4 more" at bounding box center [665, 533] width 374 height 29
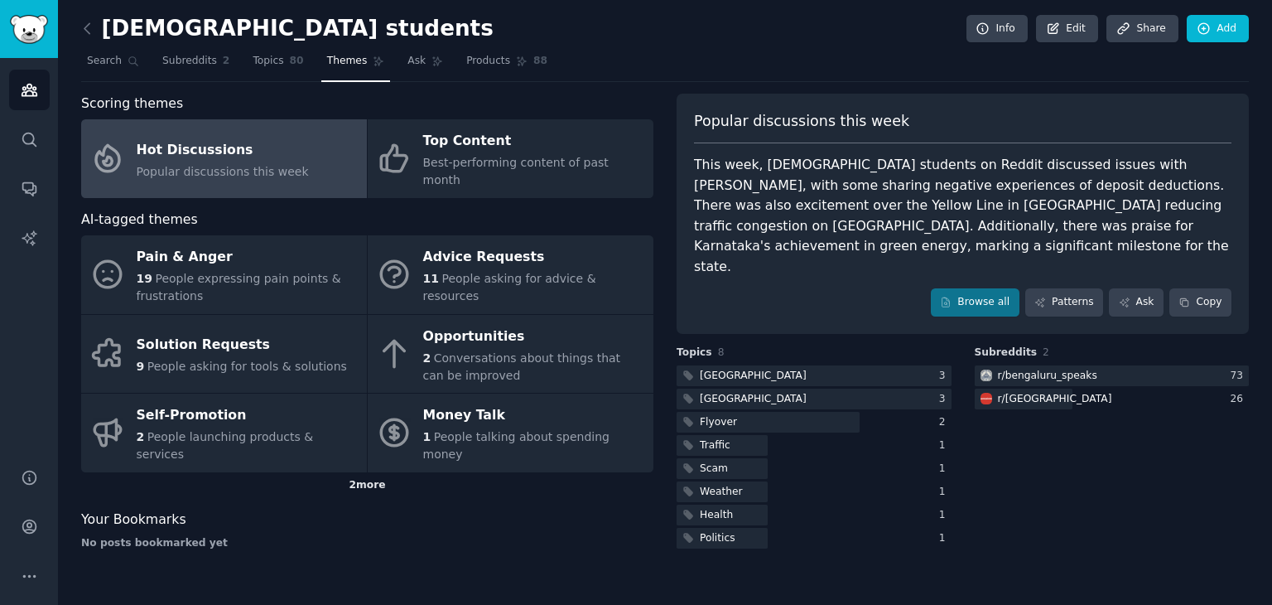
click at [370, 472] on div "2 more" at bounding box center [367, 485] width 572 height 27
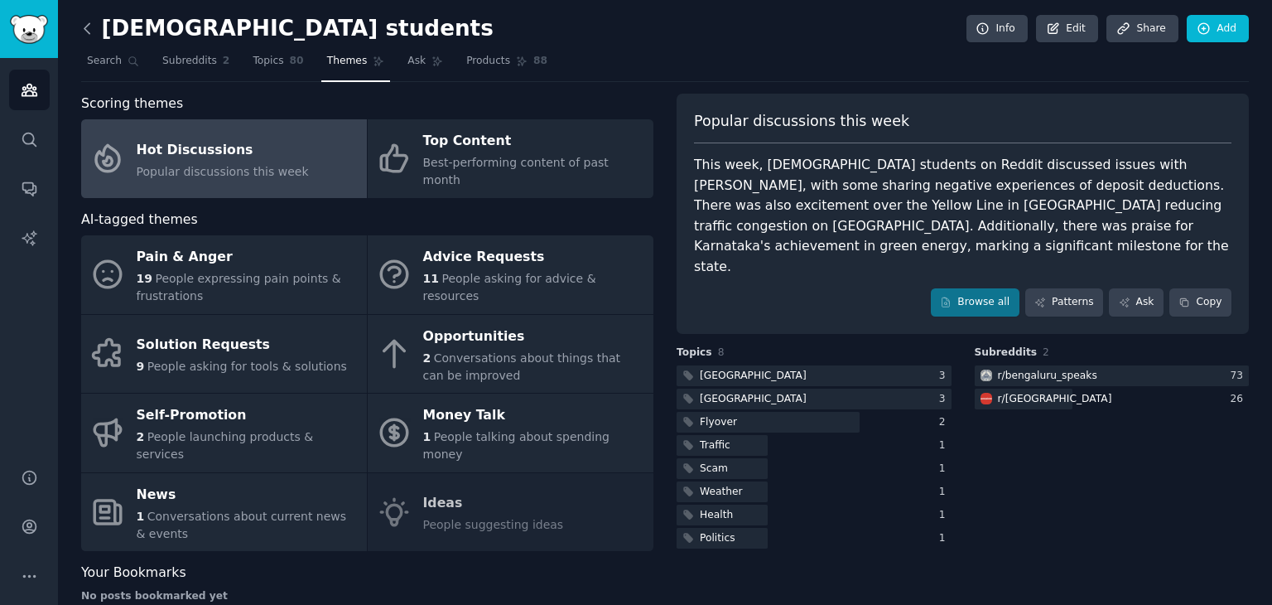
click at [85, 26] on icon at bounding box center [86, 28] width 5 height 10
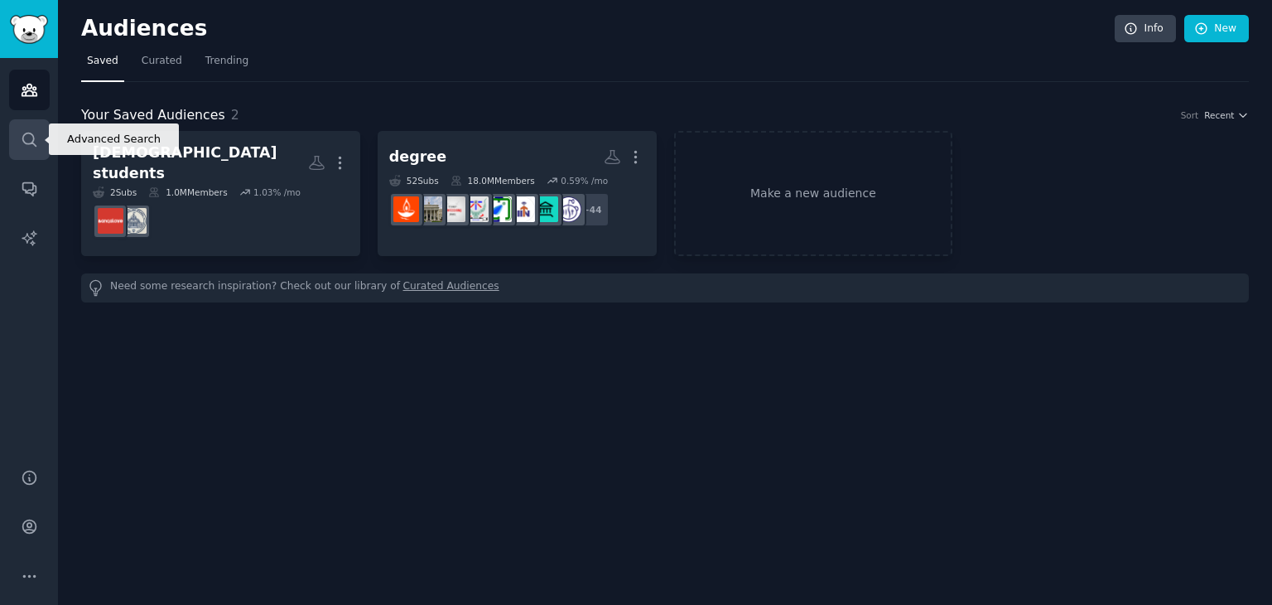
click at [25, 139] on icon "Sidebar" at bounding box center [29, 139] width 17 height 17
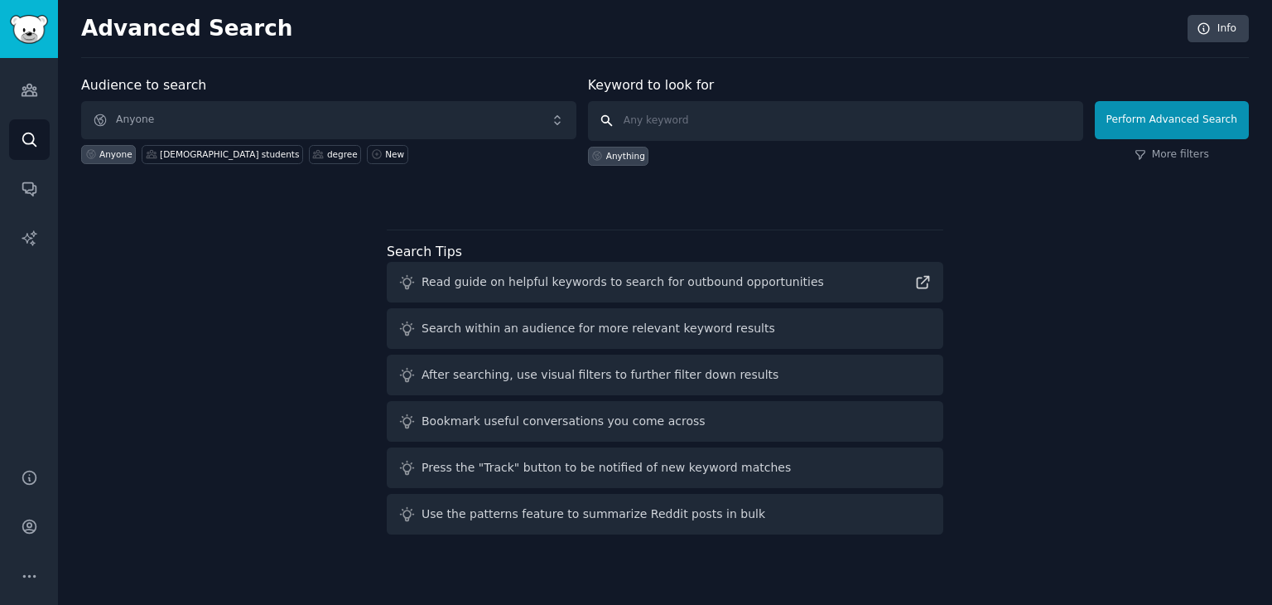
click at [654, 118] on input "text" at bounding box center [835, 121] width 495 height 40
click at [658, 113] on input "r" at bounding box center [835, 121] width 495 height 40
type input "r"
type input "Banglore students"
click button "Perform Advanced Search" at bounding box center [1172, 120] width 154 height 38
